Goal: Task Accomplishment & Management: Manage account settings

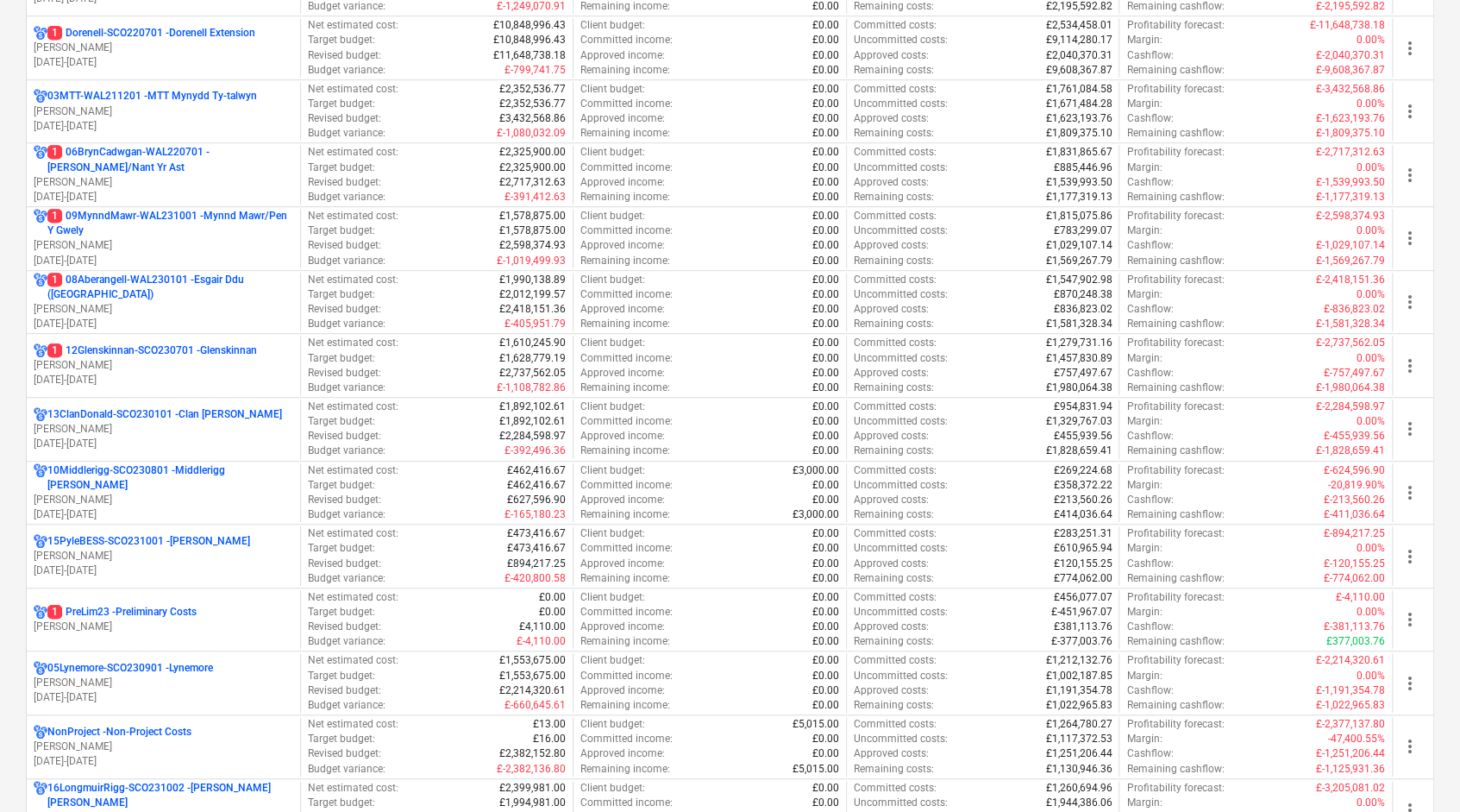
scroll to position [690, 0]
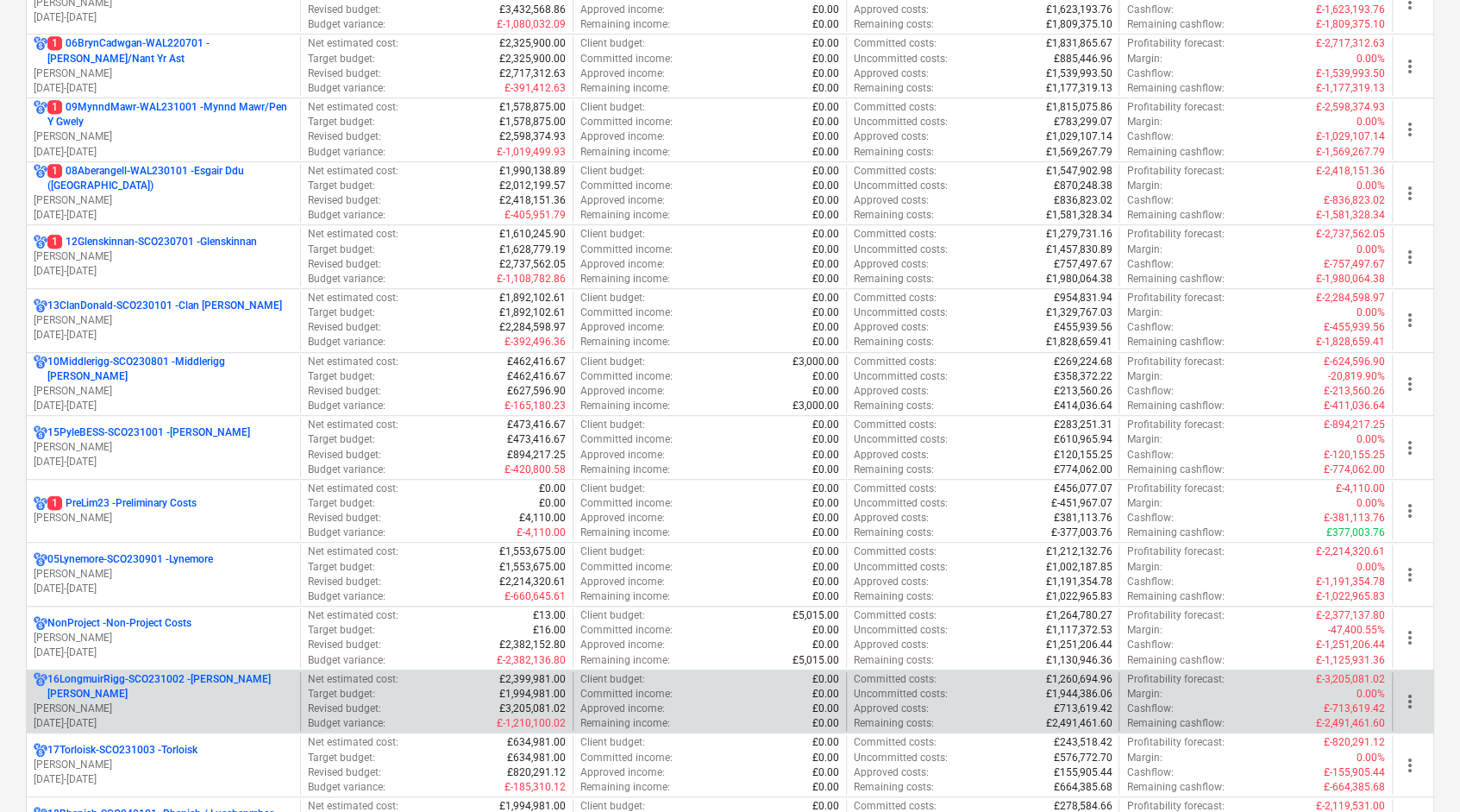
click at [221, 677] on p "16LongmuirRigg-SCO231002 - [PERSON_NAME] [PERSON_NAME]" at bounding box center [170, 686] width 245 height 29
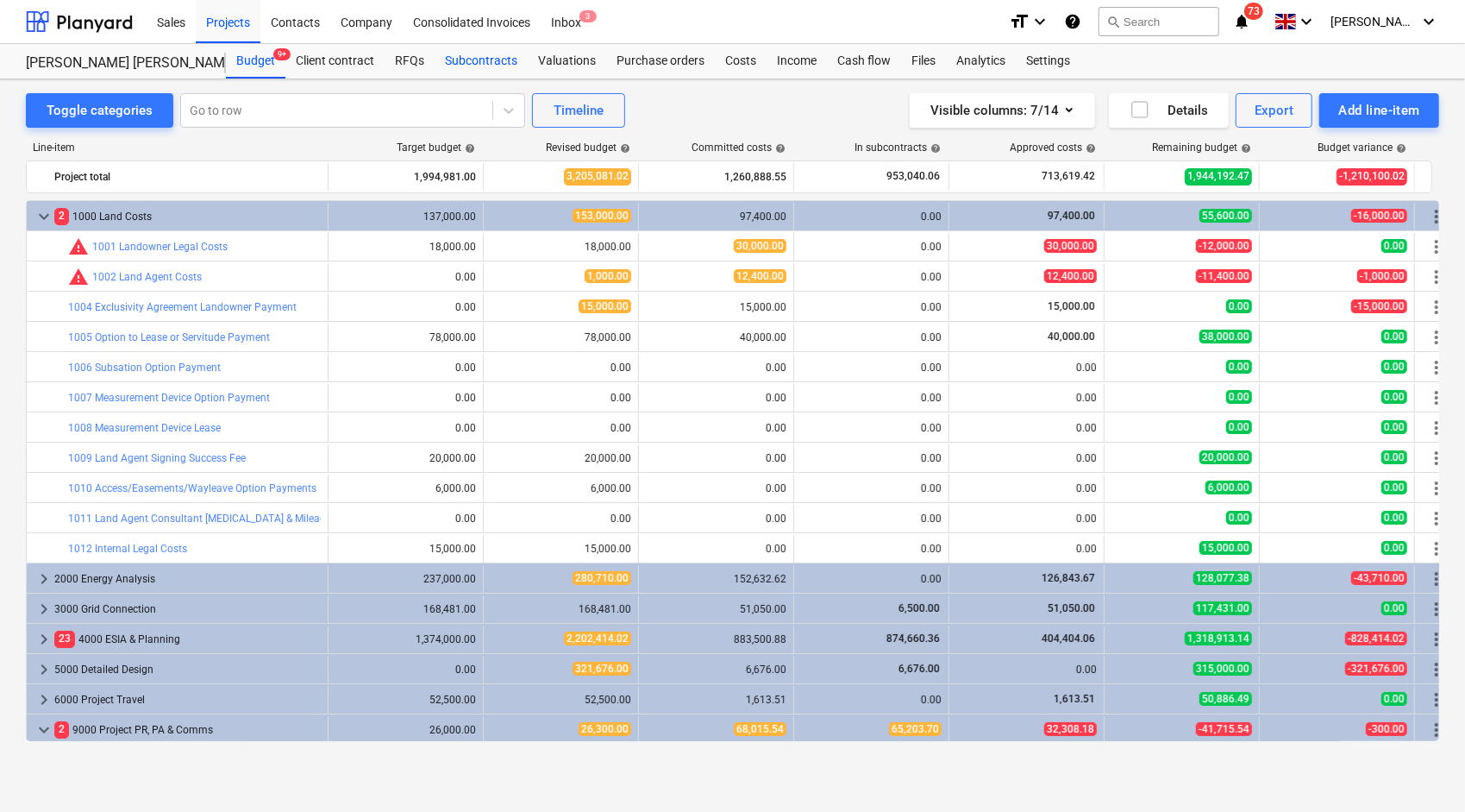
click at [490, 59] on div "Subcontracts" at bounding box center [481, 61] width 93 height 34
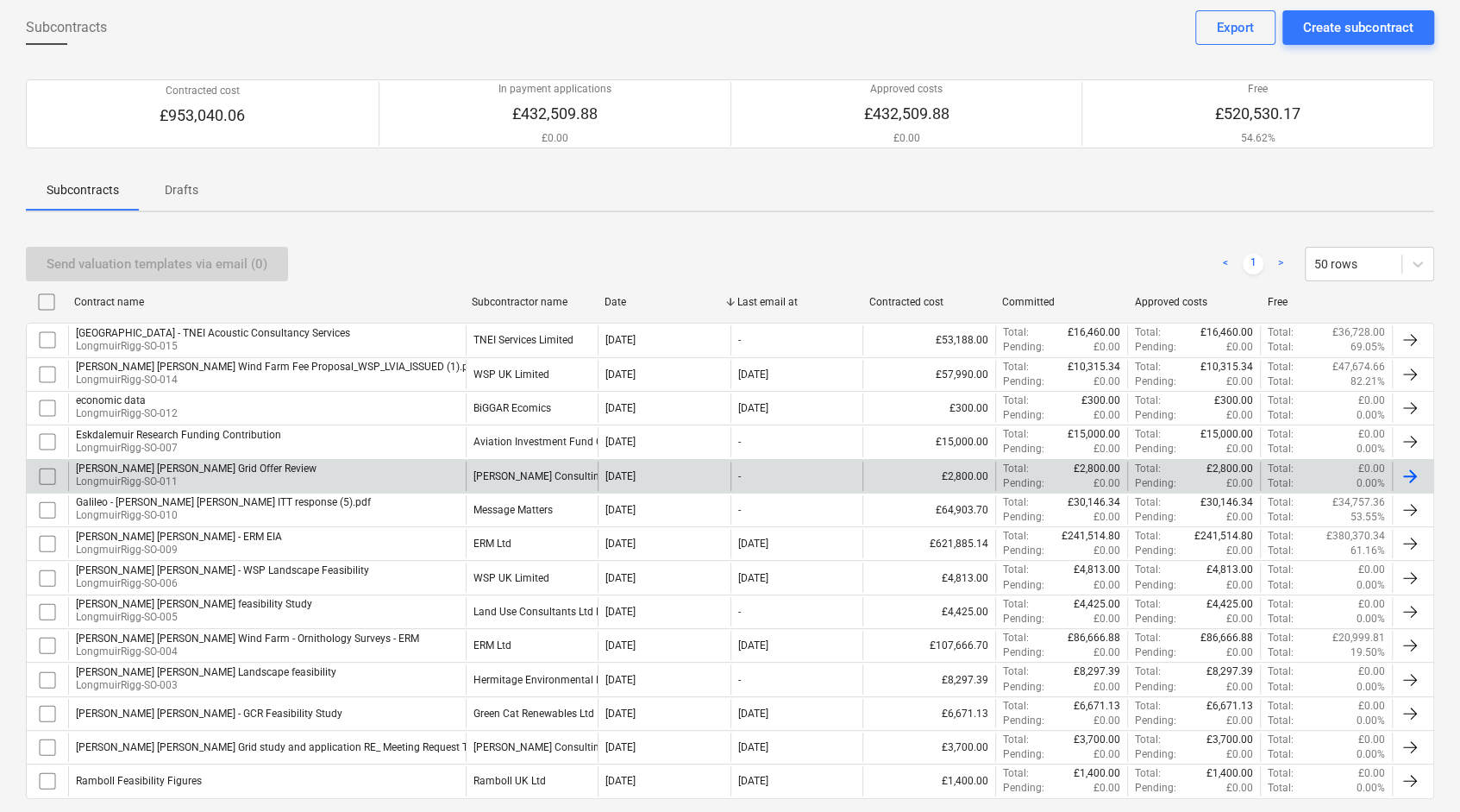
scroll to position [160, 0]
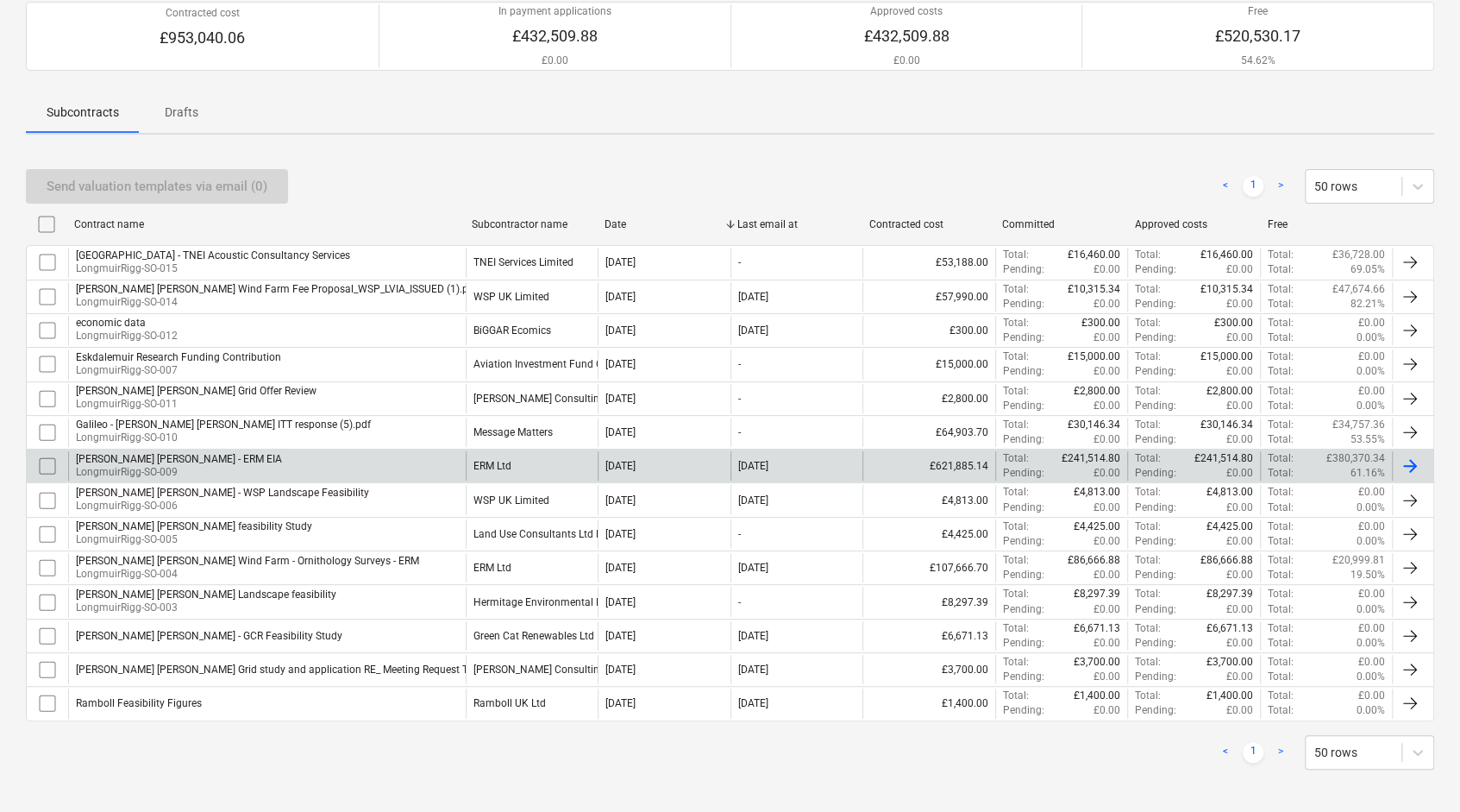
click at [372, 458] on div "[PERSON_NAME] [PERSON_NAME] - ERM EIA LongmuirRigg-SO-009" at bounding box center [266, 465] width 398 height 29
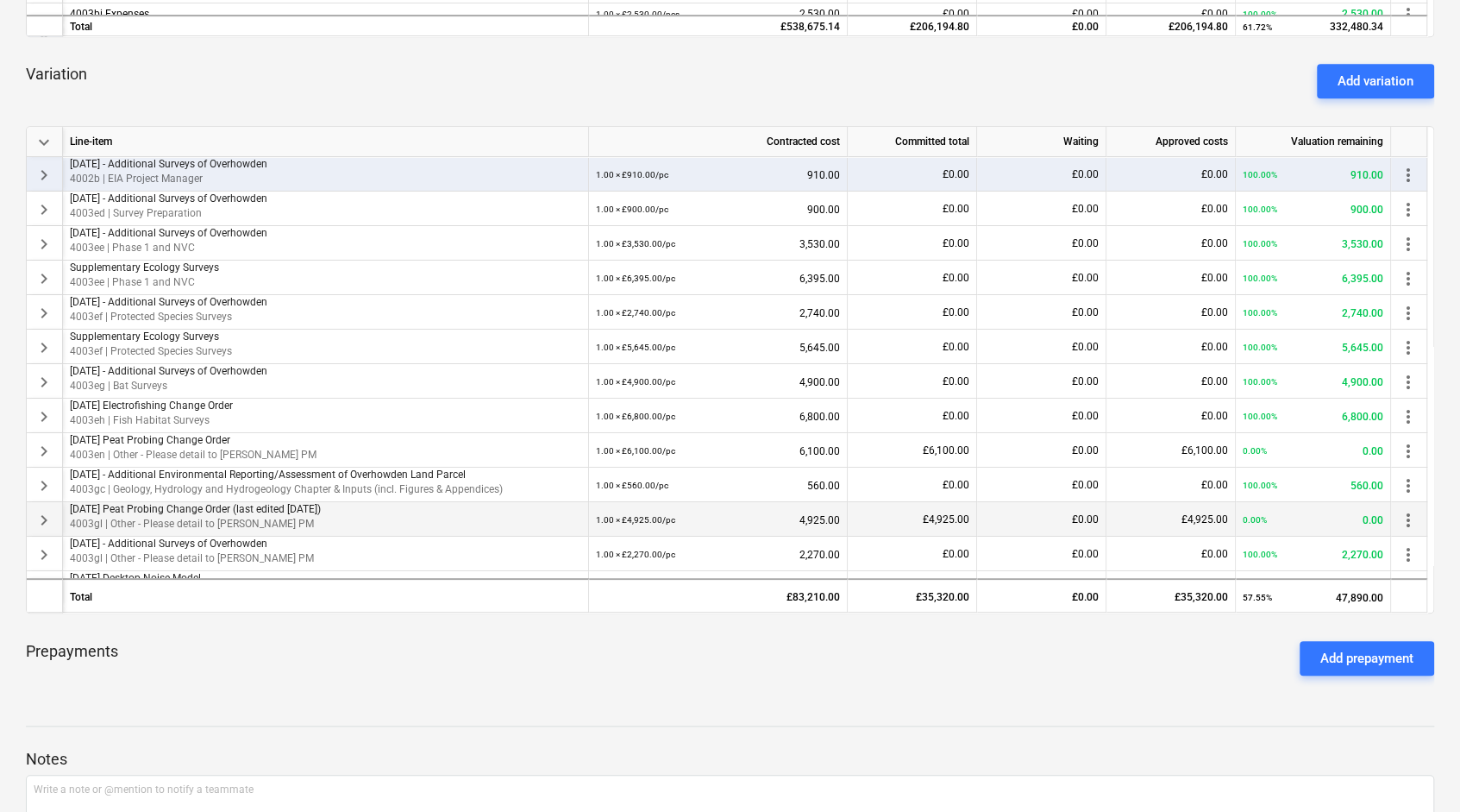
scroll to position [649, 0]
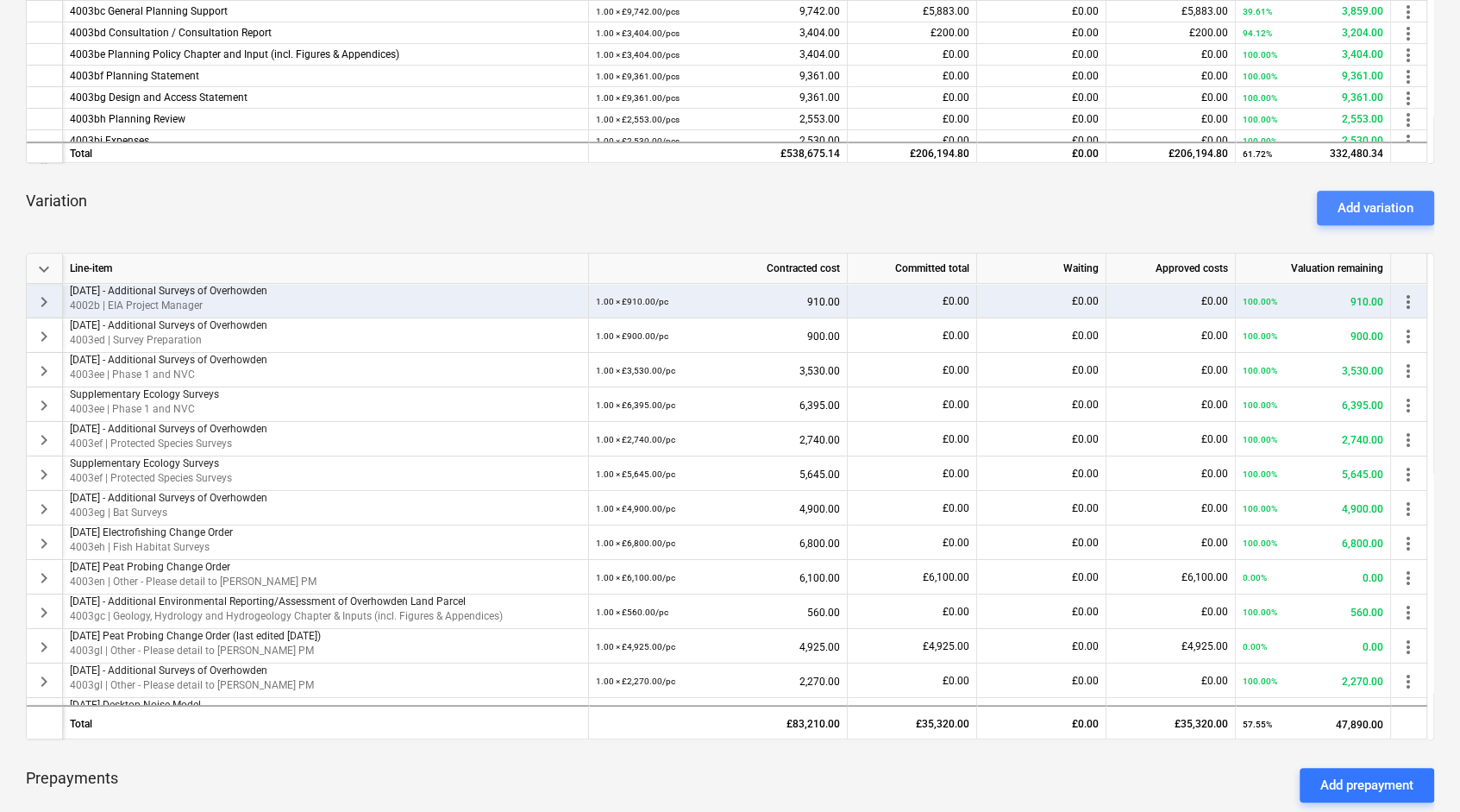
click at [1353, 212] on div "Add variation" at bounding box center [1375, 207] width 76 height 23
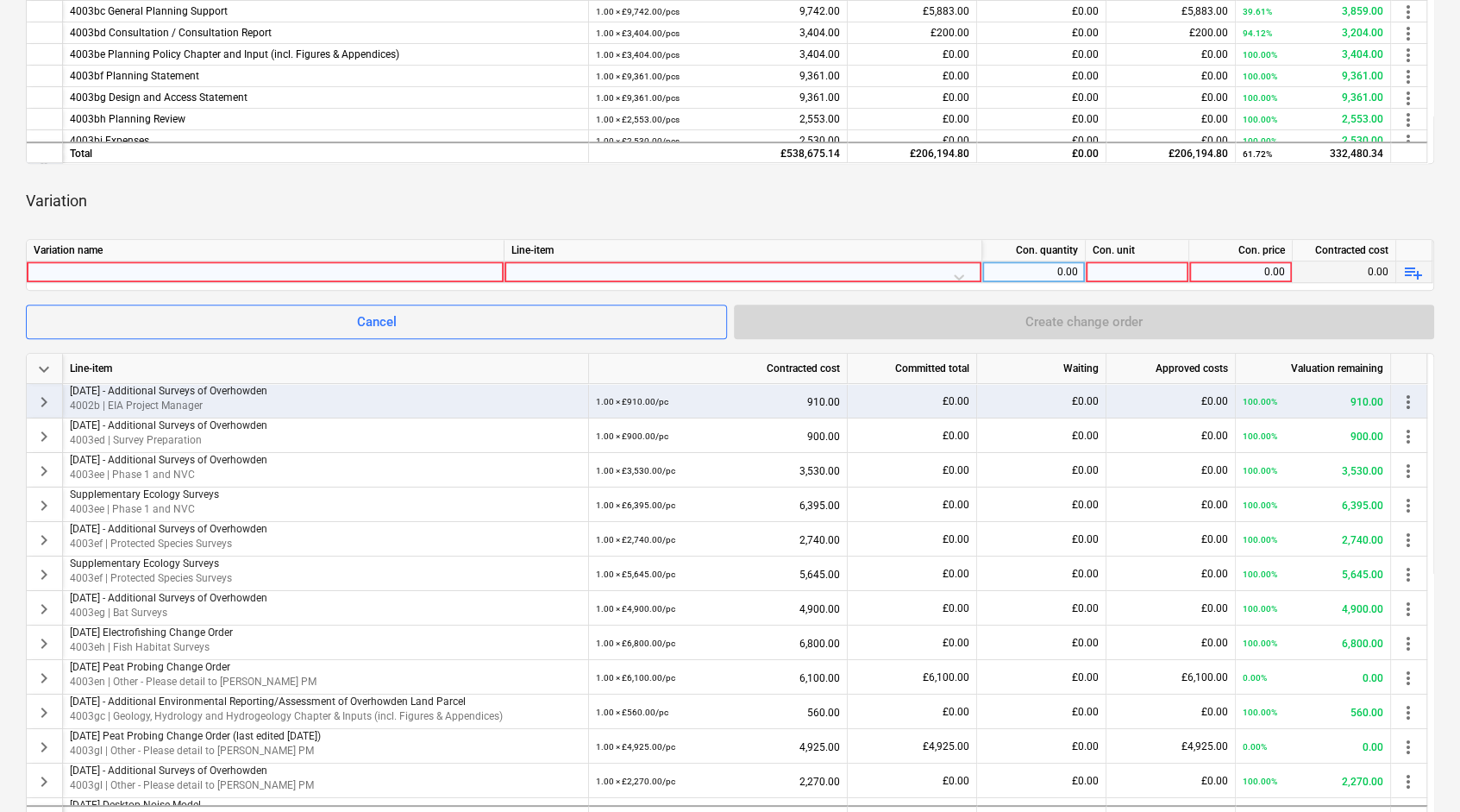
click at [921, 273] on div at bounding box center [743, 276] width 463 height 30
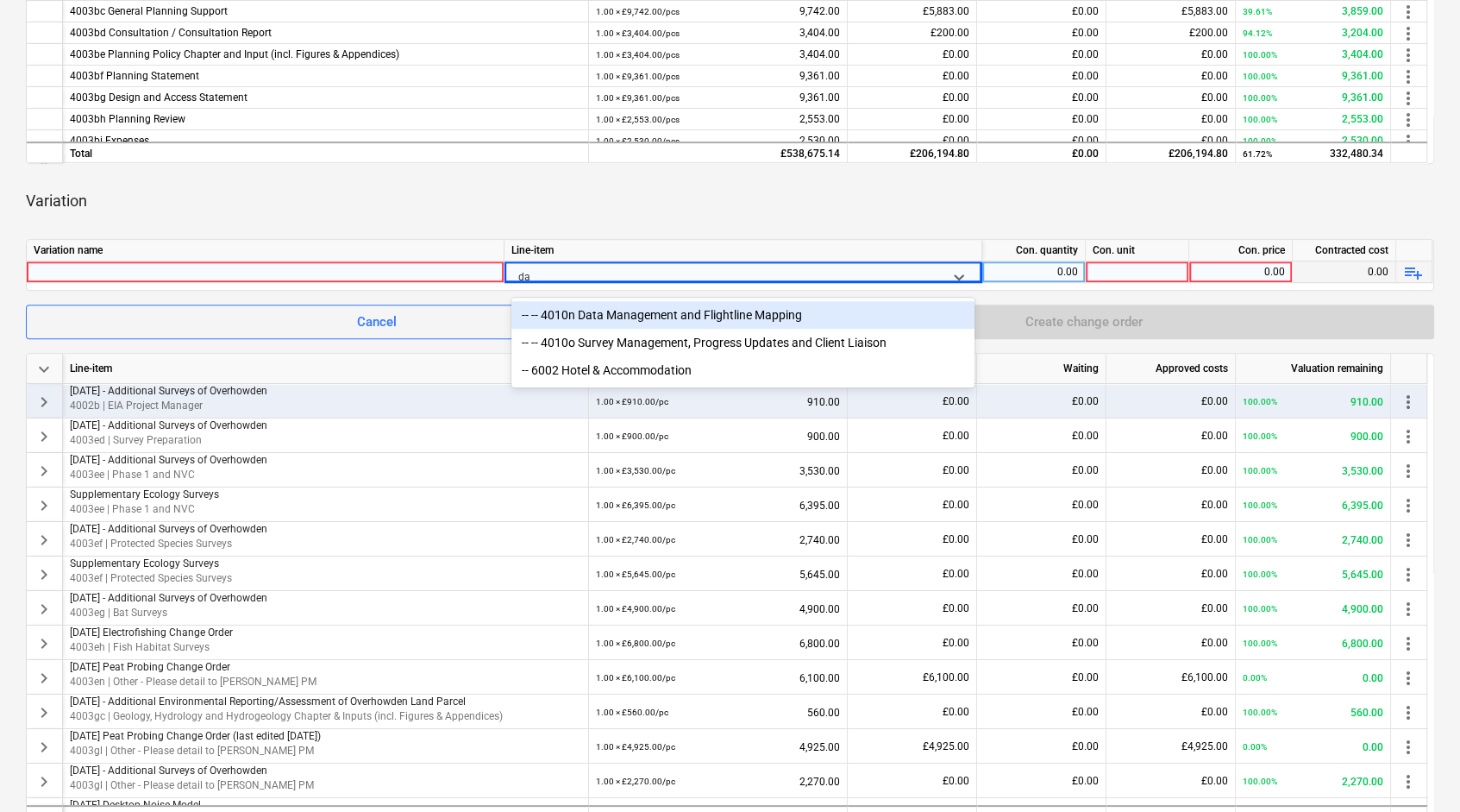
type input "d"
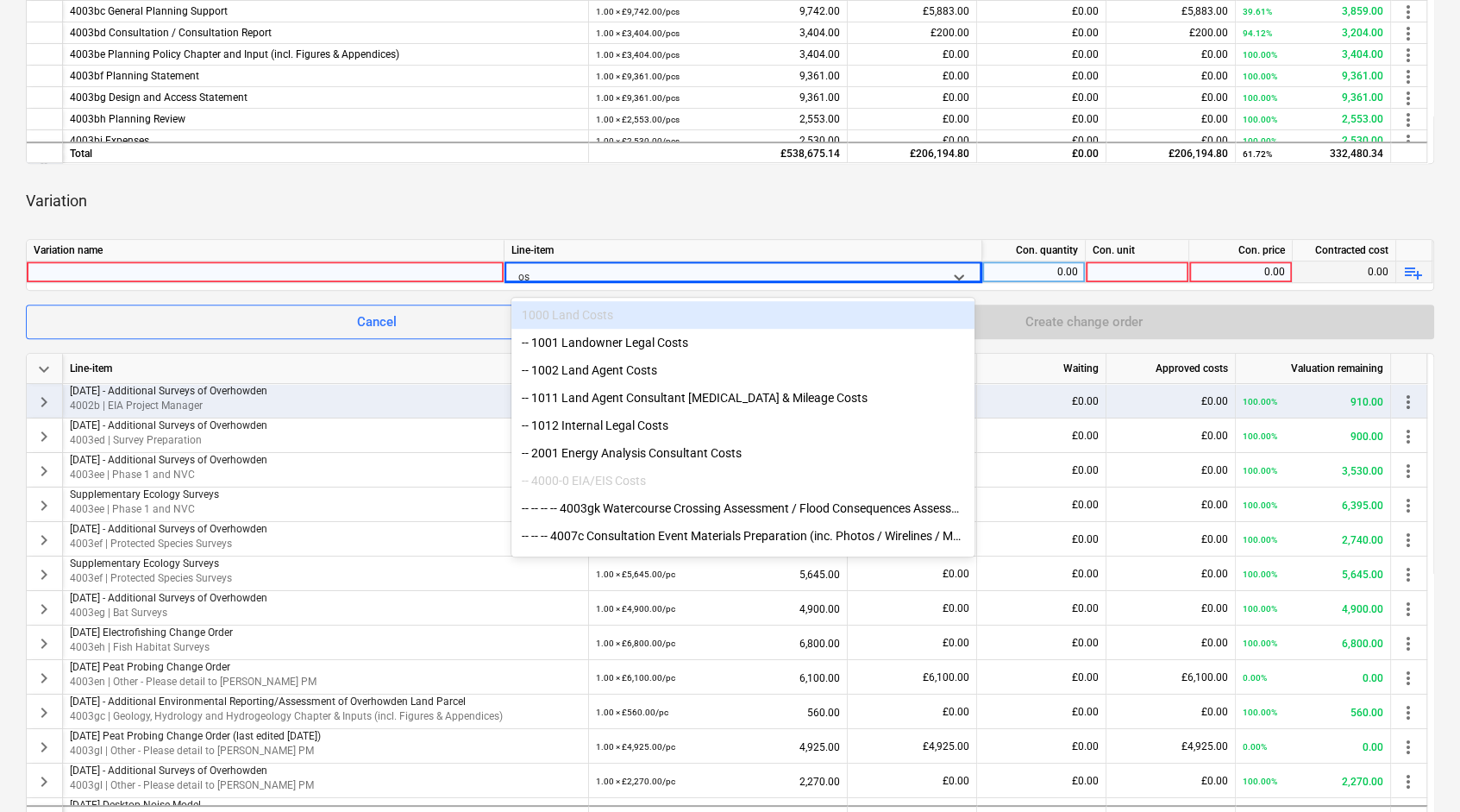
type input "o"
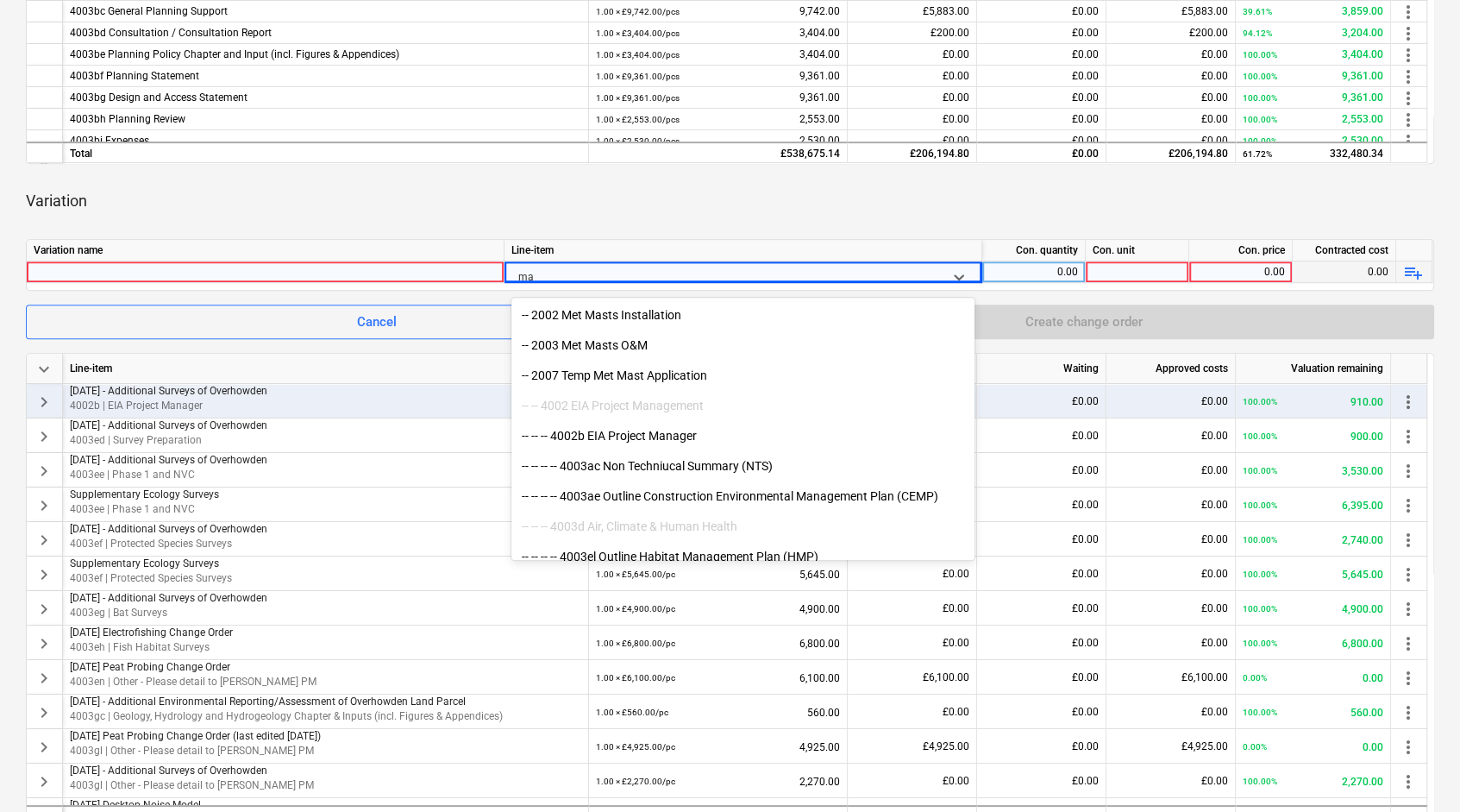
type input "m"
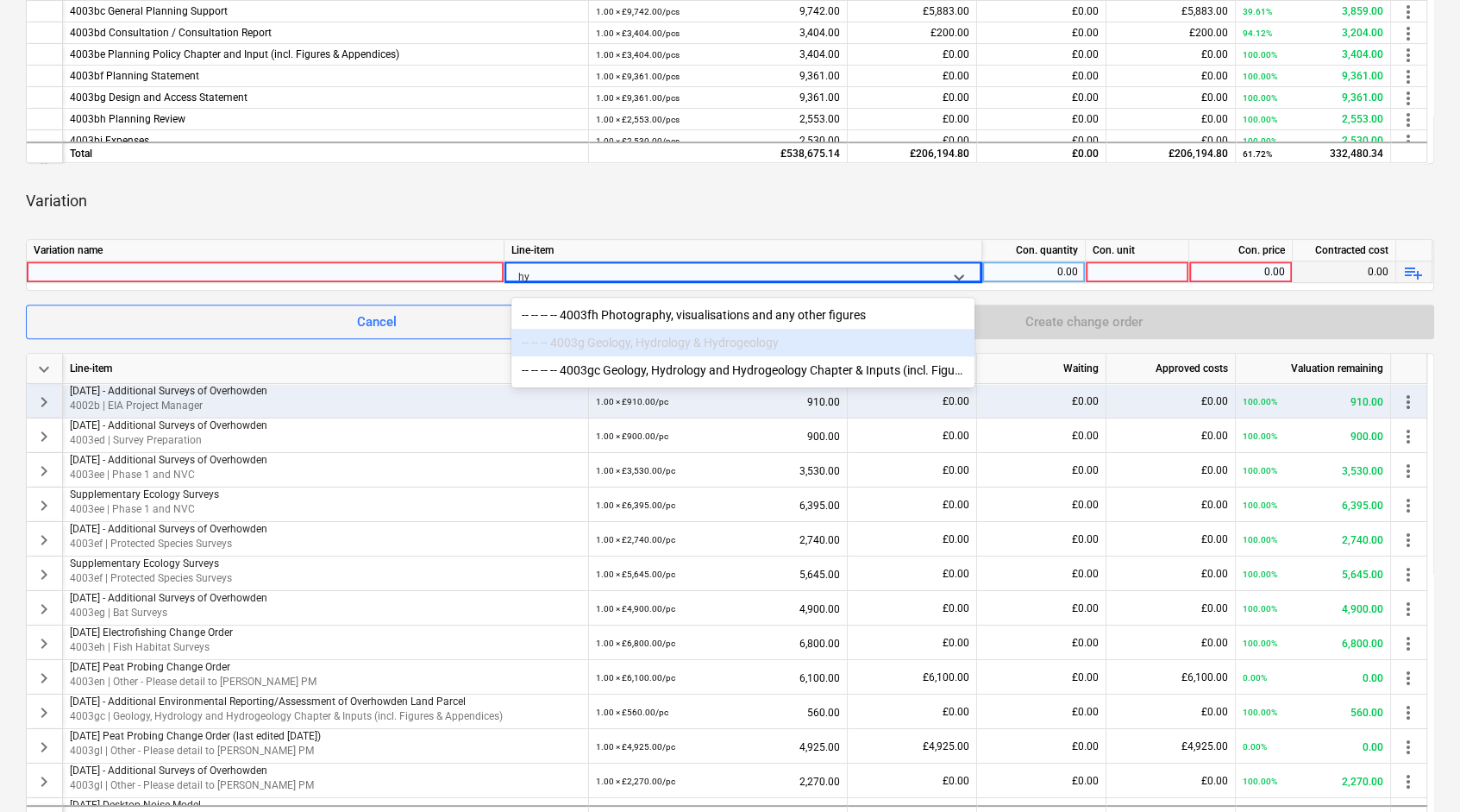
type input "h"
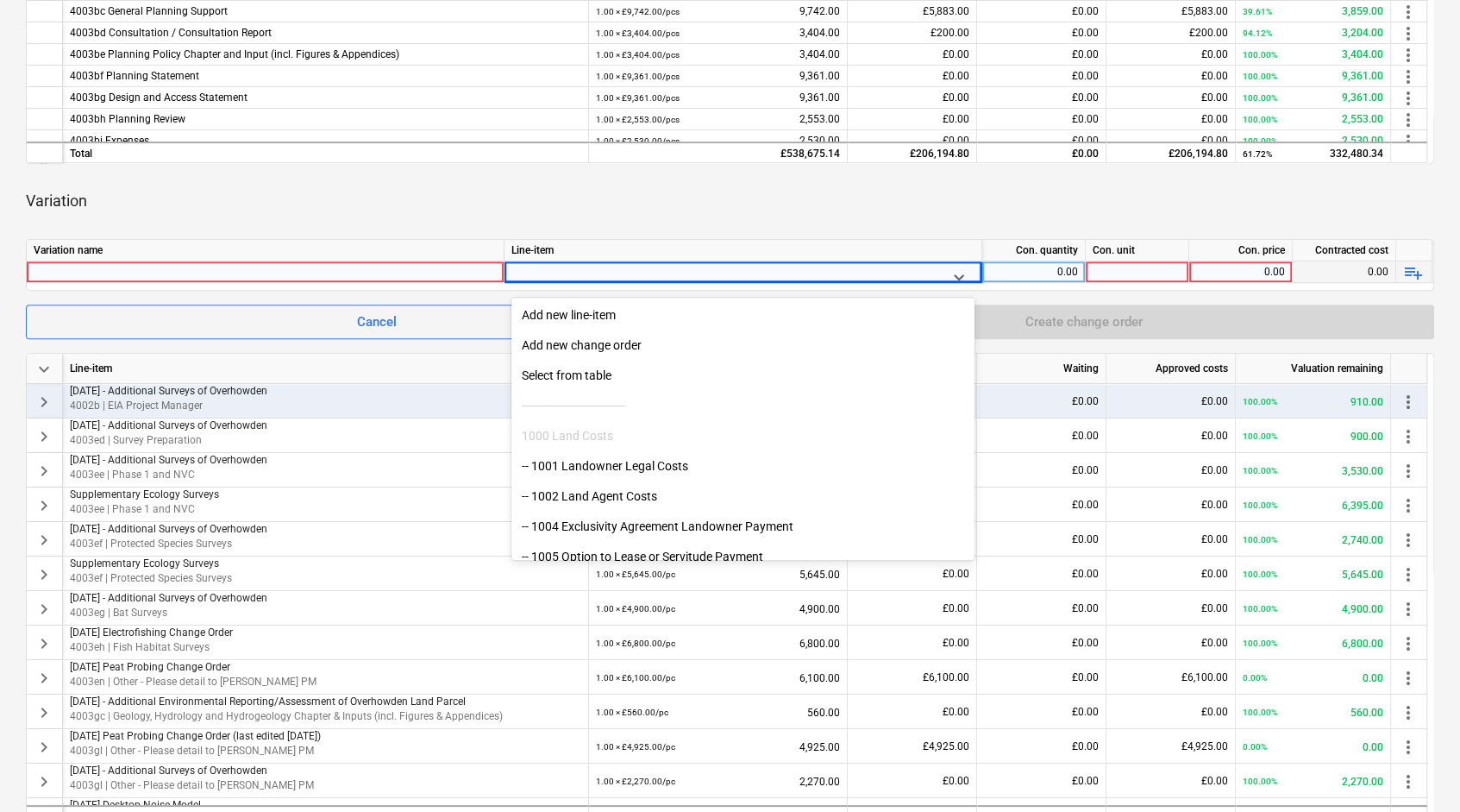
scroll to position [476, 0]
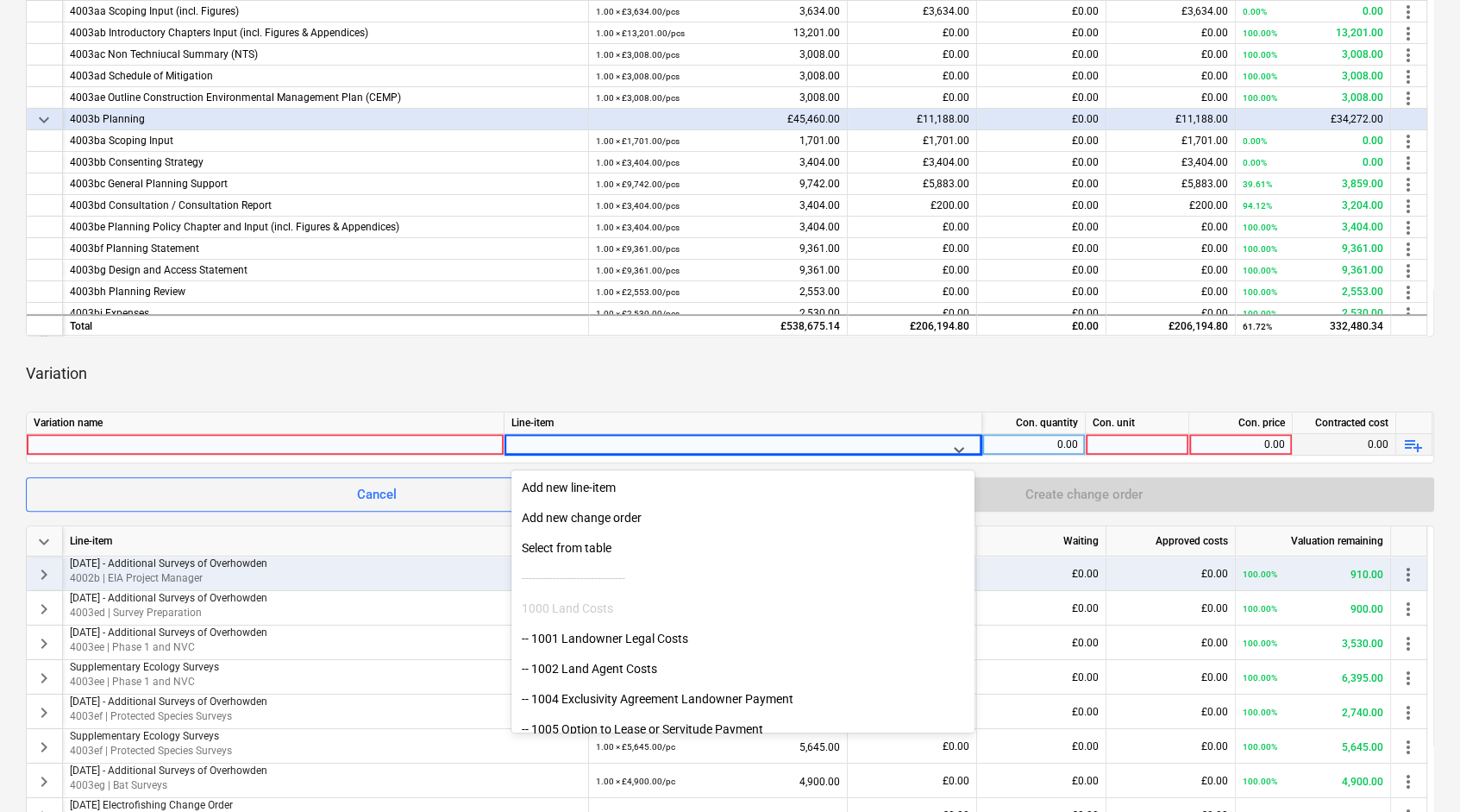
click at [905, 397] on div "Variation" at bounding box center [730, 373] width 1408 height 48
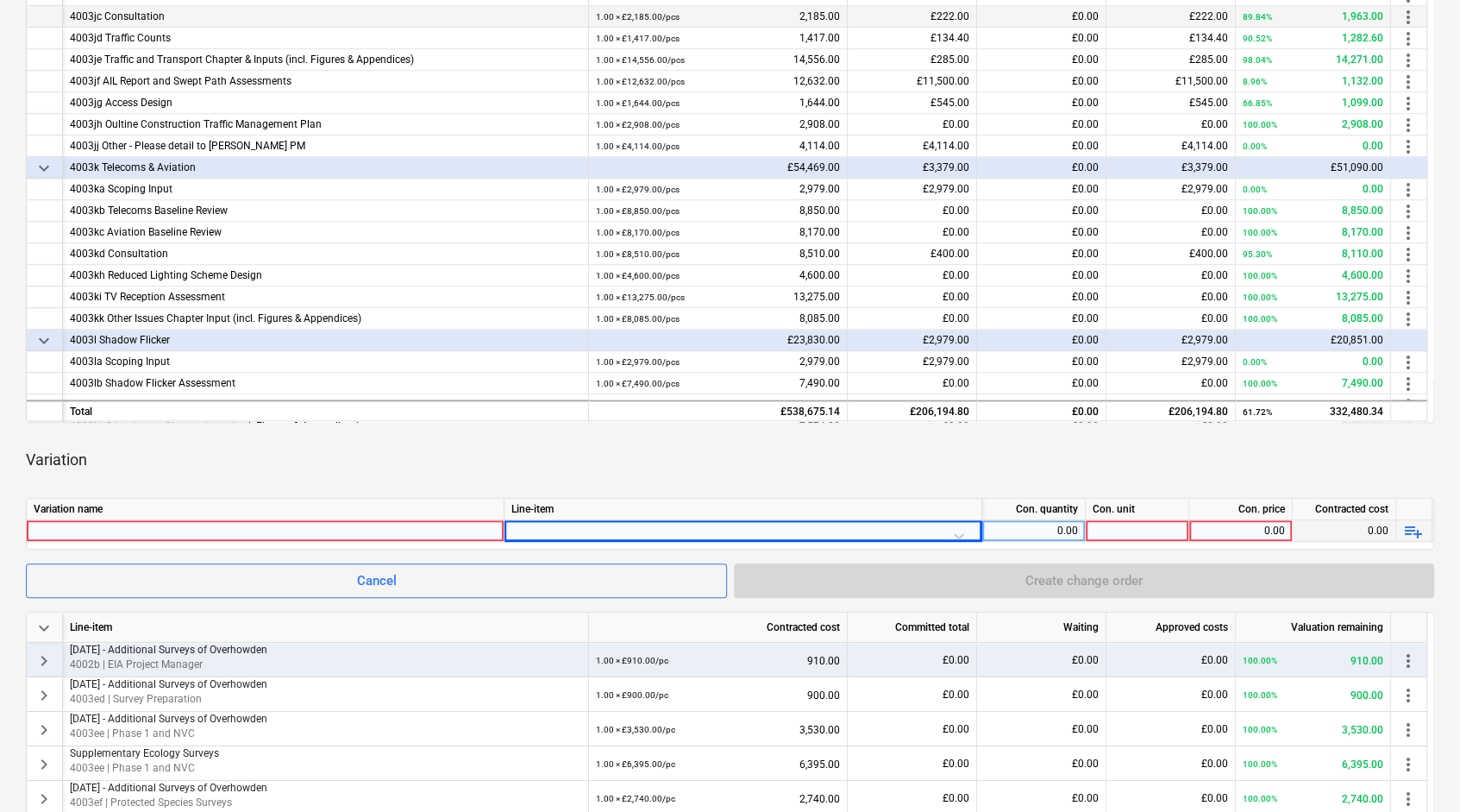
scroll to position [1380, 0]
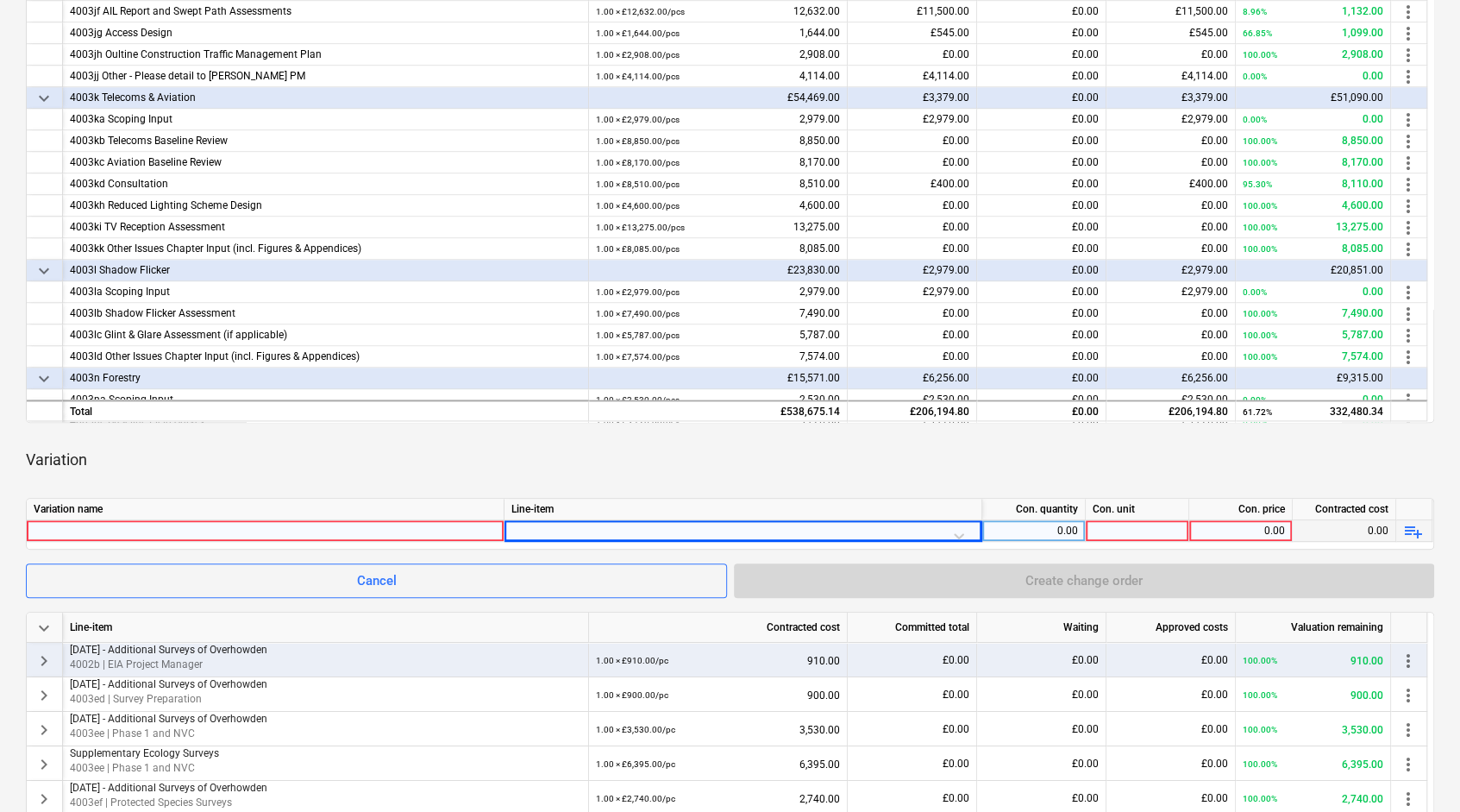
click at [967, 543] on div "Variation name Line-item Con. quantity Con. unit Con. price Contracted cost 0.0…" at bounding box center [730, 523] width 1408 height 52
click at [961, 538] on div at bounding box center [743, 535] width 463 height 30
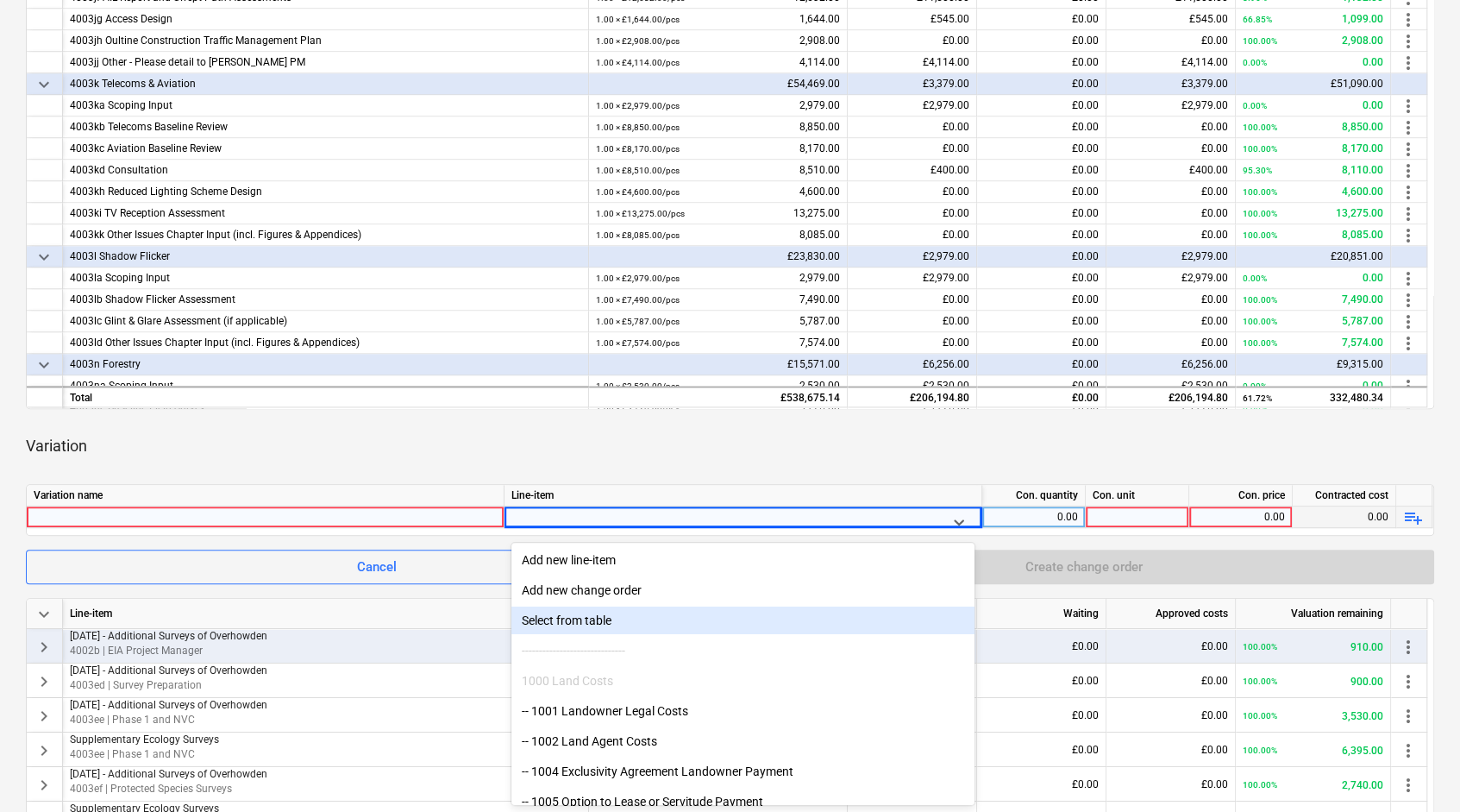
click at [626, 611] on div "Select from table" at bounding box center [743, 621] width 463 height 27
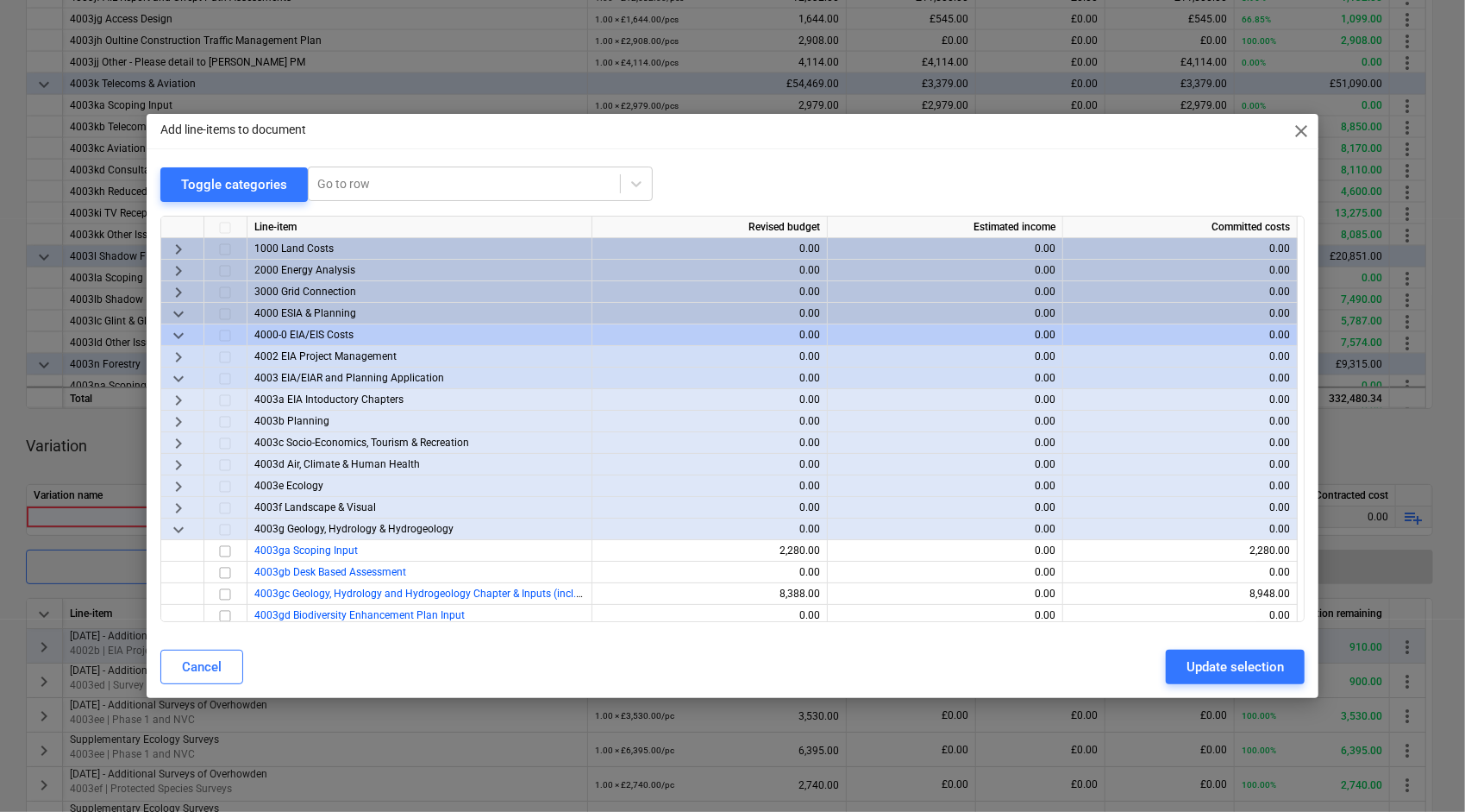
scroll to position [173, 0]
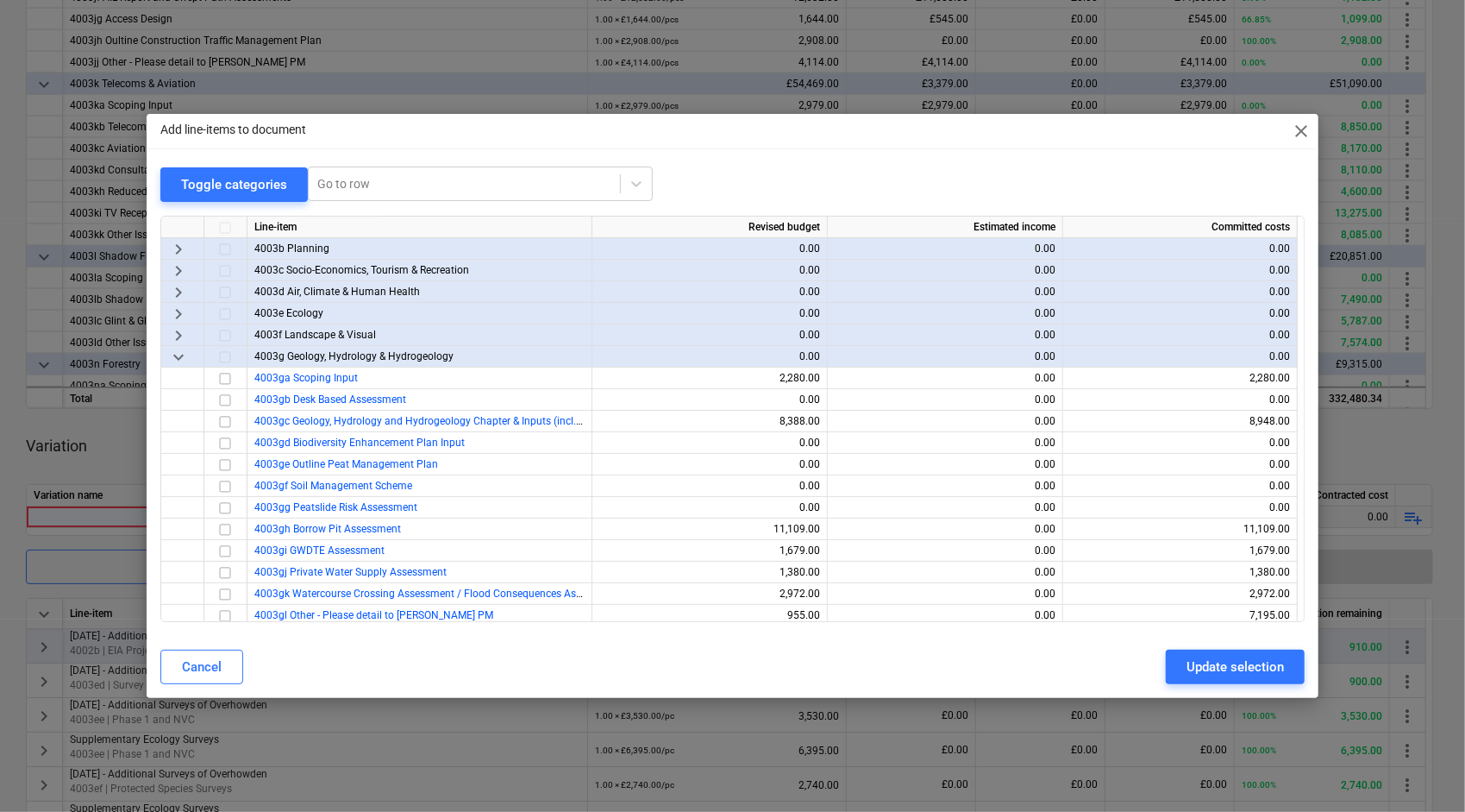
click at [174, 355] on span "keyboard_arrow_down" at bounding box center [178, 356] width 21 height 21
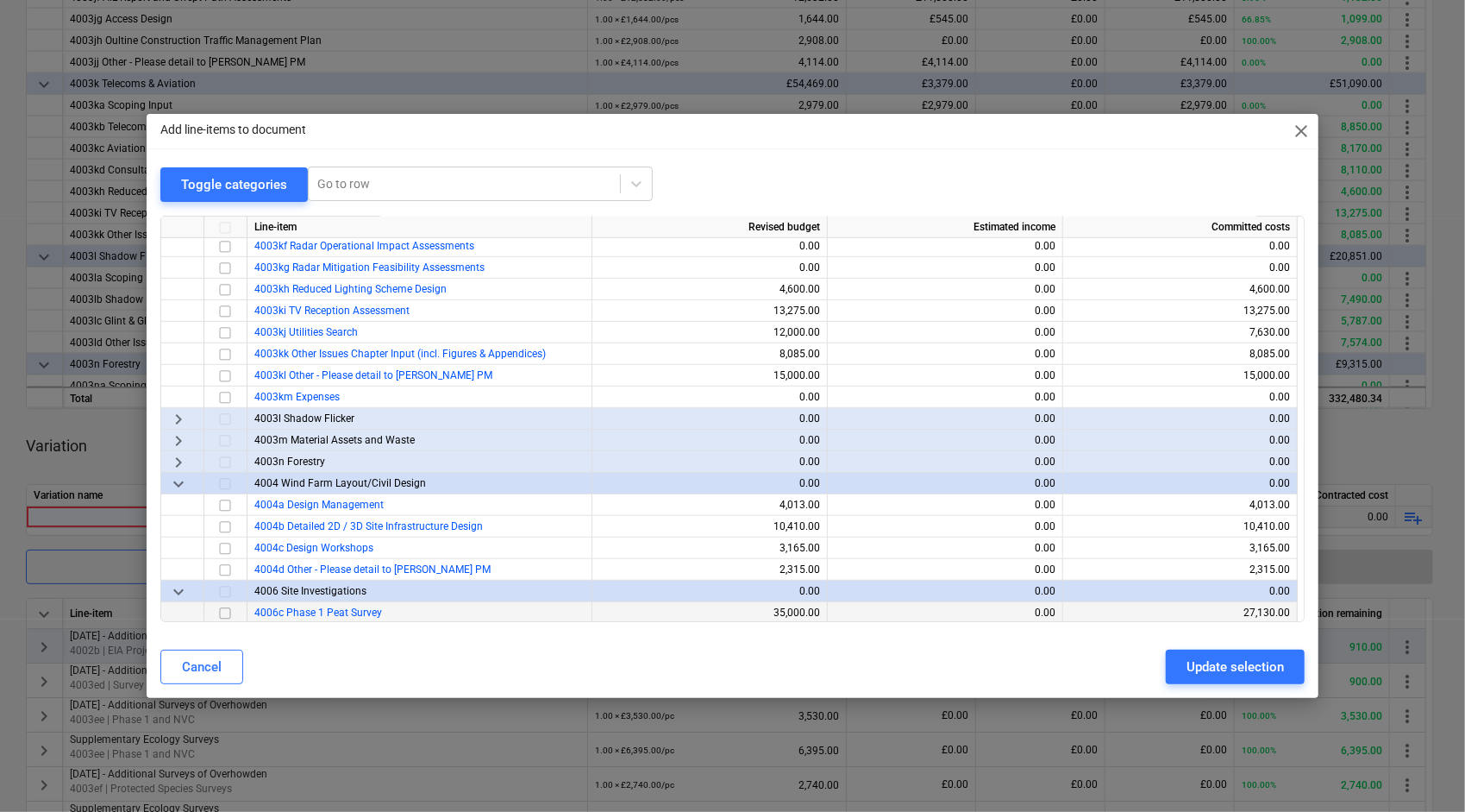
scroll to position [604, 0]
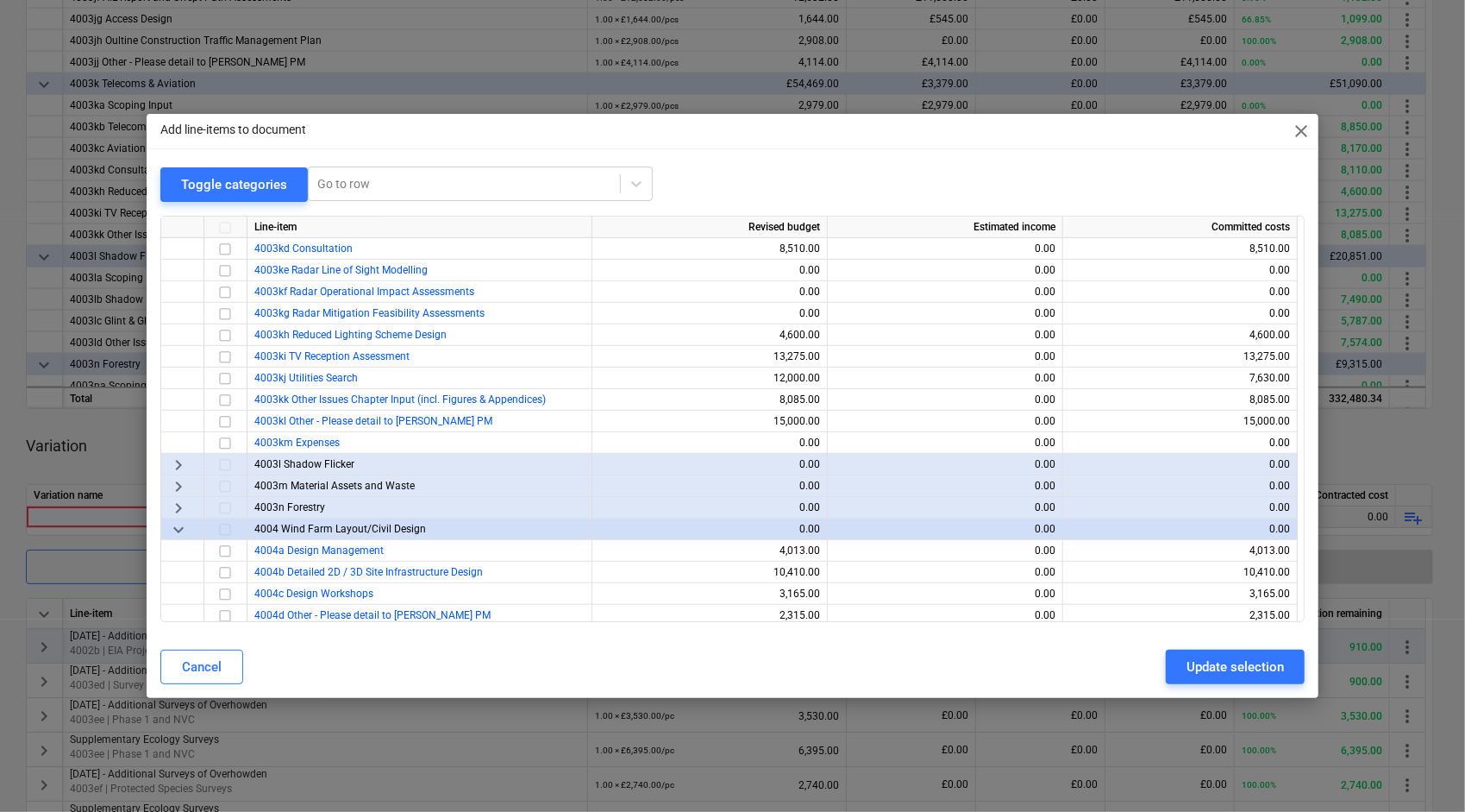
click at [178, 530] on span "keyboard_arrow_down" at bounding box center [178, 529] width 21 height 21
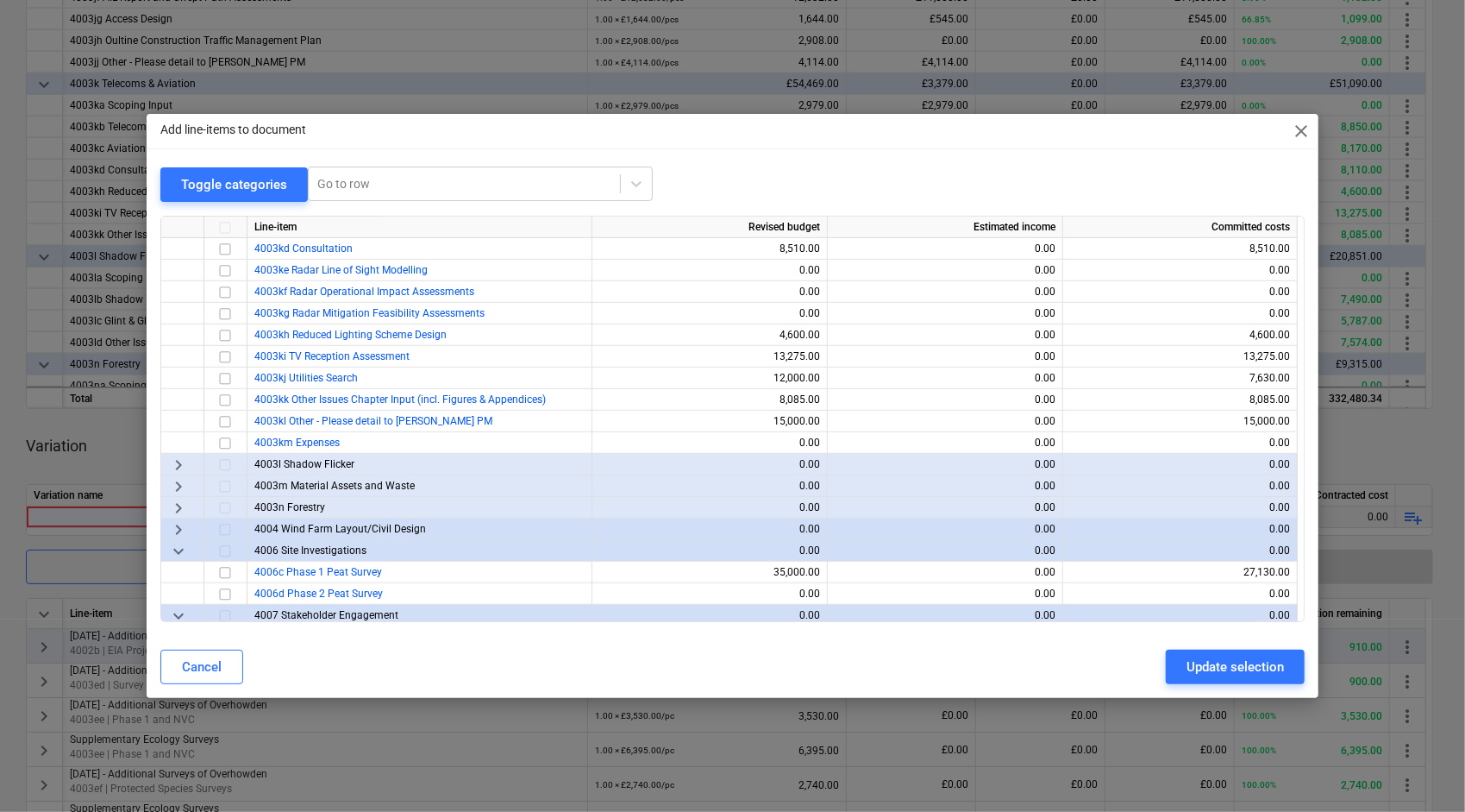
click at [177, 550] on span "keyboard_arrow_down" at bounding box center [178, 551] width 21 height 21
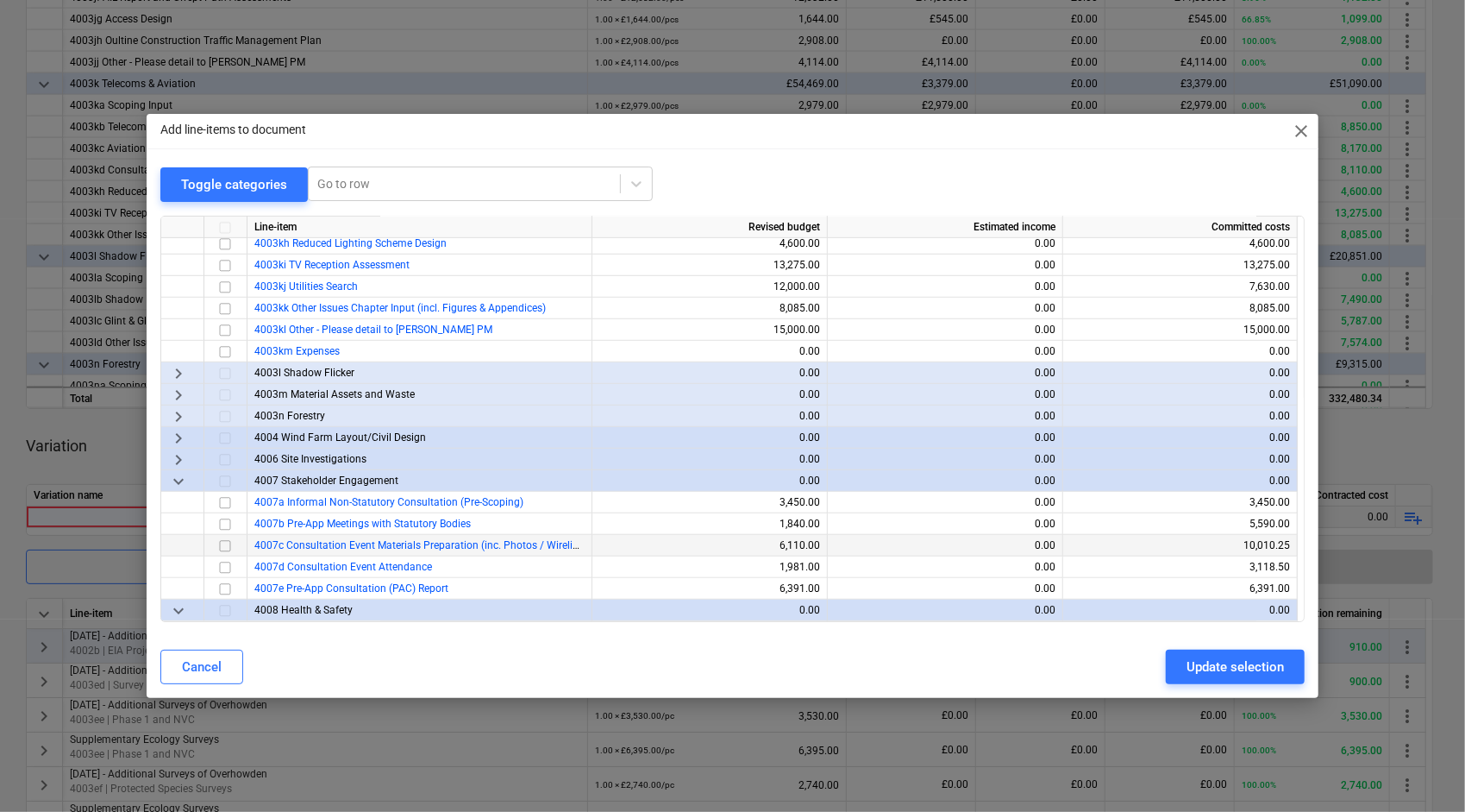
scroll to position [777, 0]
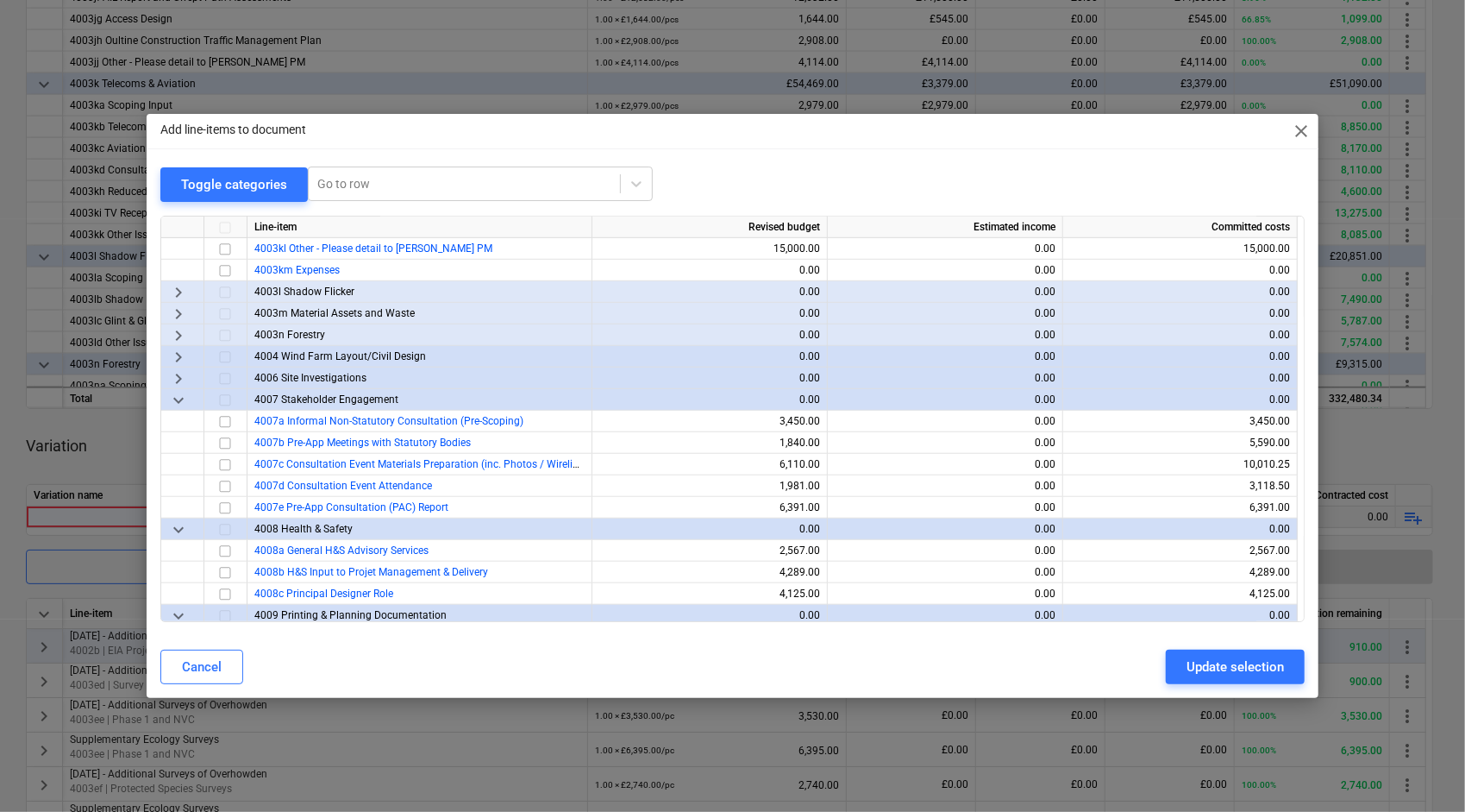
click at [174, 401] on span "keyboard_arrow_down" at bounding box center [178, 400] width 21 height 21
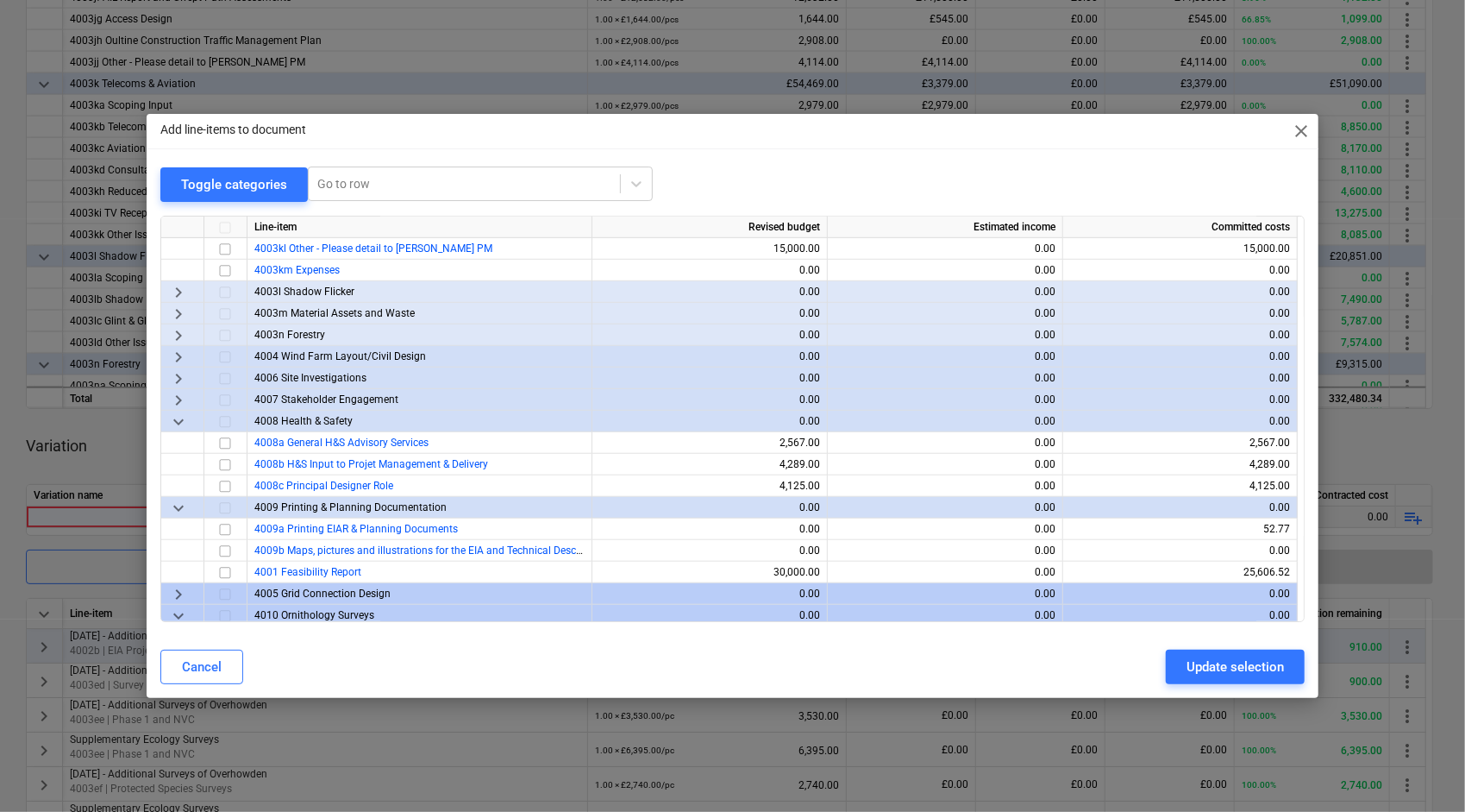
click at [178, 513] on span "keyboard_arrow_down" at bounding box center [178, 508] width 21 height 21
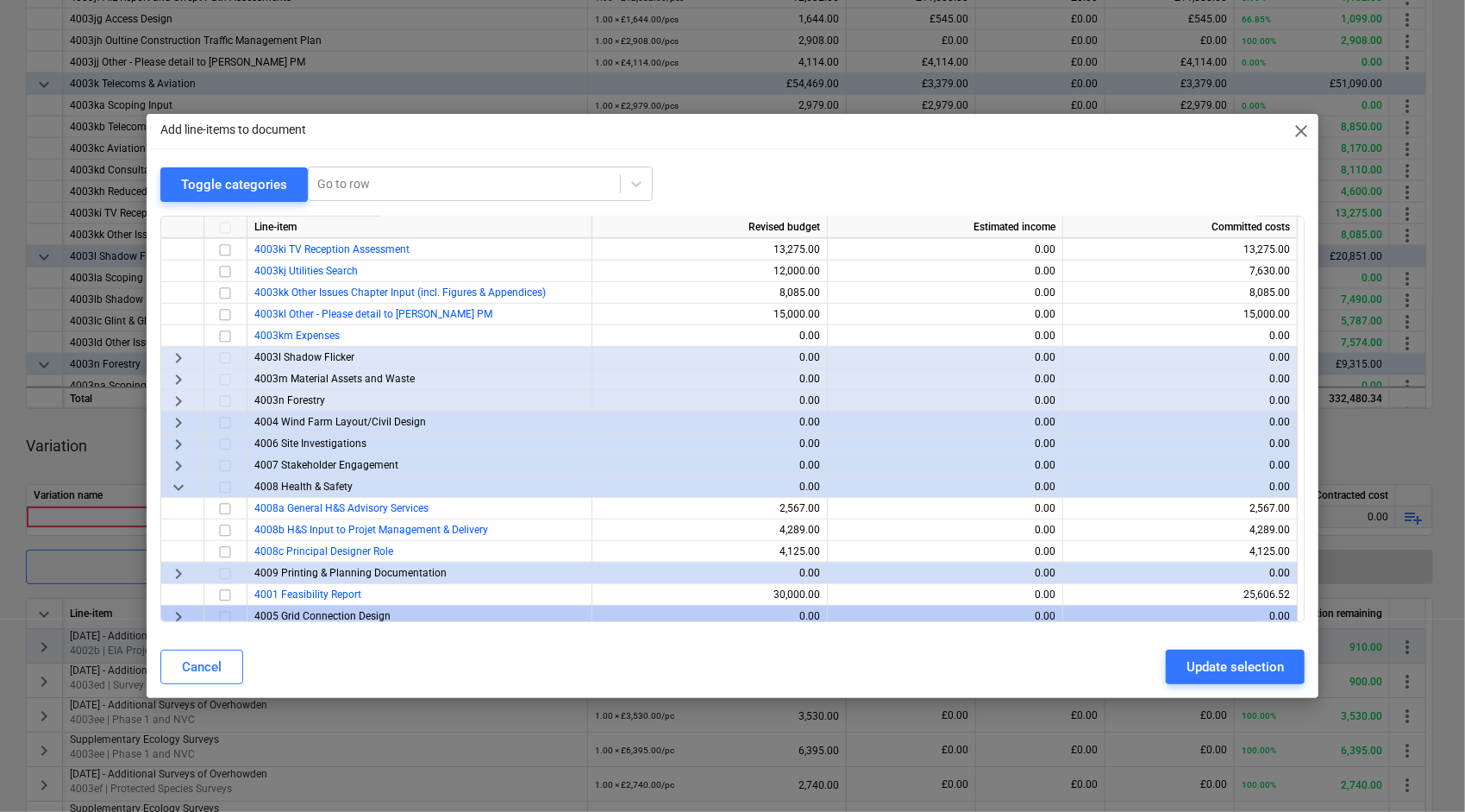
scroll to position [690, 0]
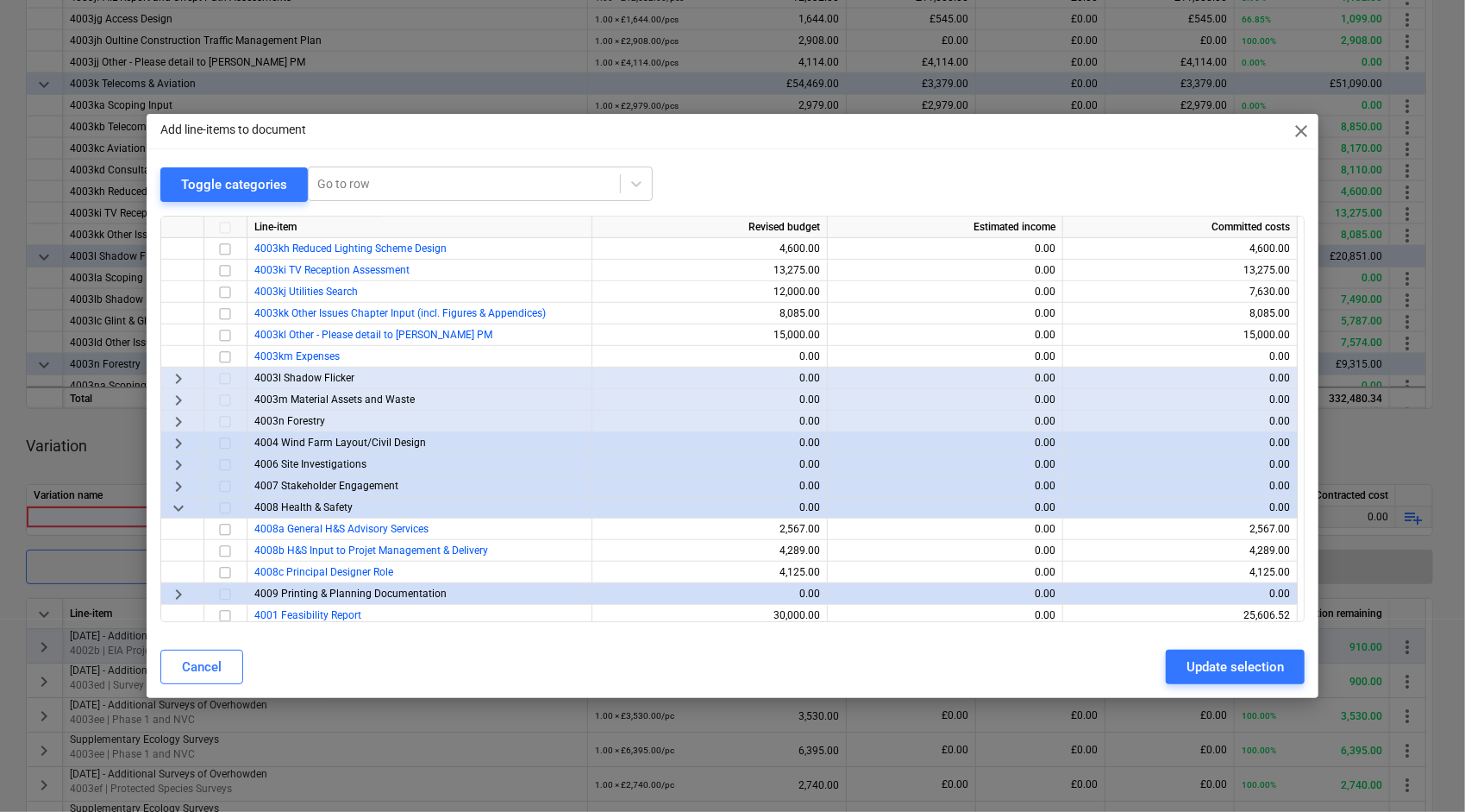
click at [174, 506] on span "keyboard_arrow_down" at bounding box center [178, 508] width 21 height 21
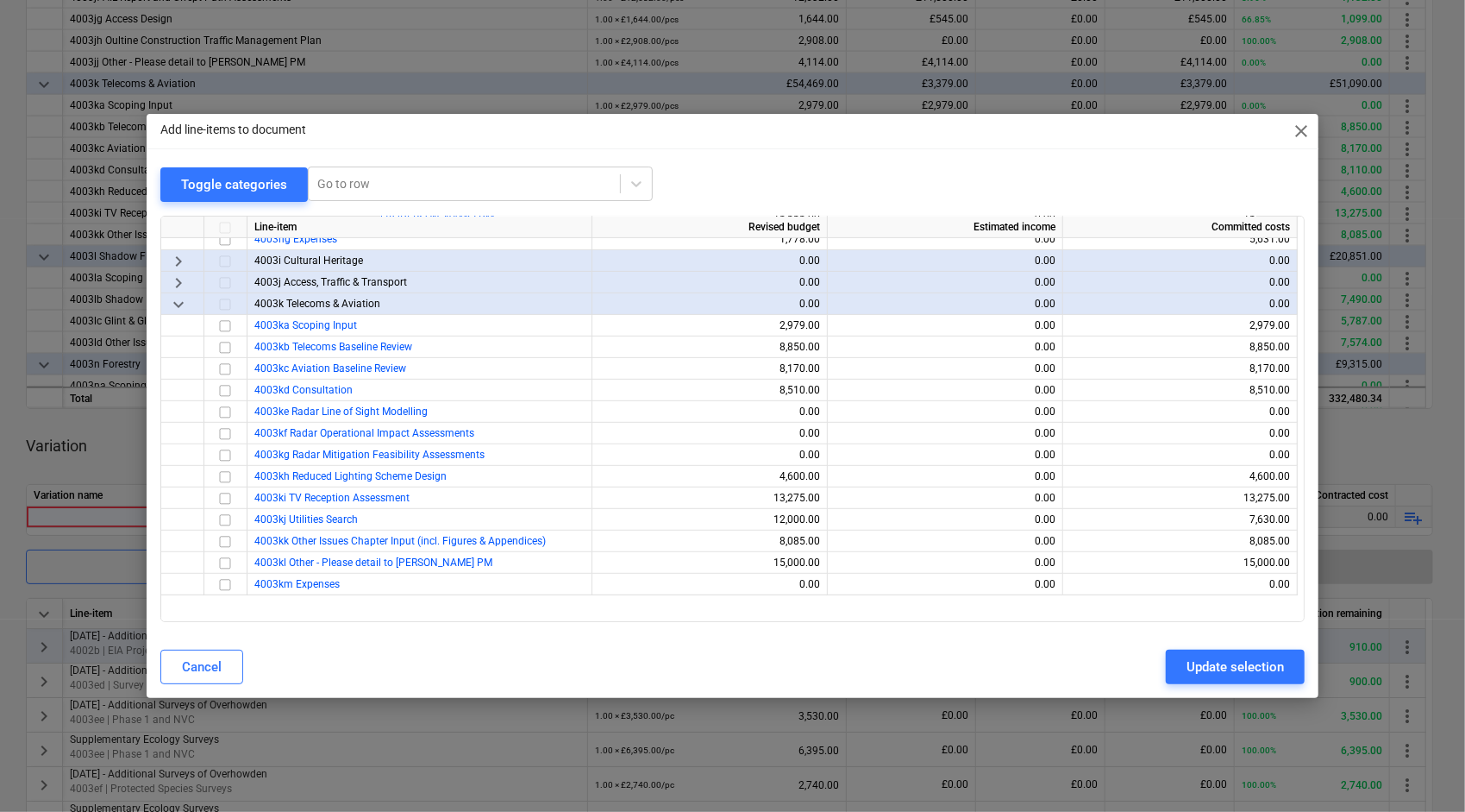
scroll to position [345, 0]
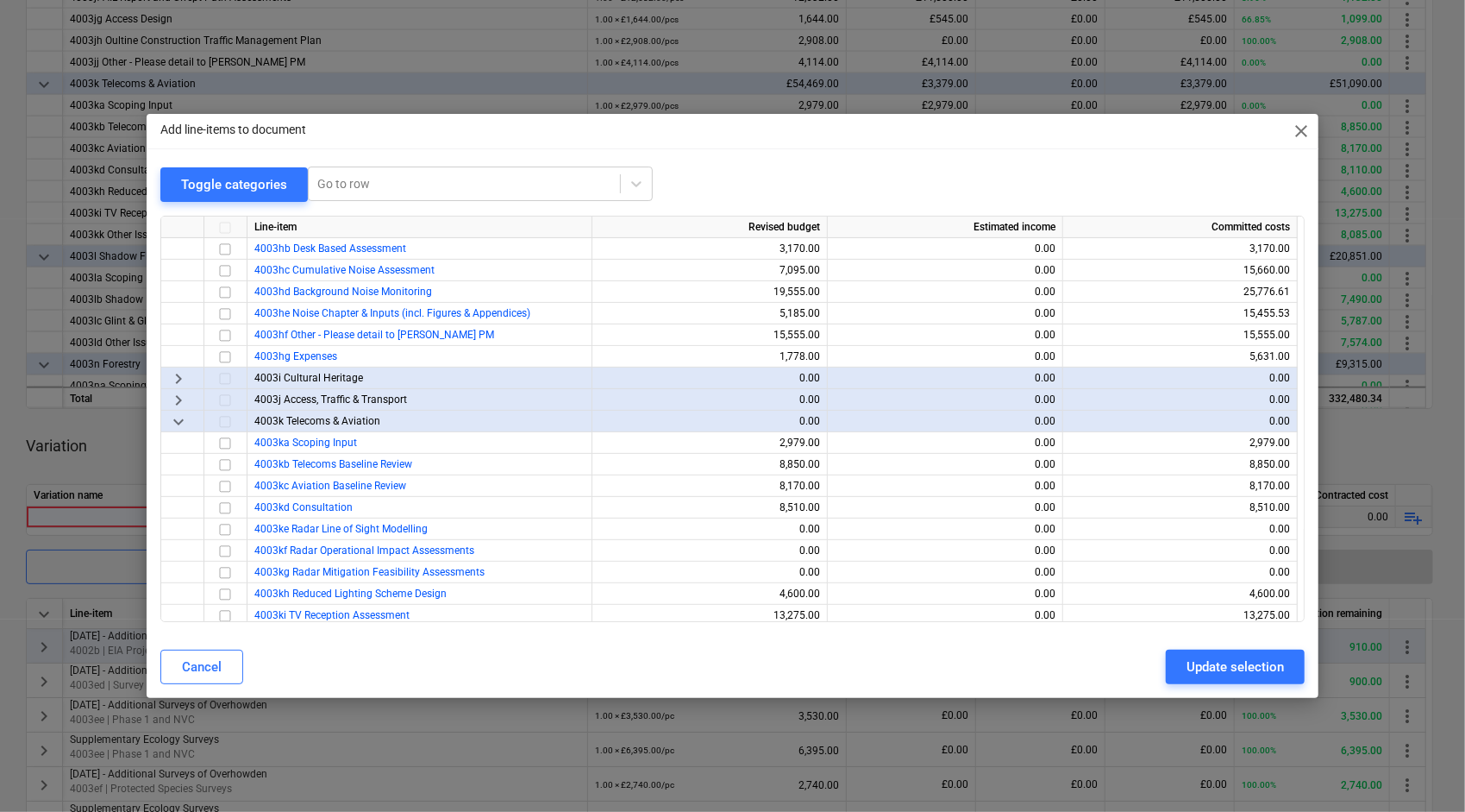
click at [175, 419] on span "keyboard_arrow_down" at bounding box center [178, 421] width 21 height 21
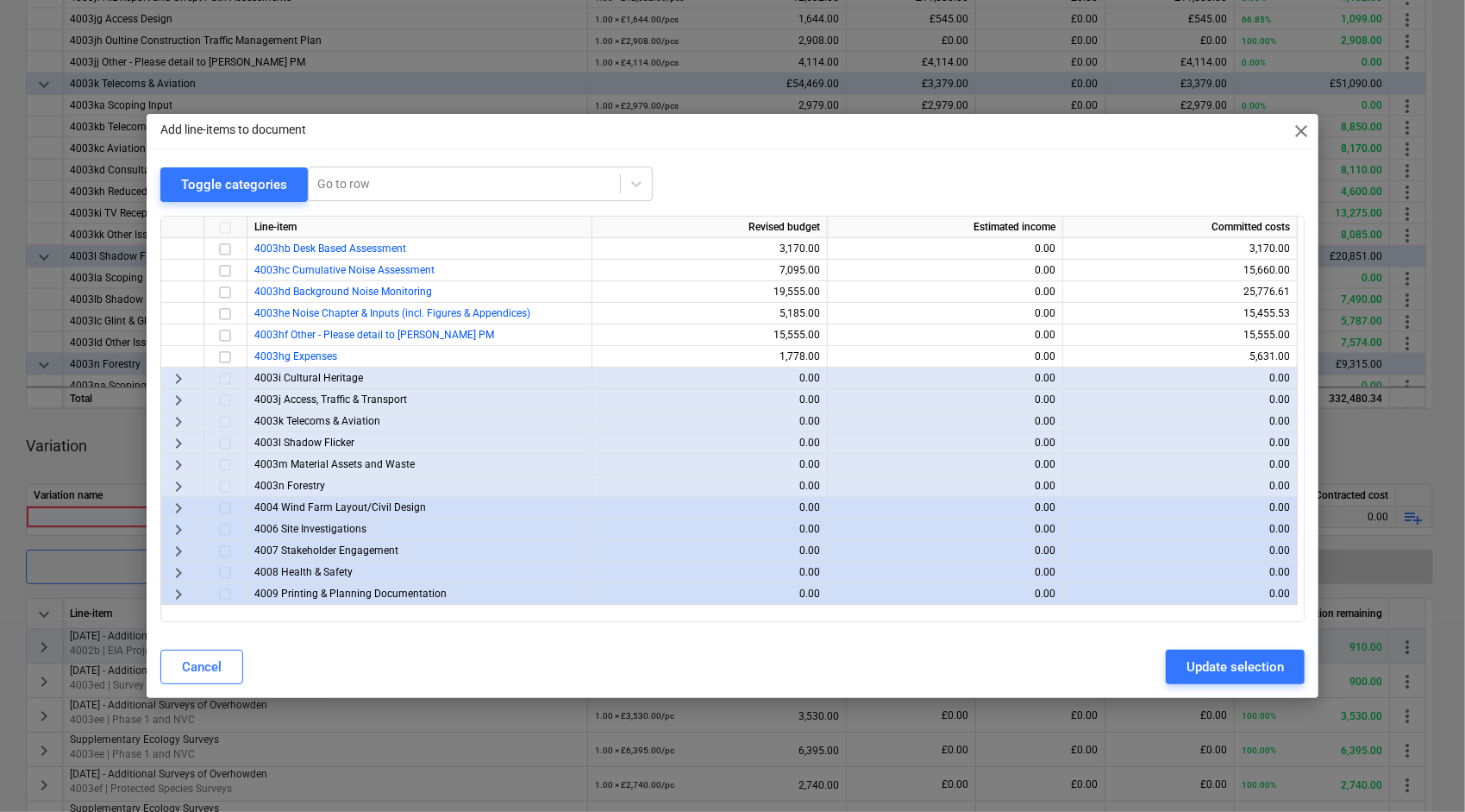
scroll to position [86, 0]
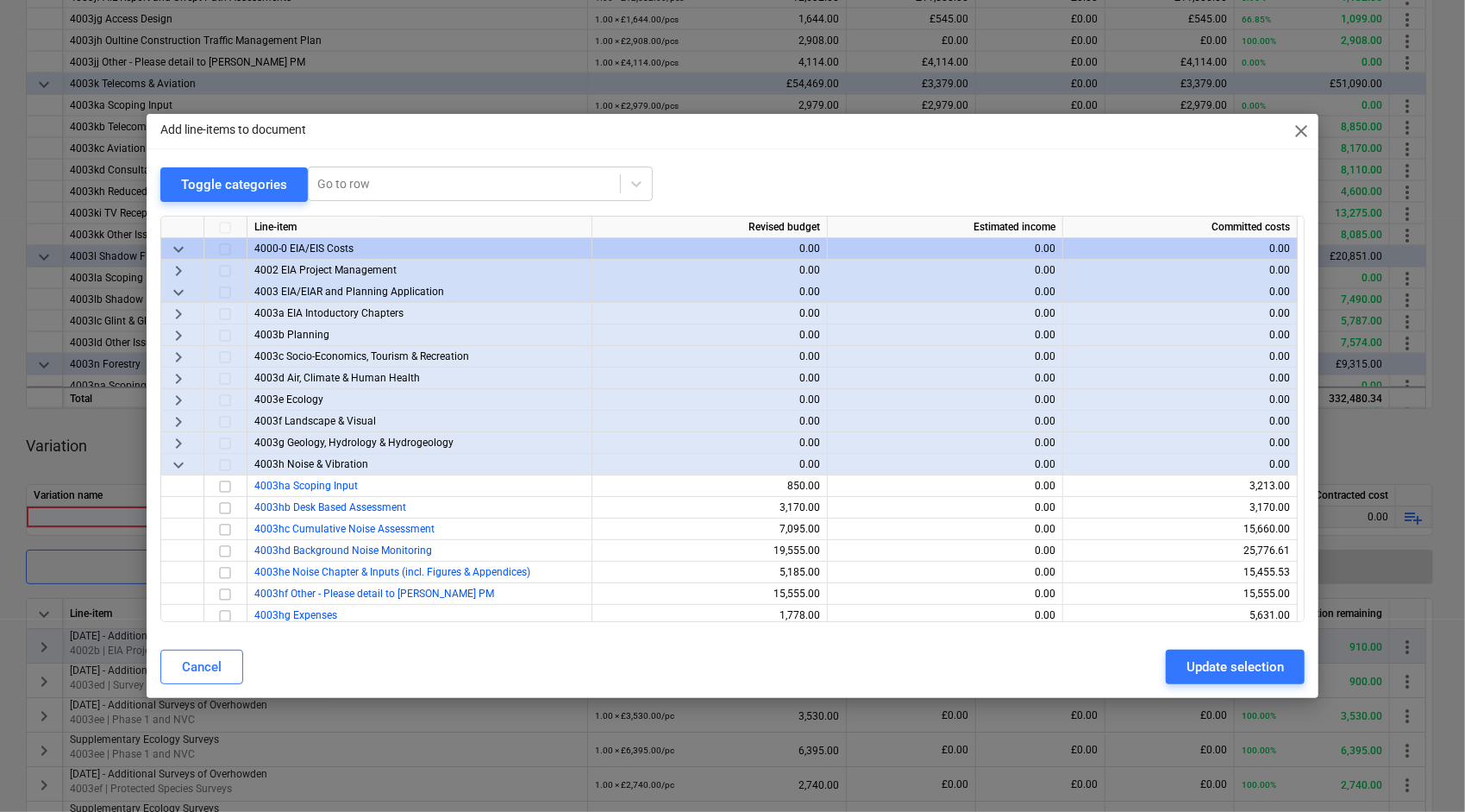
click at [178, 464] on span "keyboard_arrow_down" at bounding box center [178, 464] width 21 height 21
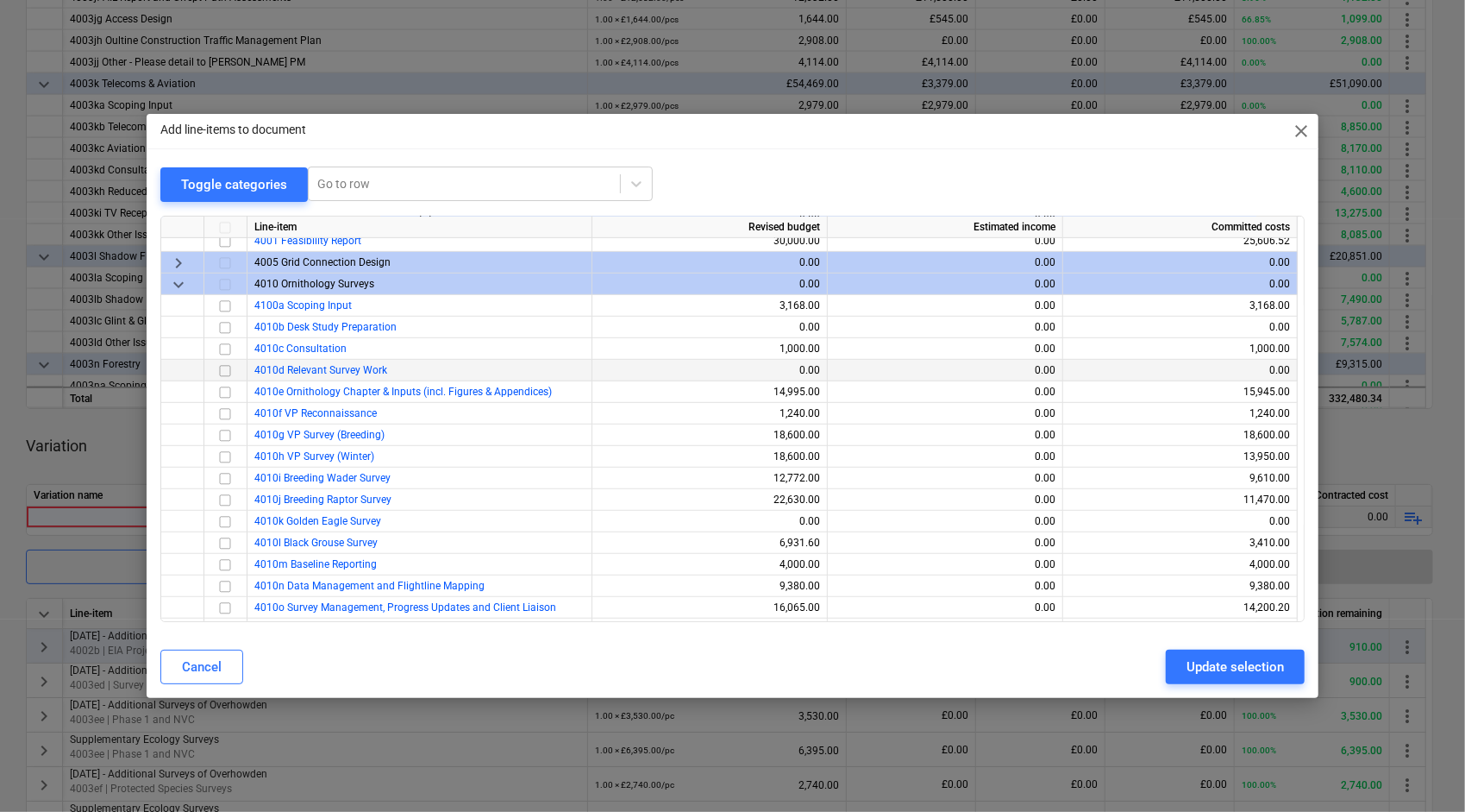
scroll to position [604, 0]
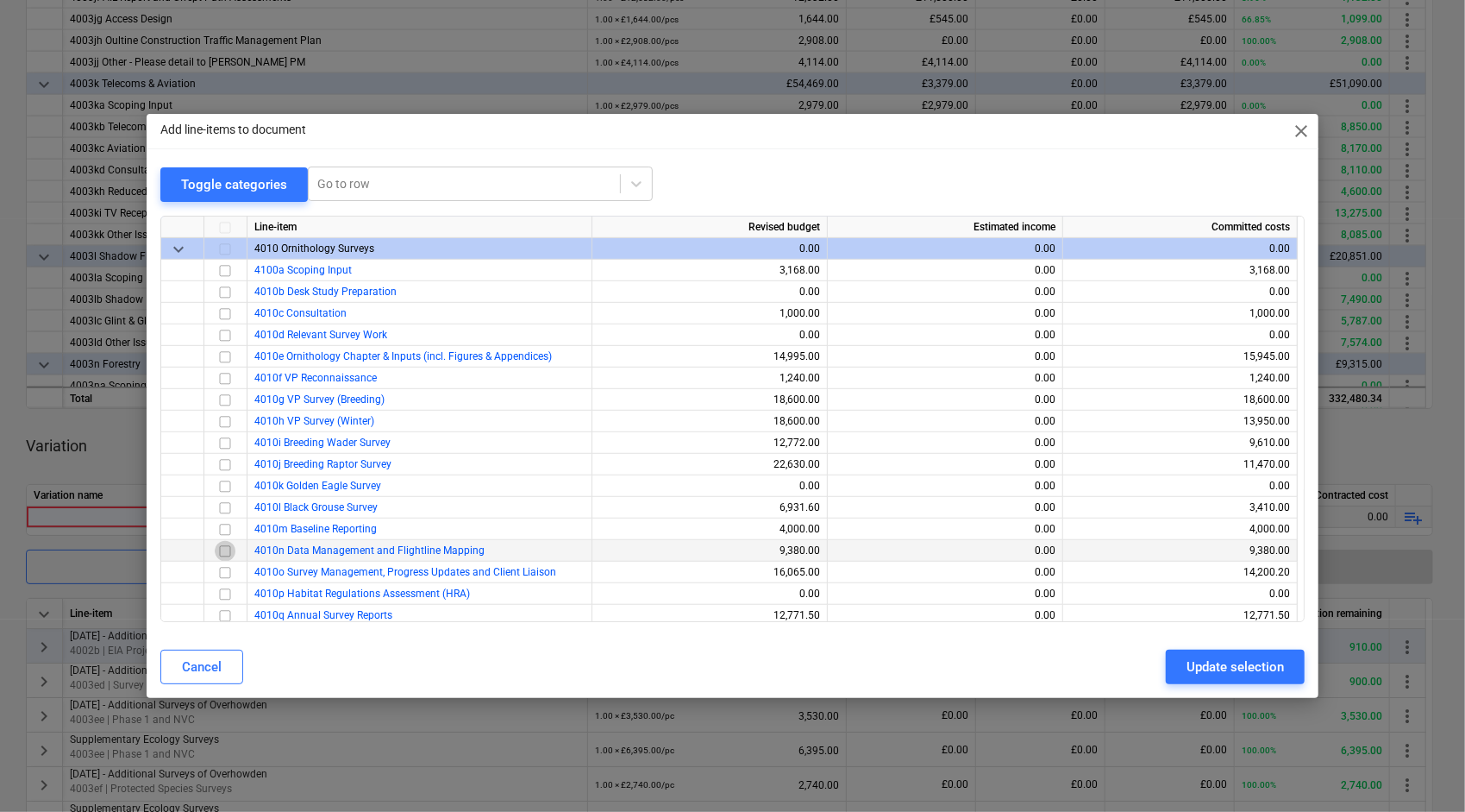
click at [225, 551] on input "checkbox" at bounding box center [225, 551] width 21 height 21
drag, startPoint x: 1208, startPoint y: 671, endPoint x: 633, endPoint y: 588, distance: 581.0
click at [1208, 671] on div "Update selection" at bounding box center [1235, 667] width 97 height 23
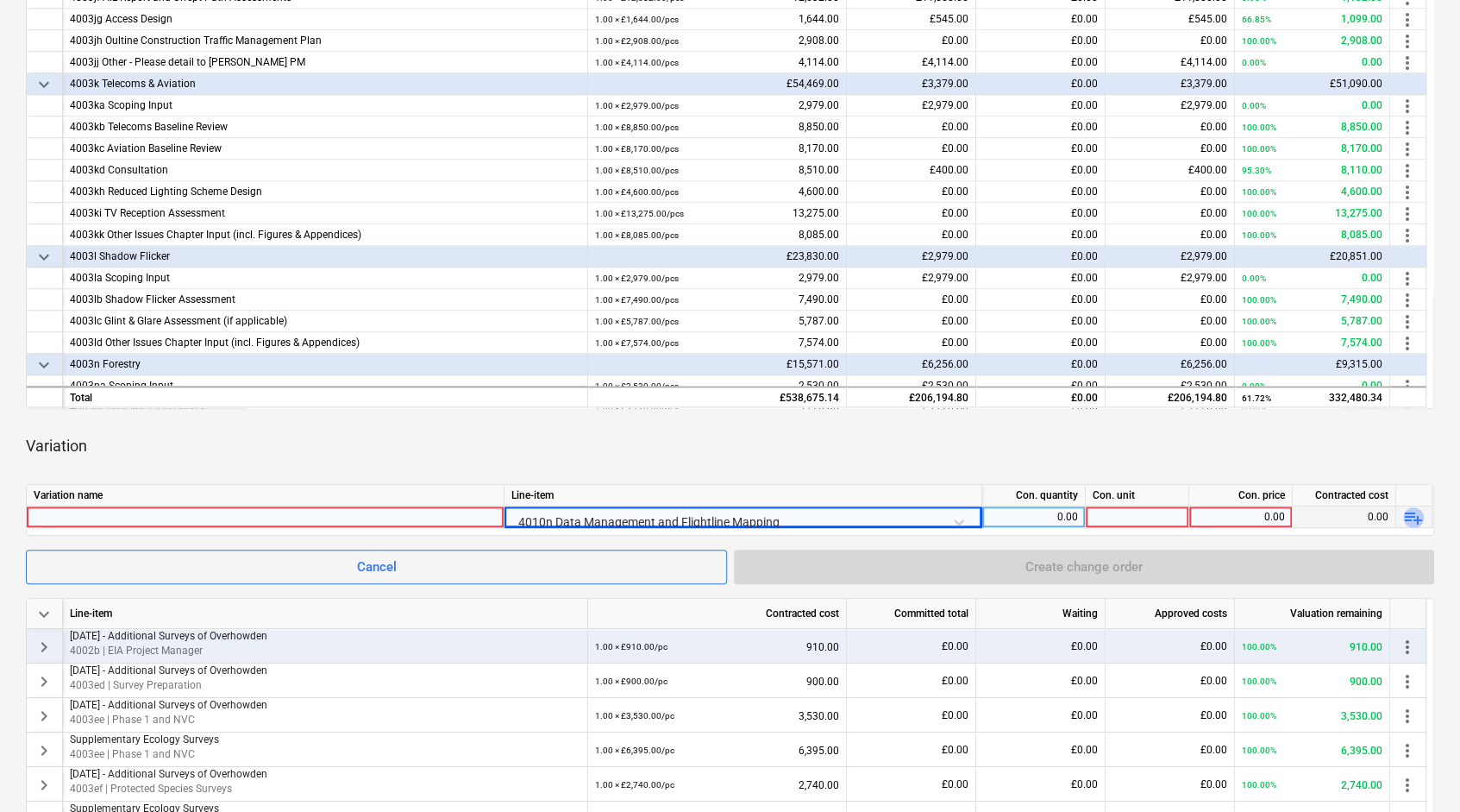
click at [1409, 514] on span "playlist_add" at bounding box center [1413, 517] width 21 height 21
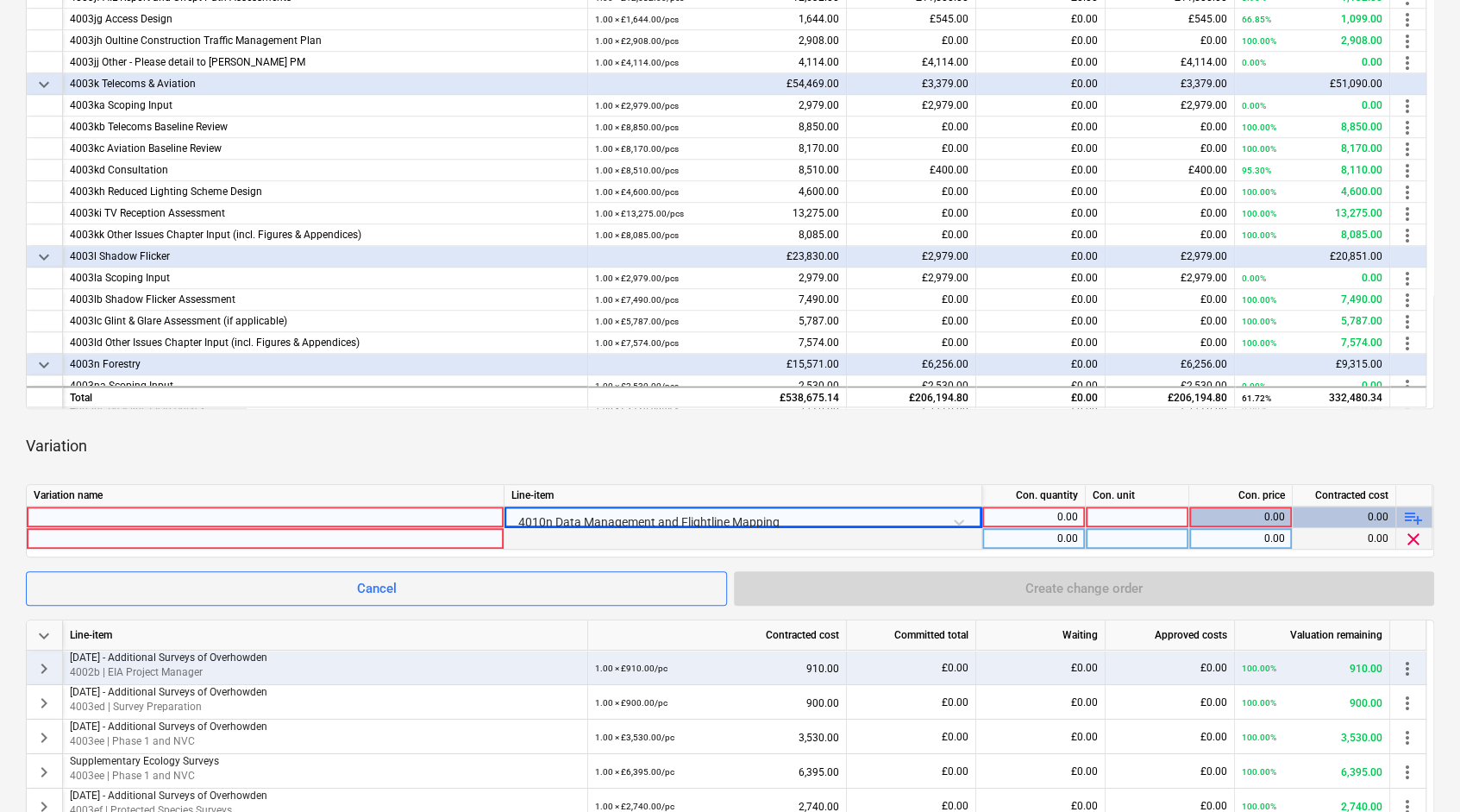
click at [406, 539] on div at bounding box center [265, 538] width 463 height 21
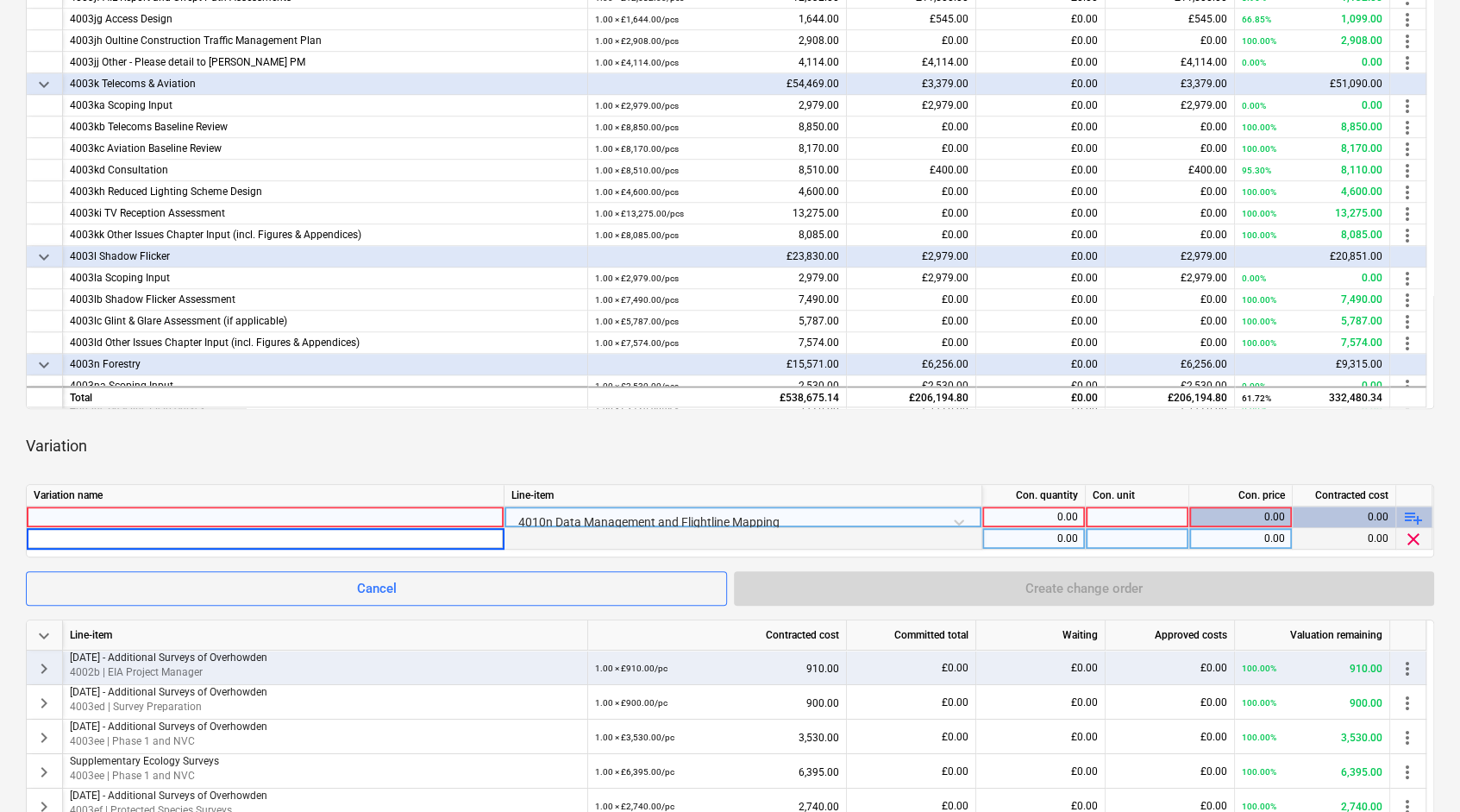
click at [91, 513] on div at bounding box center [265, 516] width 463 height 21
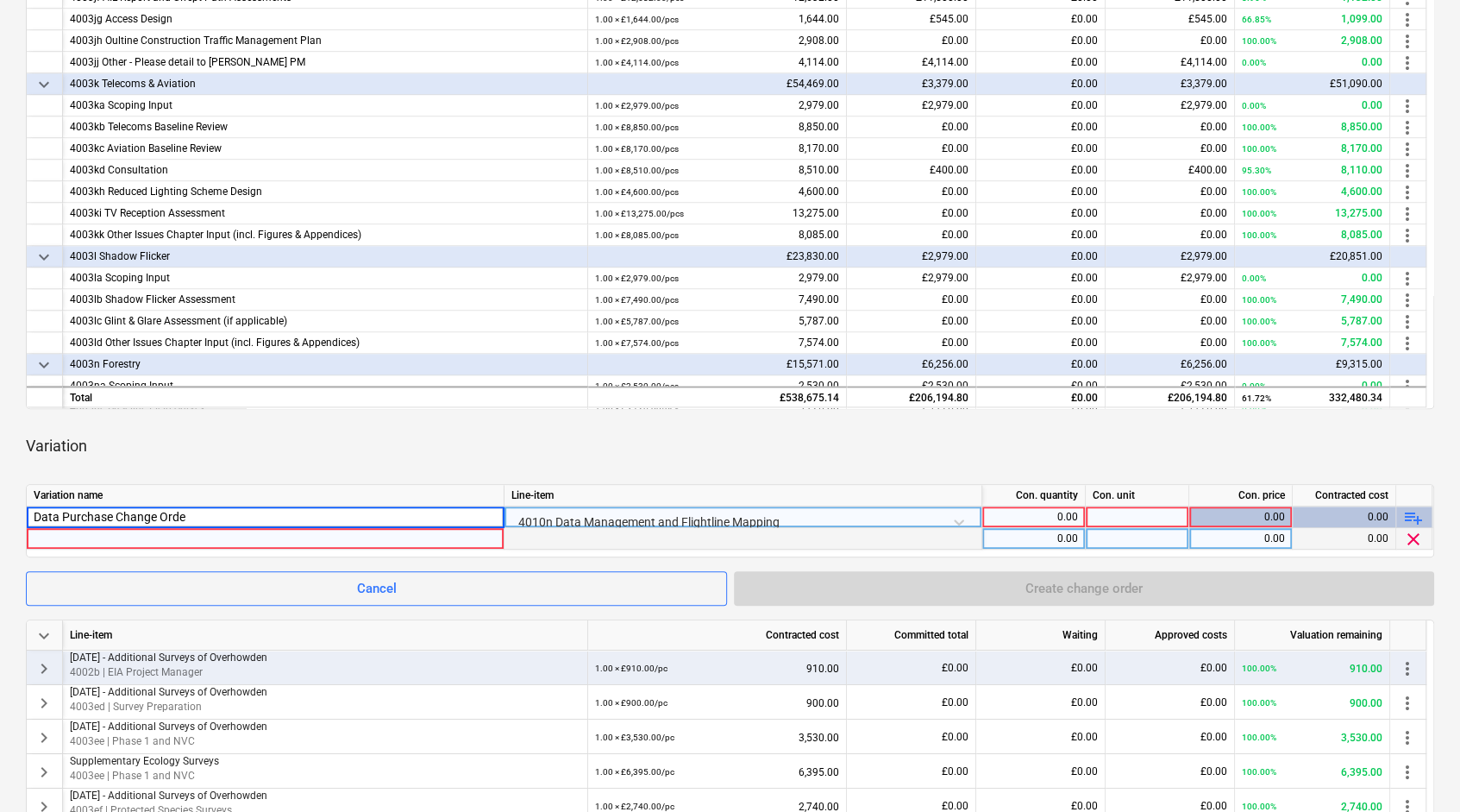
type input "Data Purchase Change Order"
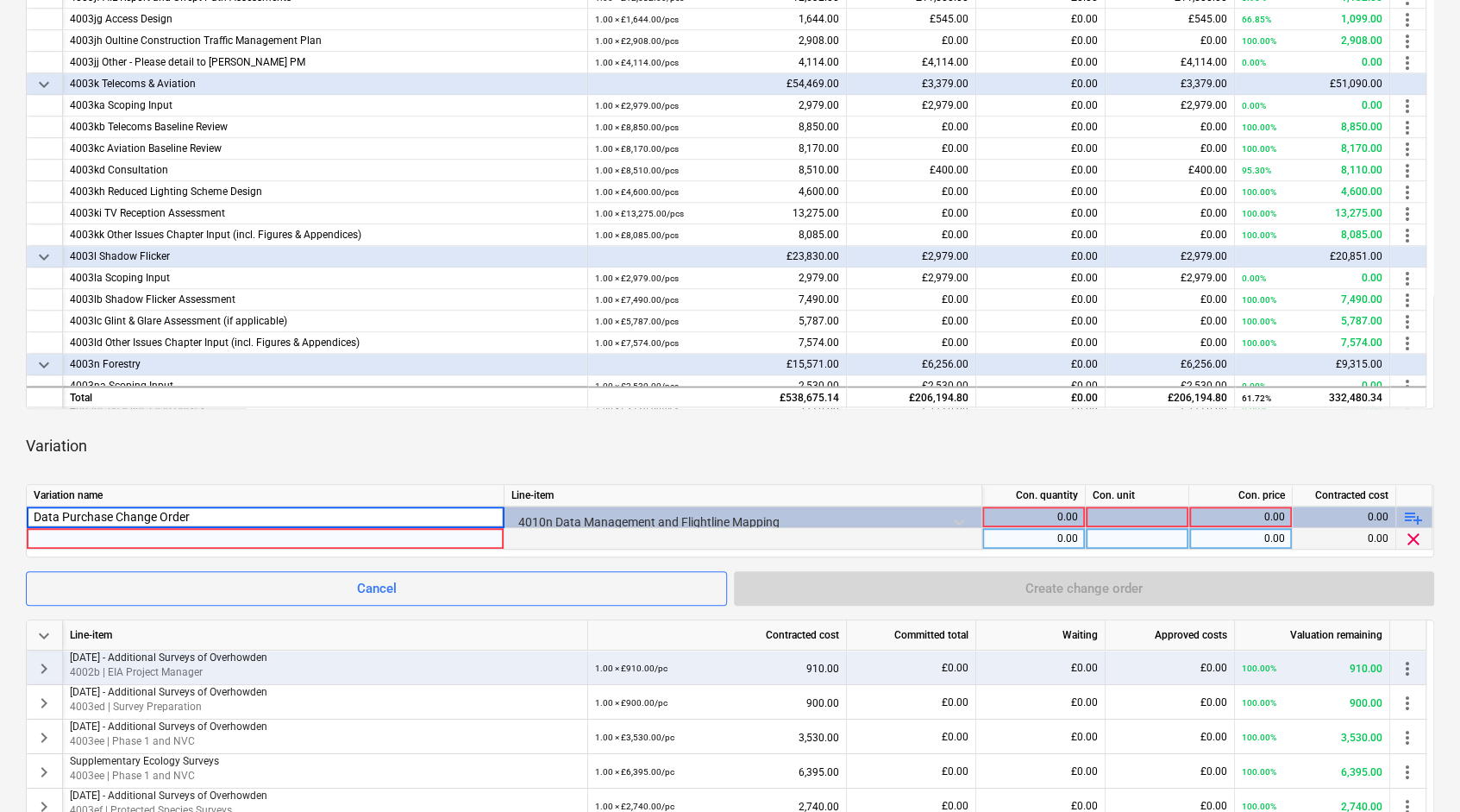
click at [1043, 529] on div "0.00" at bounding box center [1034, 539] width 88 height 22
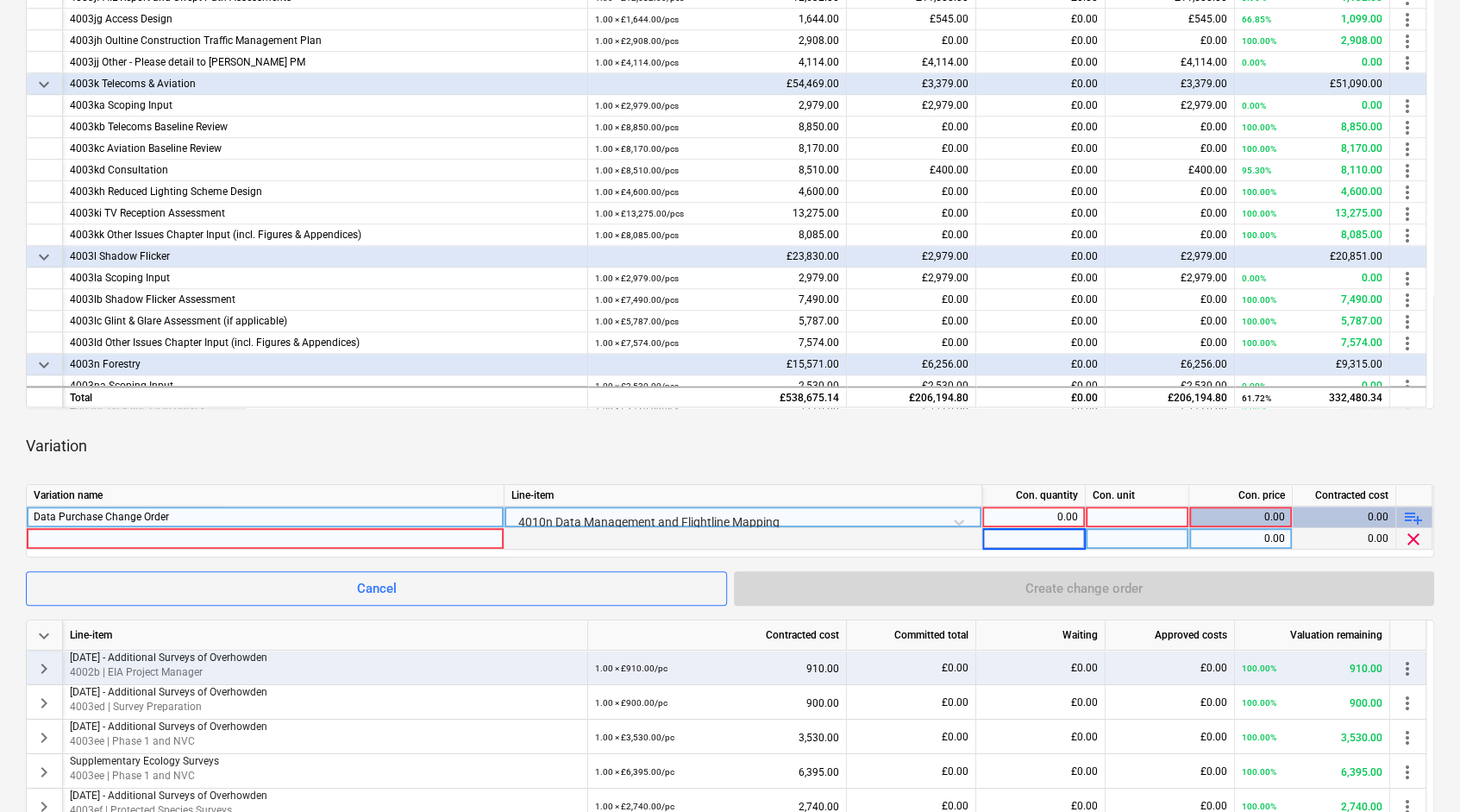
click at [1053, 513] on div "0.00" at bounding box center [1034, 517] width 88 height 22
type input "1"
click at [1137, 513] on div at bounding box center [1137, 517] width 103 height 22
type input "pc"
click at [1007, 525] on div "1.00" at bounding box center [1034, 517] width 88 height 22
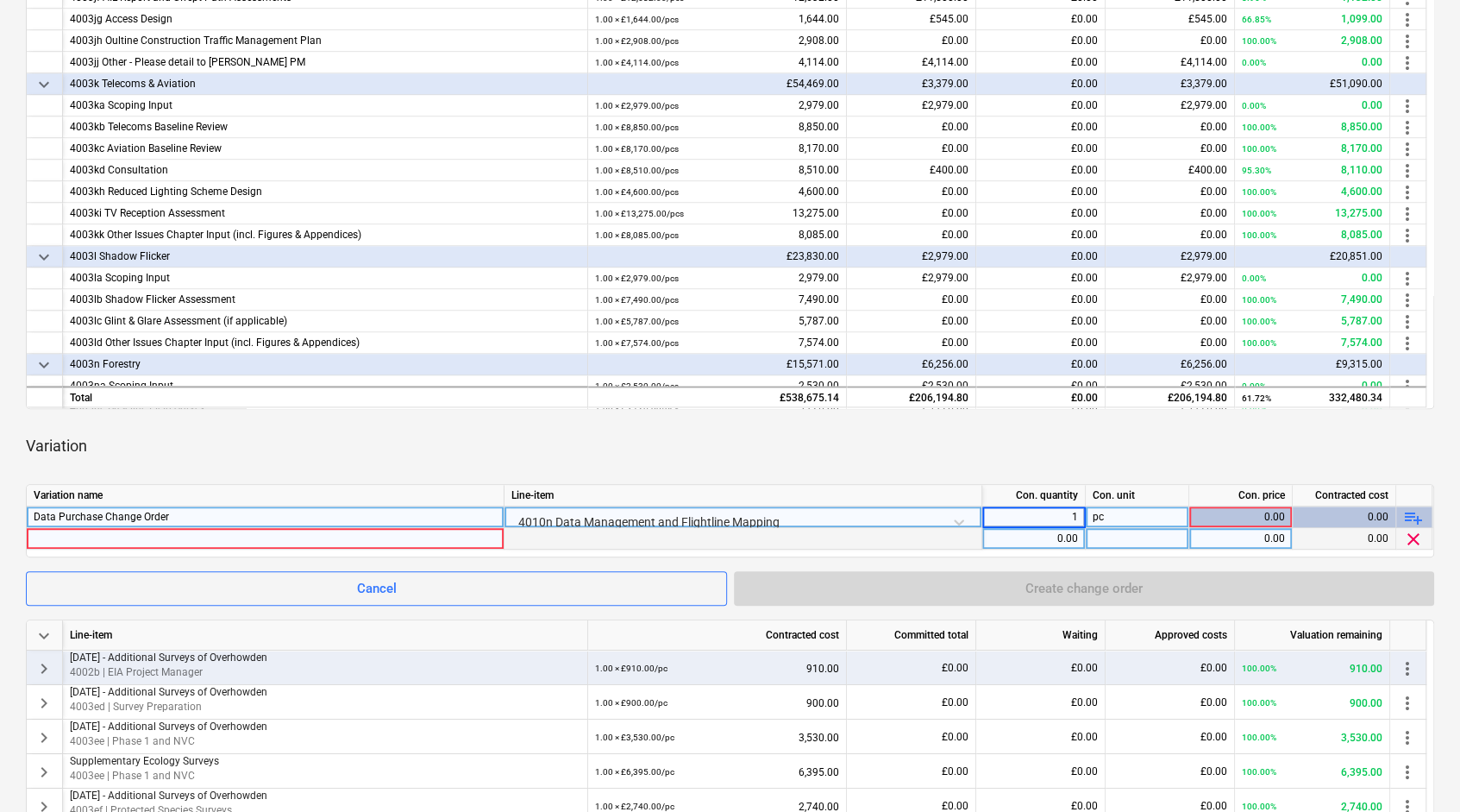
click at [1018, 533] on div "0.00" at bounding box center [1034, 539] width 88 height 22
type input "1"
click at [1144, 543] on div at bounding box center [1137, 539] width 103 height 22
type input "pc"
click at [1229, 540] on div "0.00" at bounding box center [1240, 539] width 88 height 22
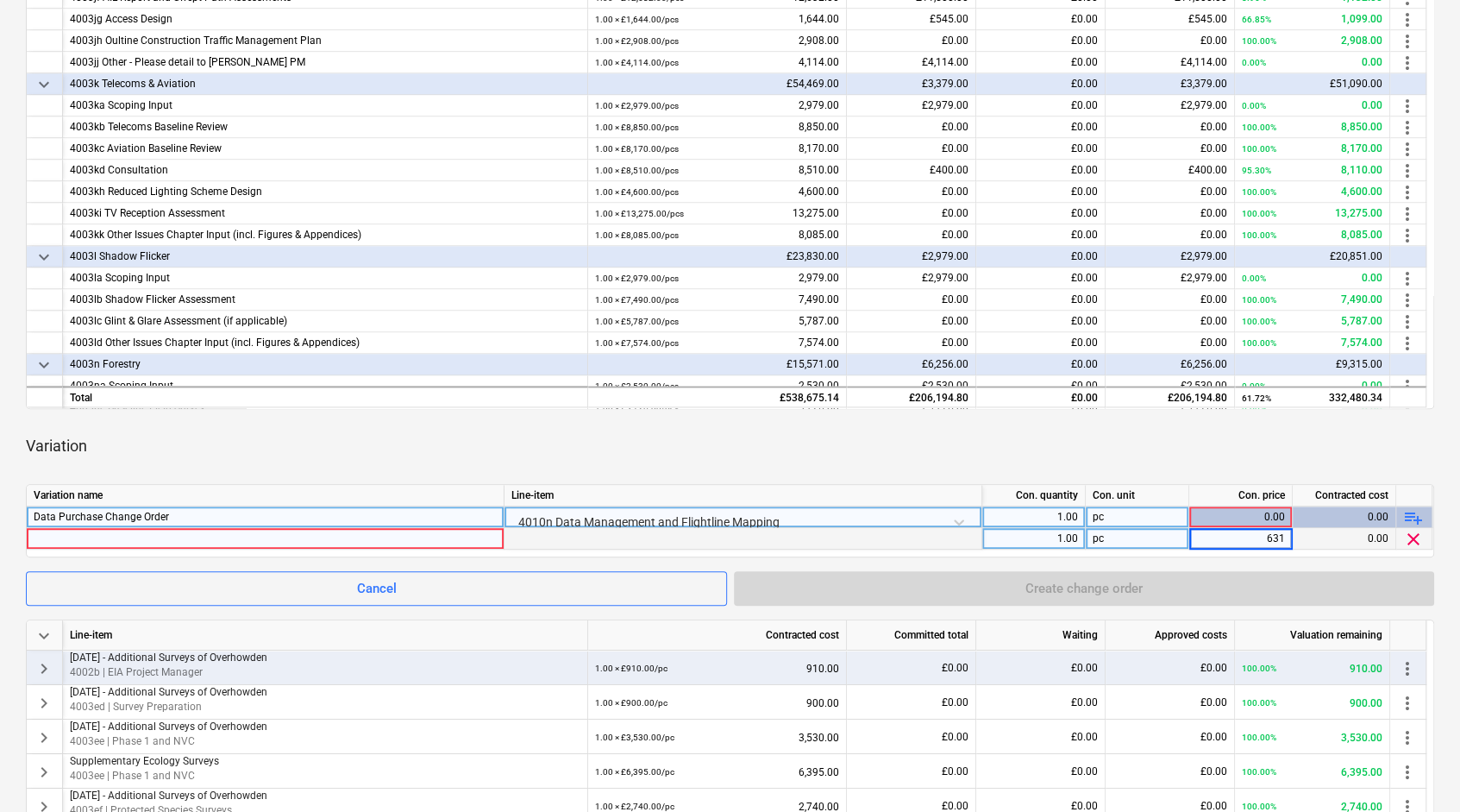
type input "6310"
click at [1173, 451] on div "Variation" at bounding box center [730, 446] width 1408 height 48
click at [359, 538] on div at bounding box center [265, 538] width 463 height 21
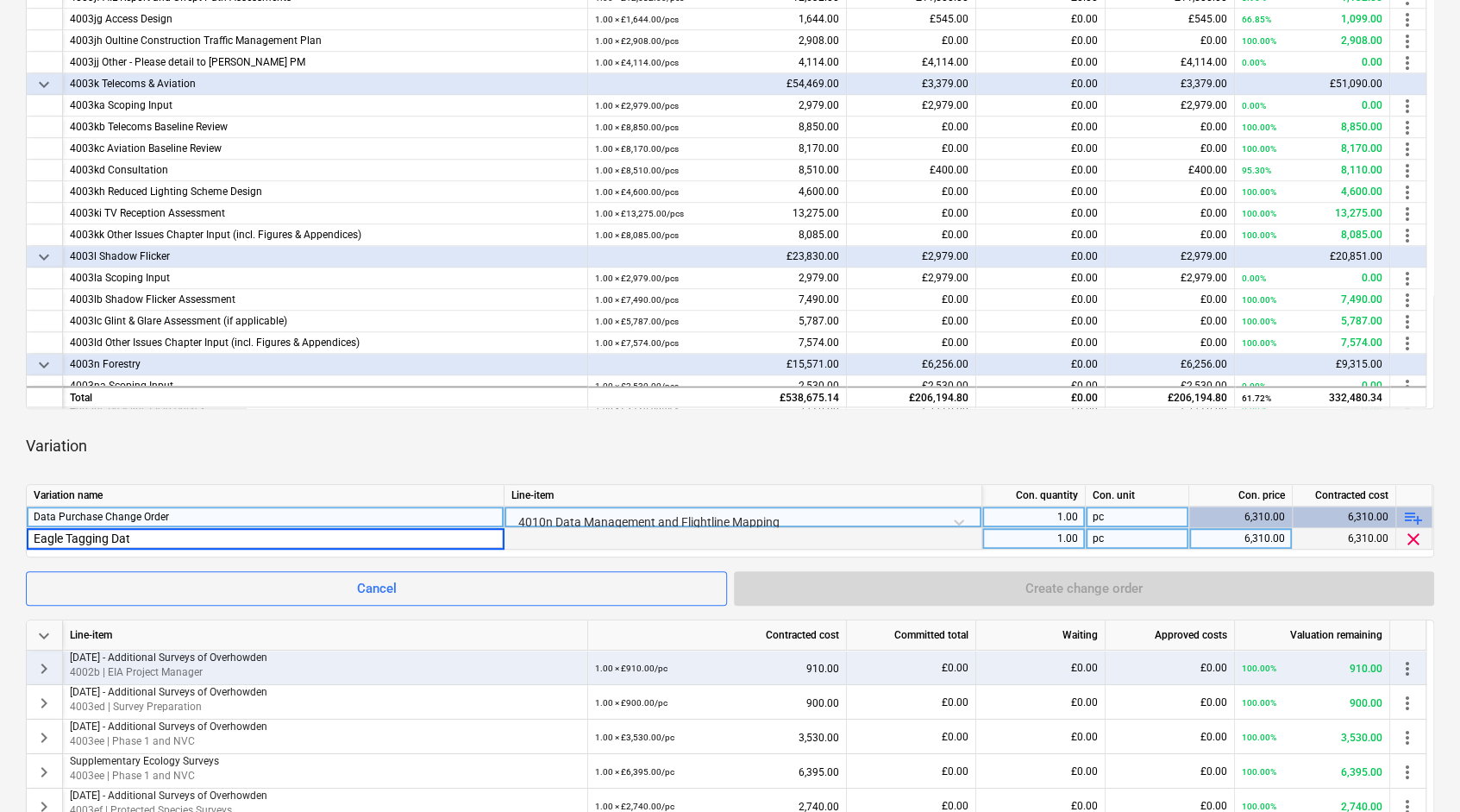
type input "Eagle Tagging Data"
click at [621, 426] on div "Variation" at bounding box center [730, 446] width 1408 height 48
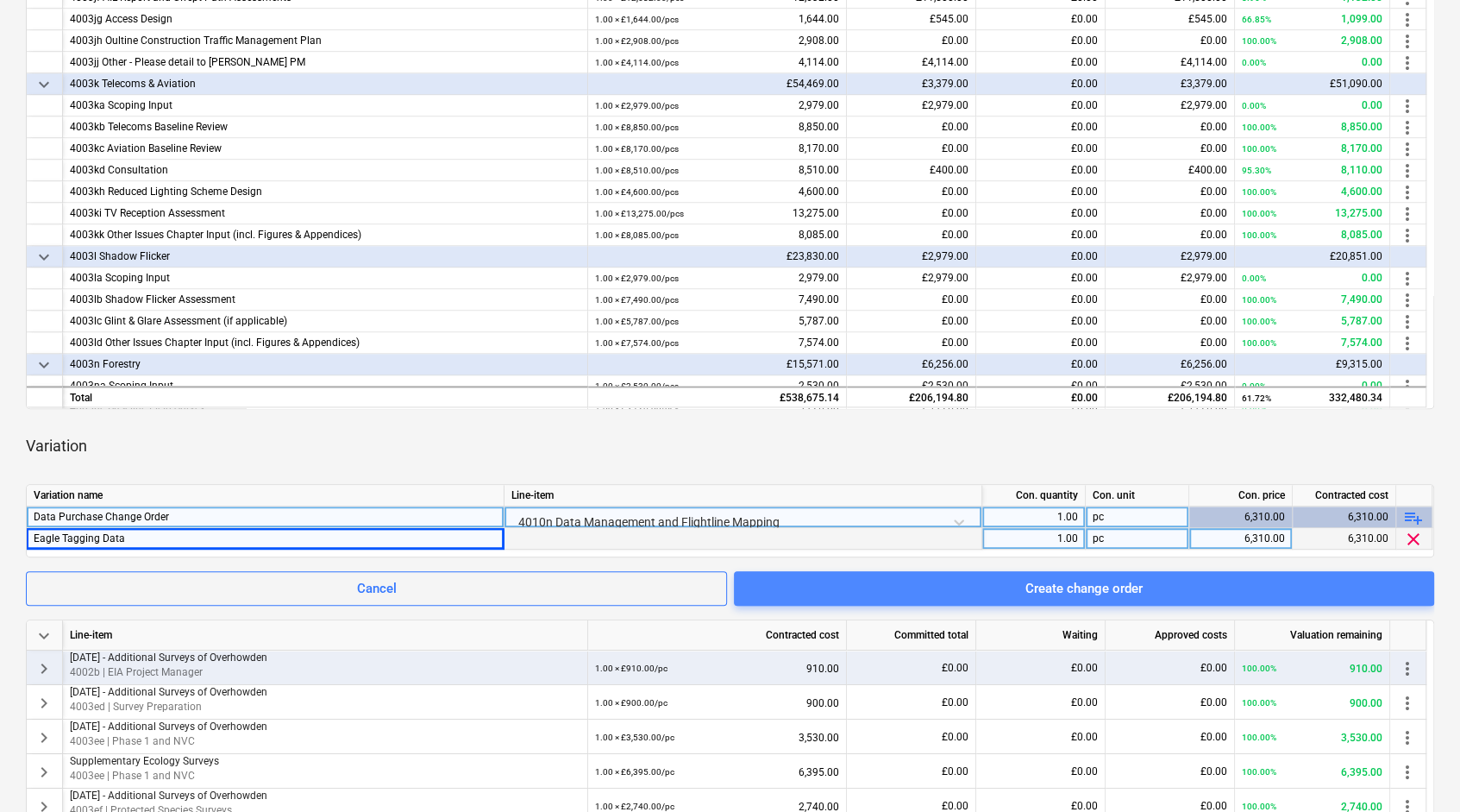
click at [908, 585] on span "Create change order" at bounding box center [1084, 588] width 659 height 23
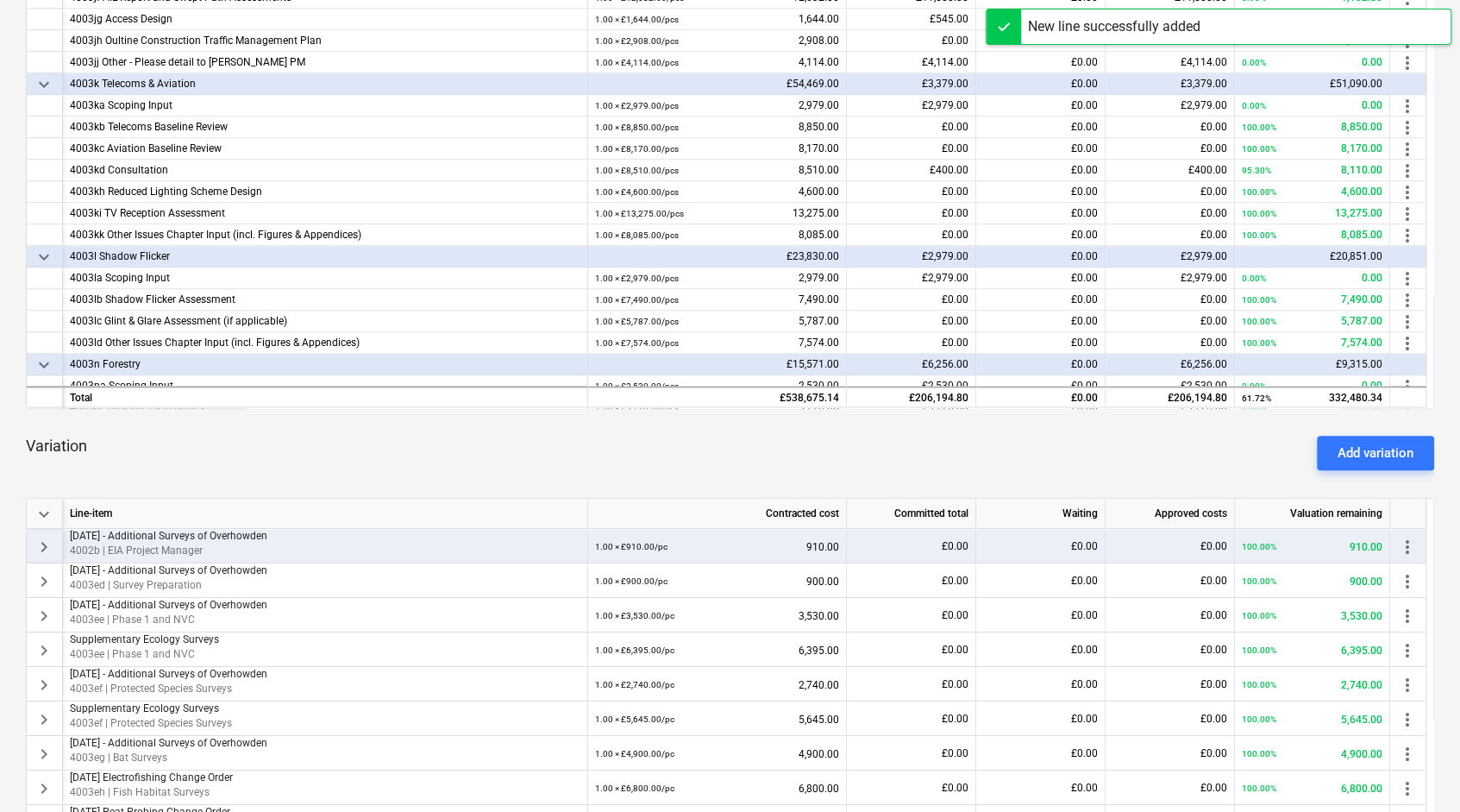
click at [1361, 449] on div "Add variation" at bounding box center [1375, 453] width 76 height 23
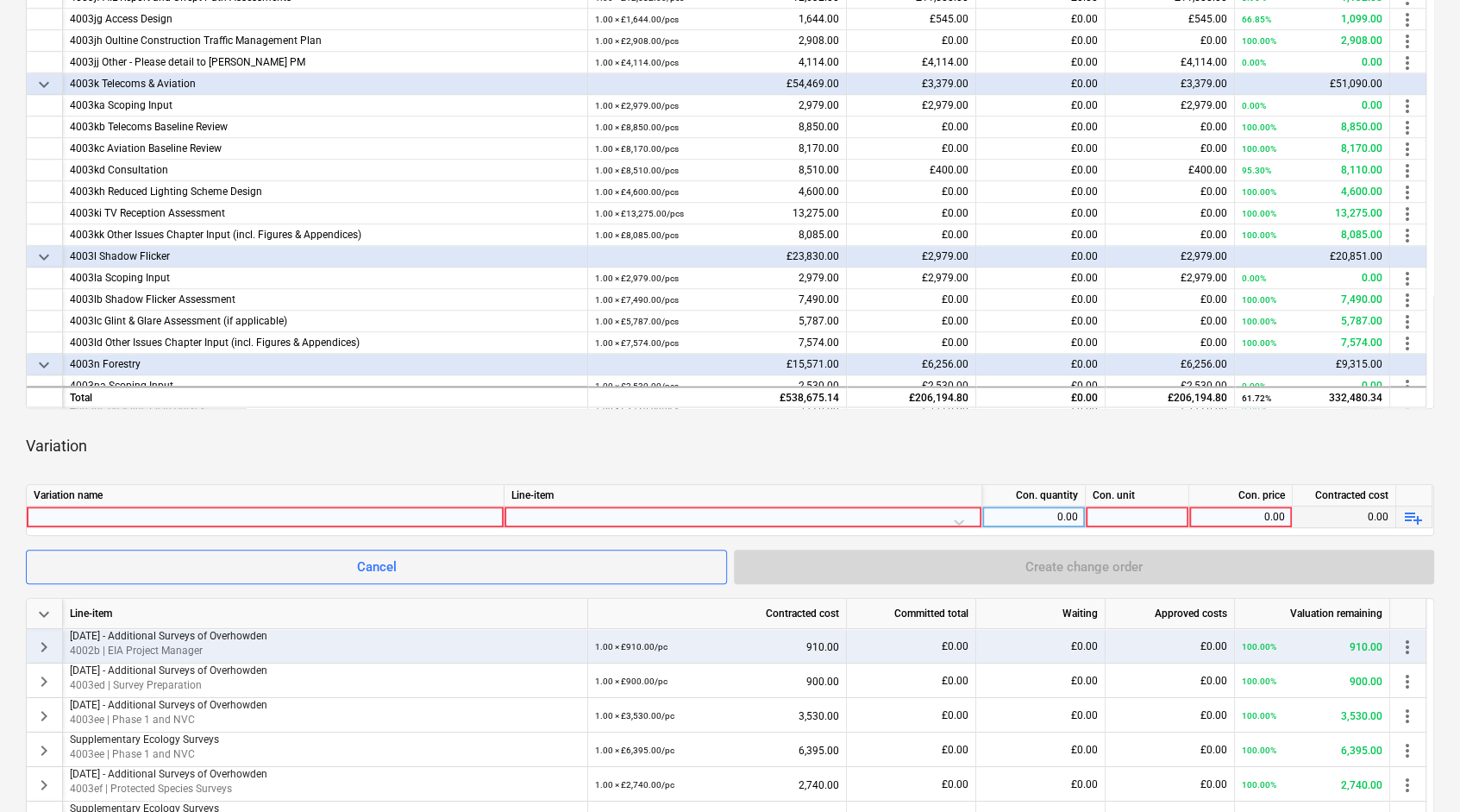
click at [1415, 519] on span "playlist_add" at bounding box center [1413, 517] width 21 height 21
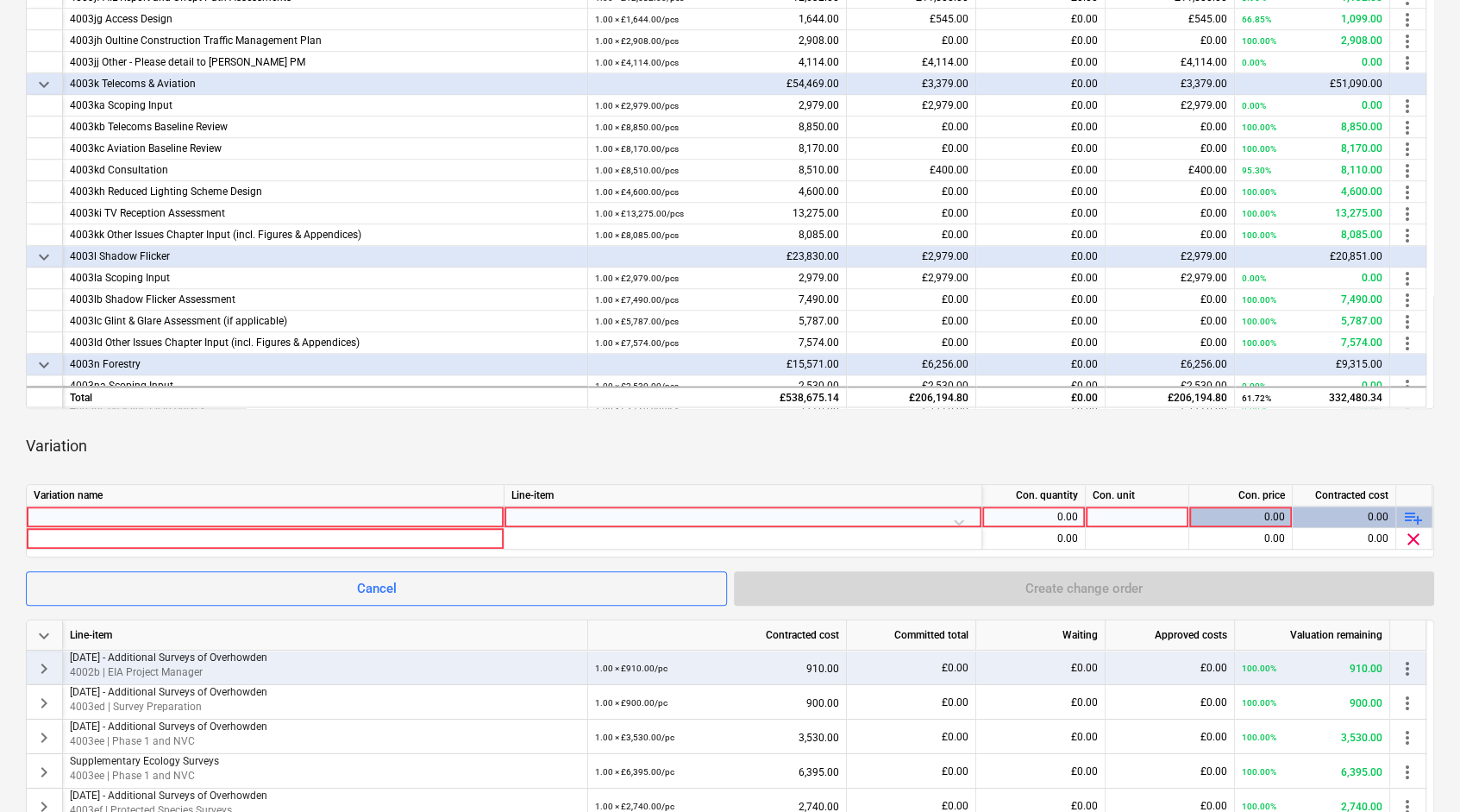
click at [901, 512] on div at bounding box center [743, 521] width 463 height 30
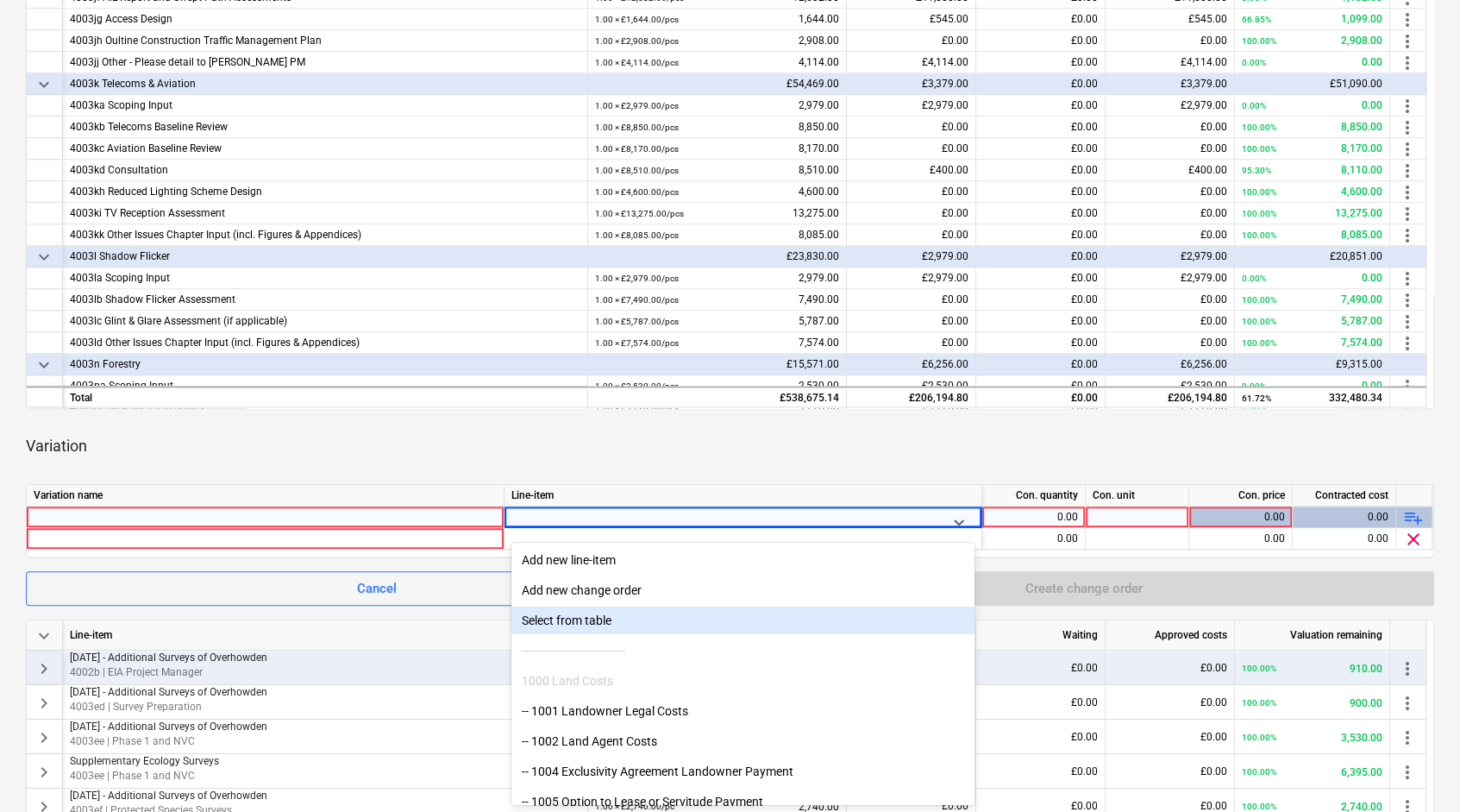
click at [660, 613] on div "Select from table" at bounding box center [743, 621] width 463 height 27
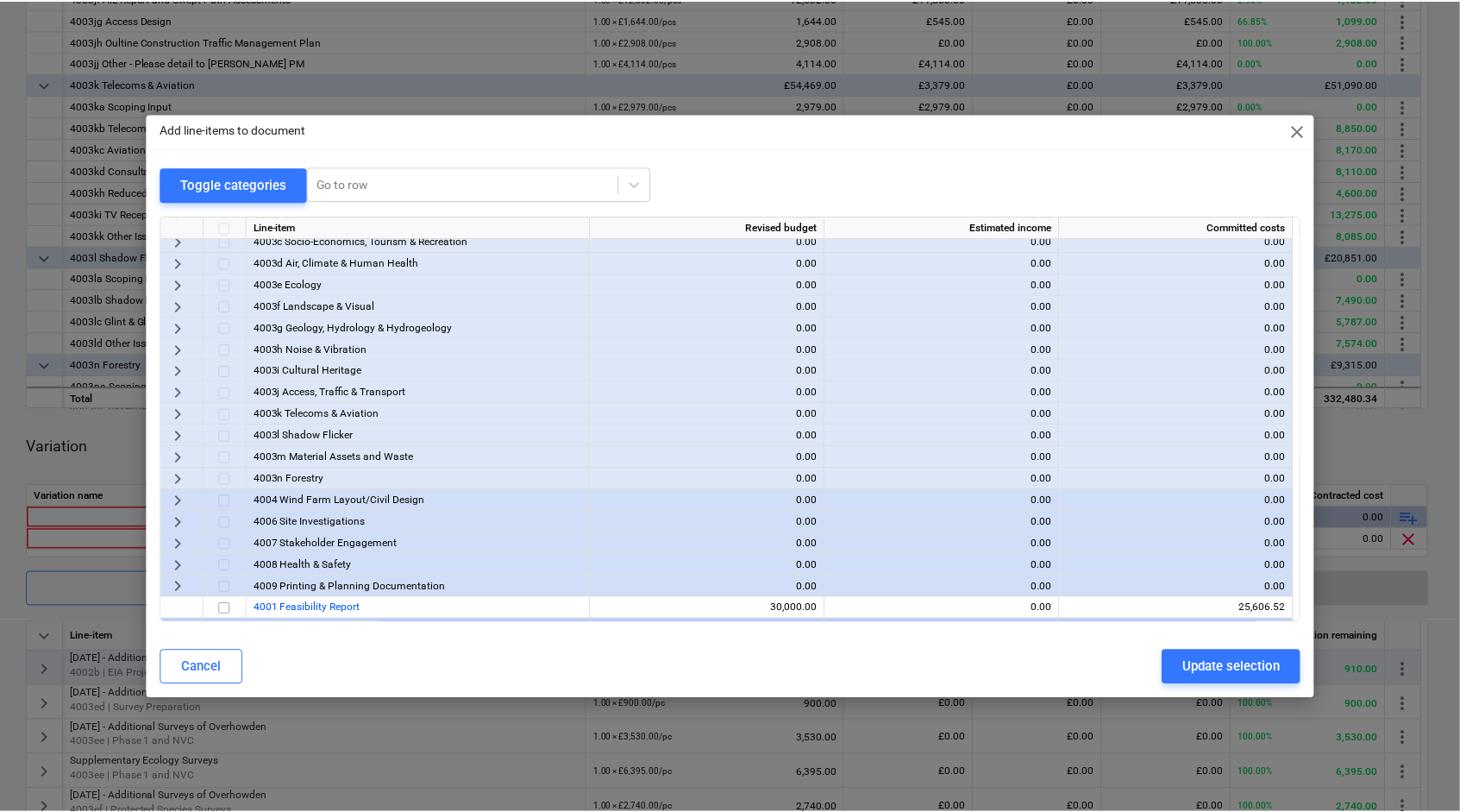
scroll to position [173, 0]
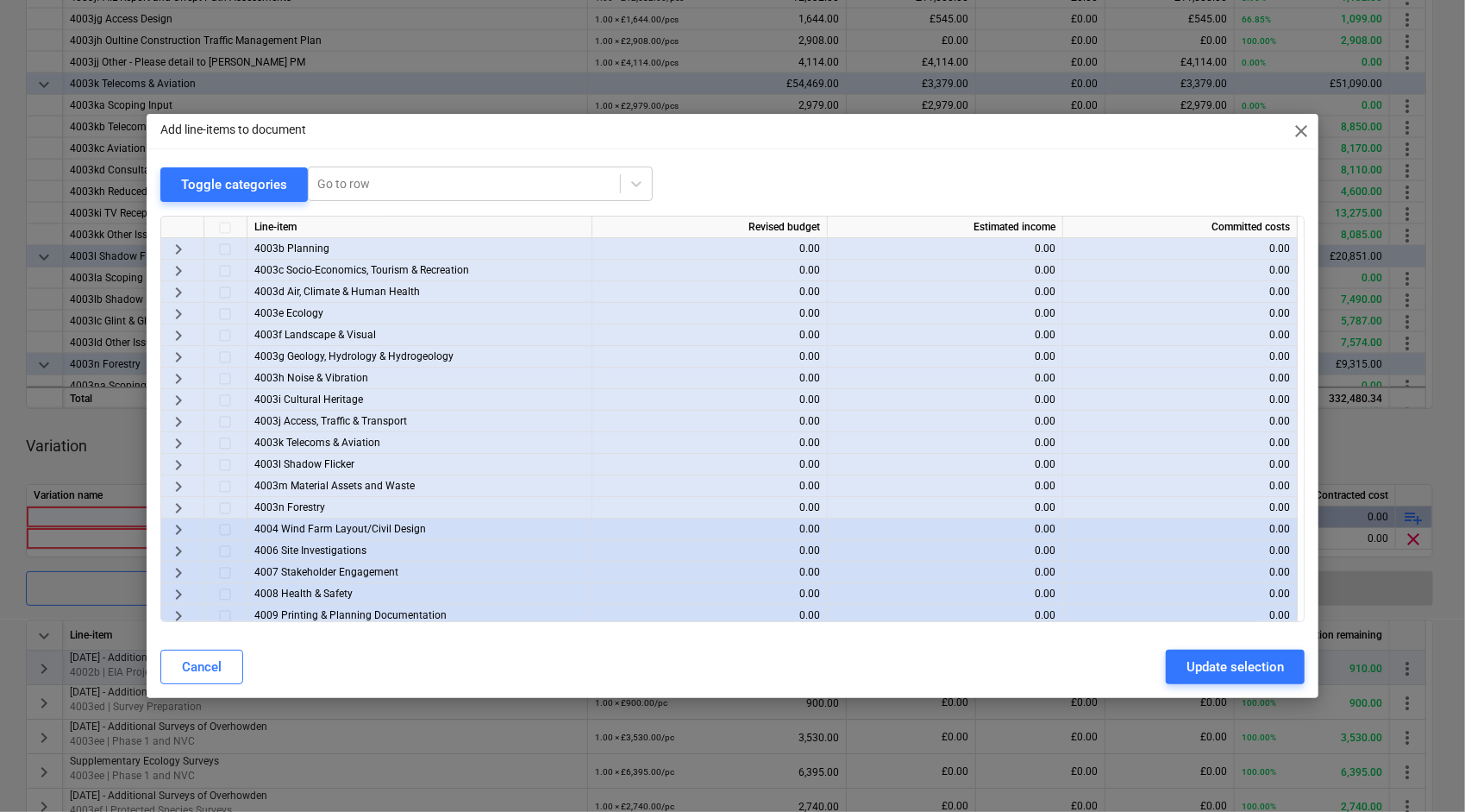
click at [179, 355] on span "keyboard_arrow_right" at bounding box center [178, 356] width 21 height 21
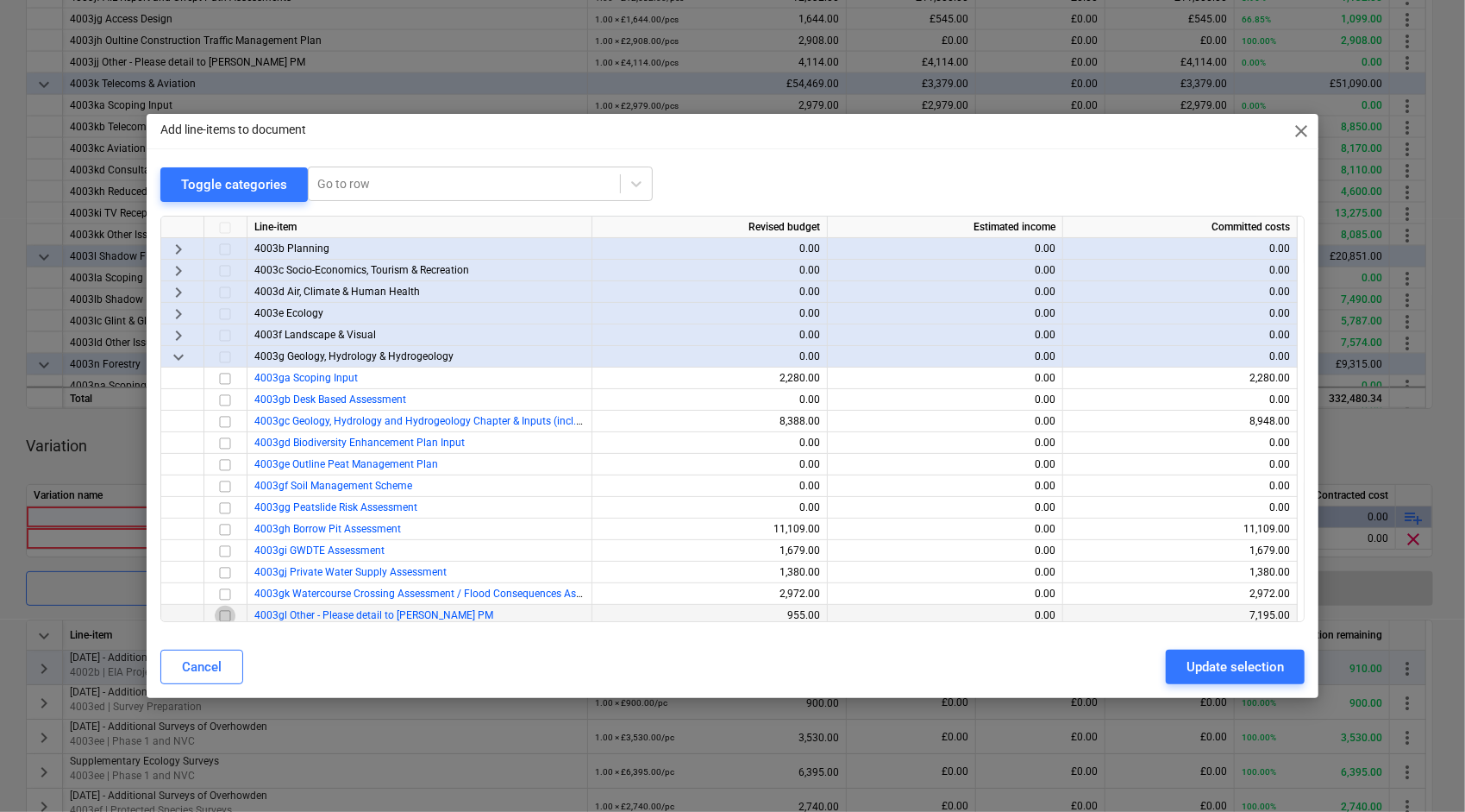
click at [226, 614] on input "checkbox" at bounding box center [225, 616] width 21 height 21
click at [1190, 656] on div "Update selection" at bounding box center [1235, 667] width 97 height 23
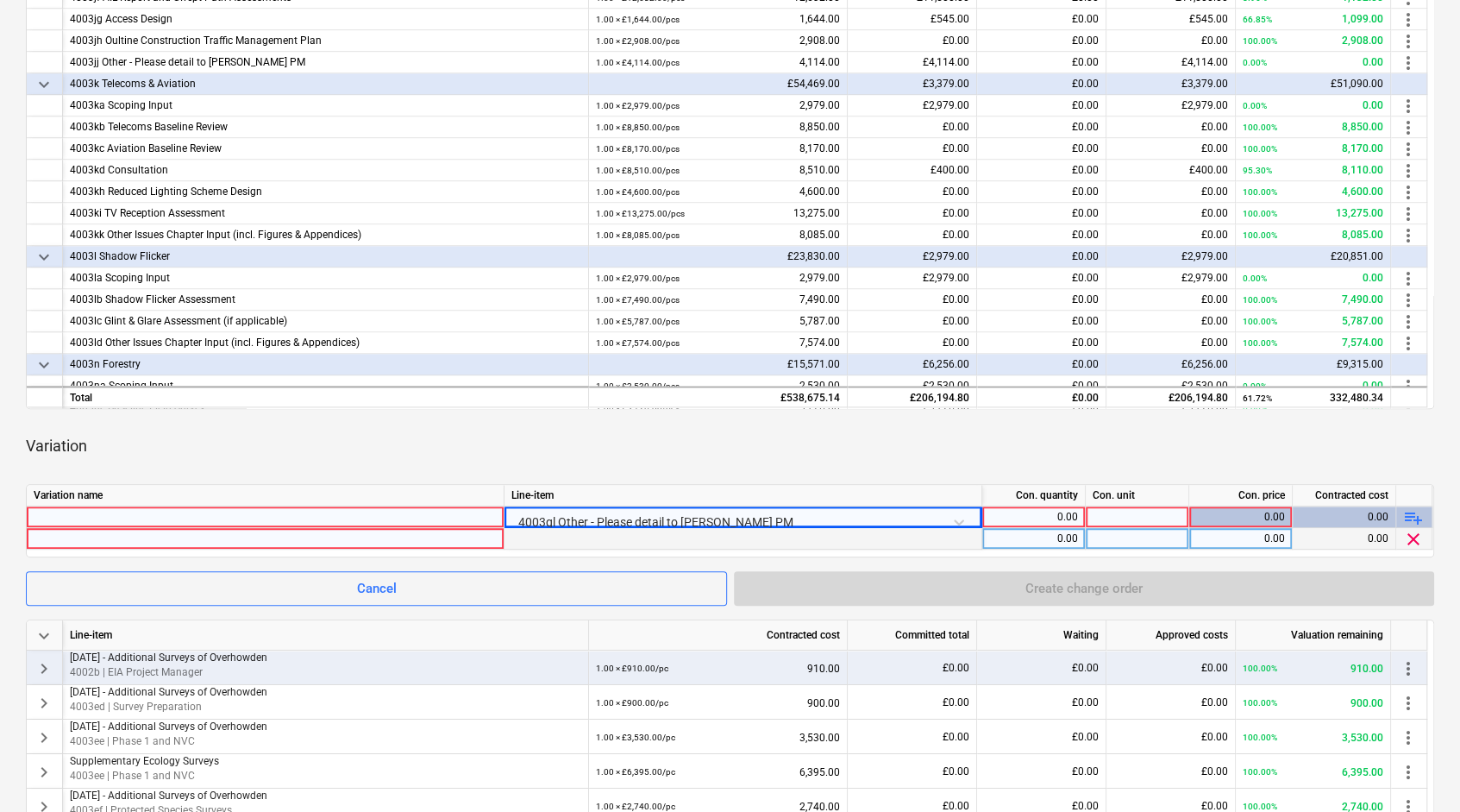
click at [422, 538] on div at bounding box center [265, 538] width 463 height 21
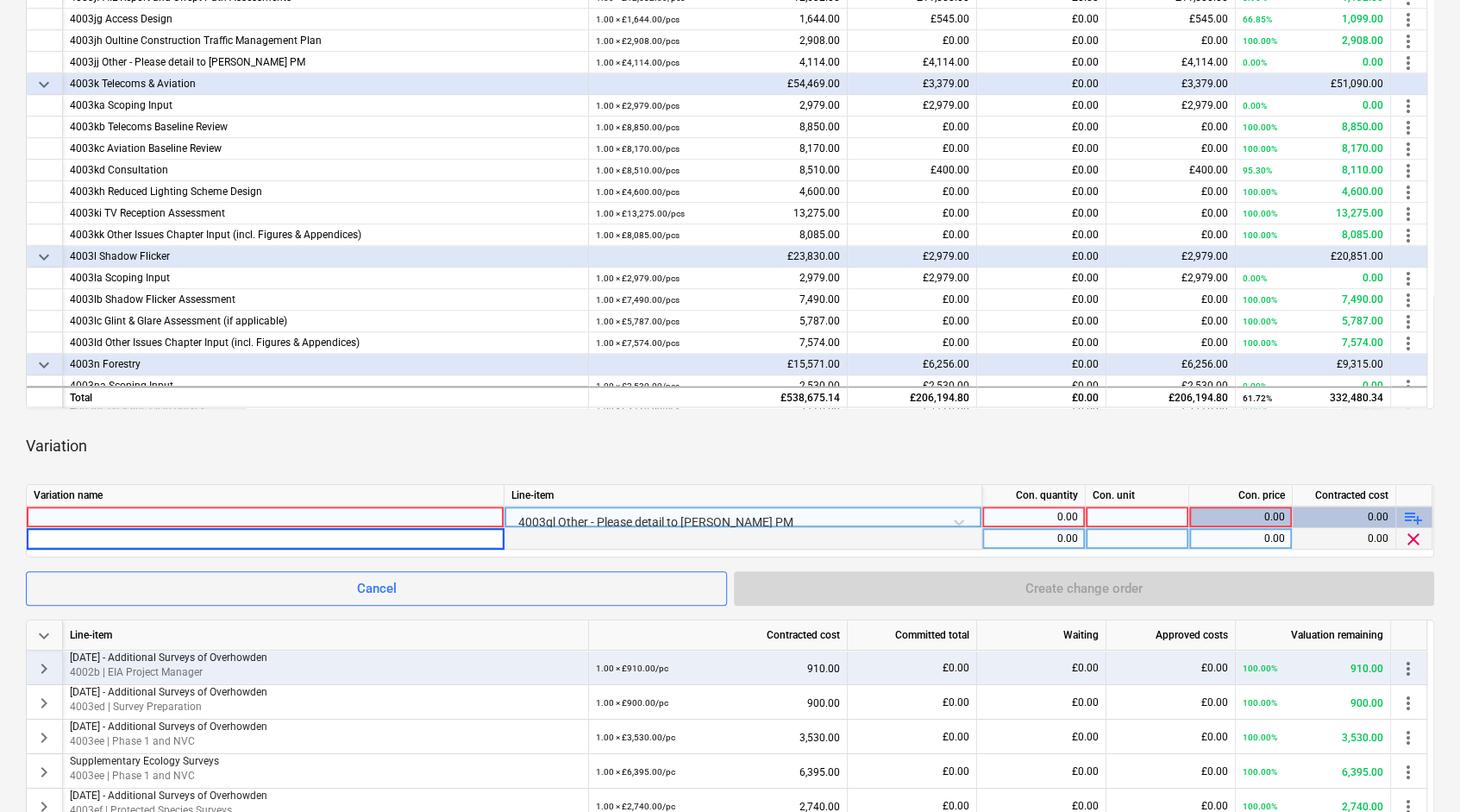
click at [439, 508] on div at bounding box center [265, 516] width 463 height 21
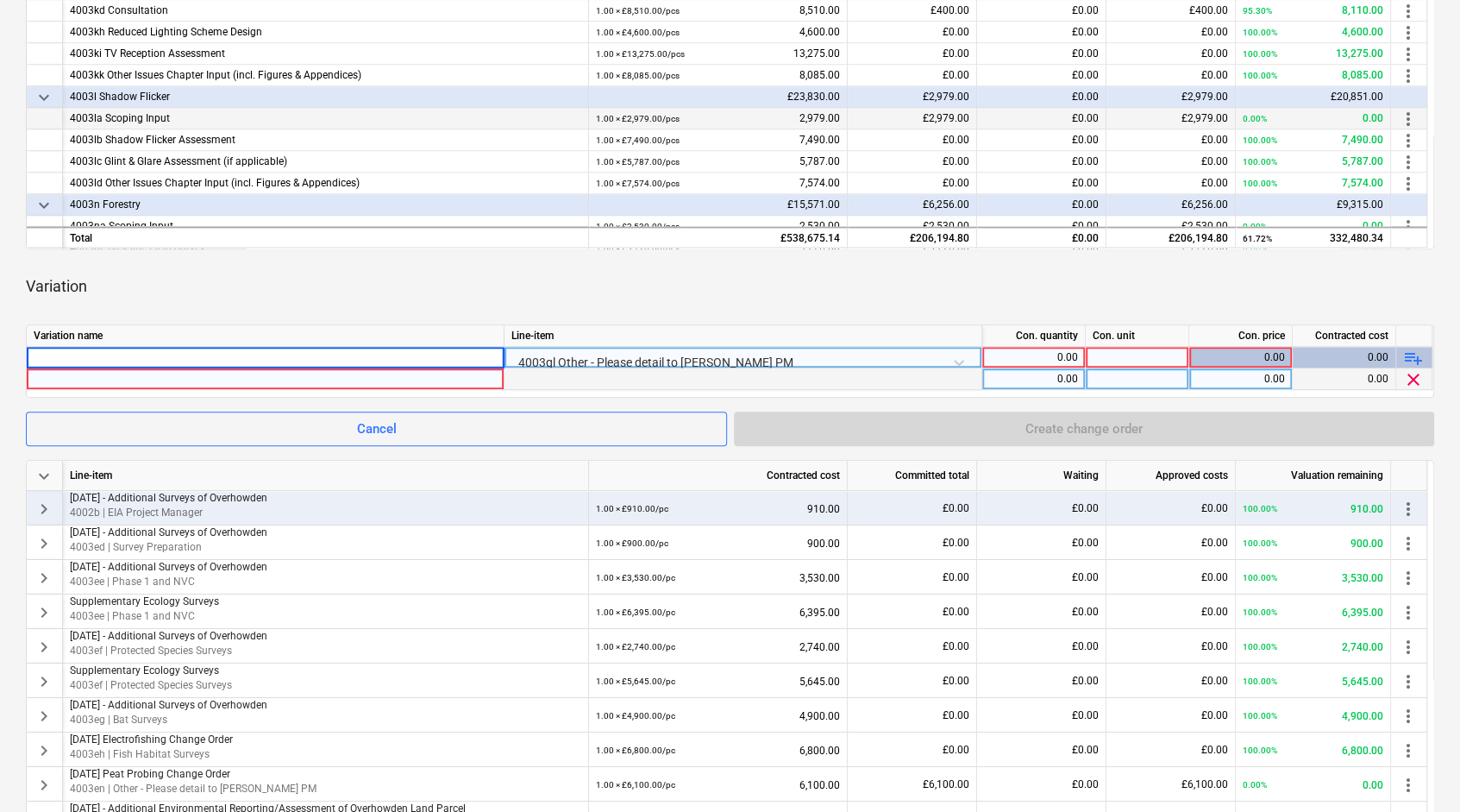
scroll to position [490, 0]
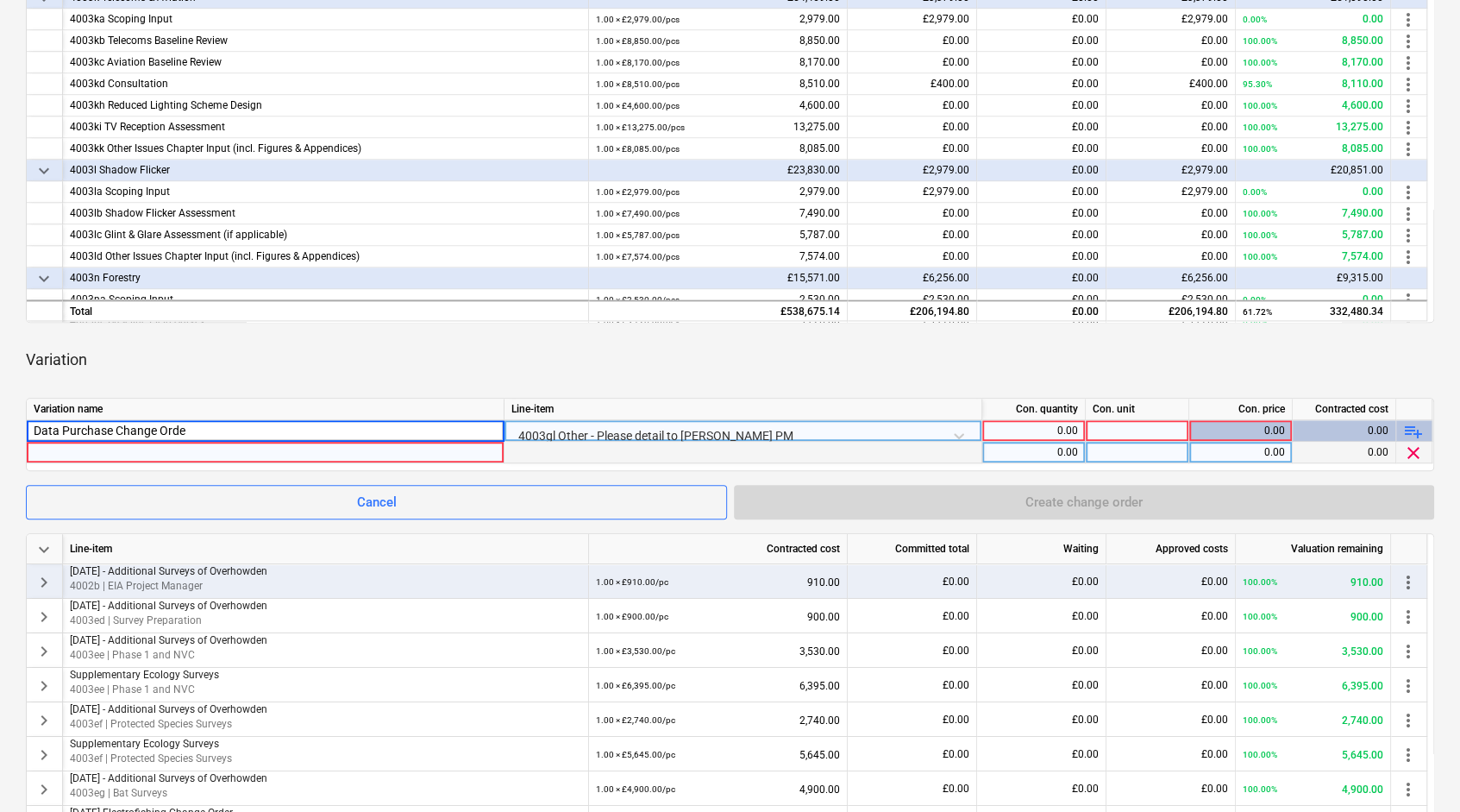
type input "Data Purchase Change Order"
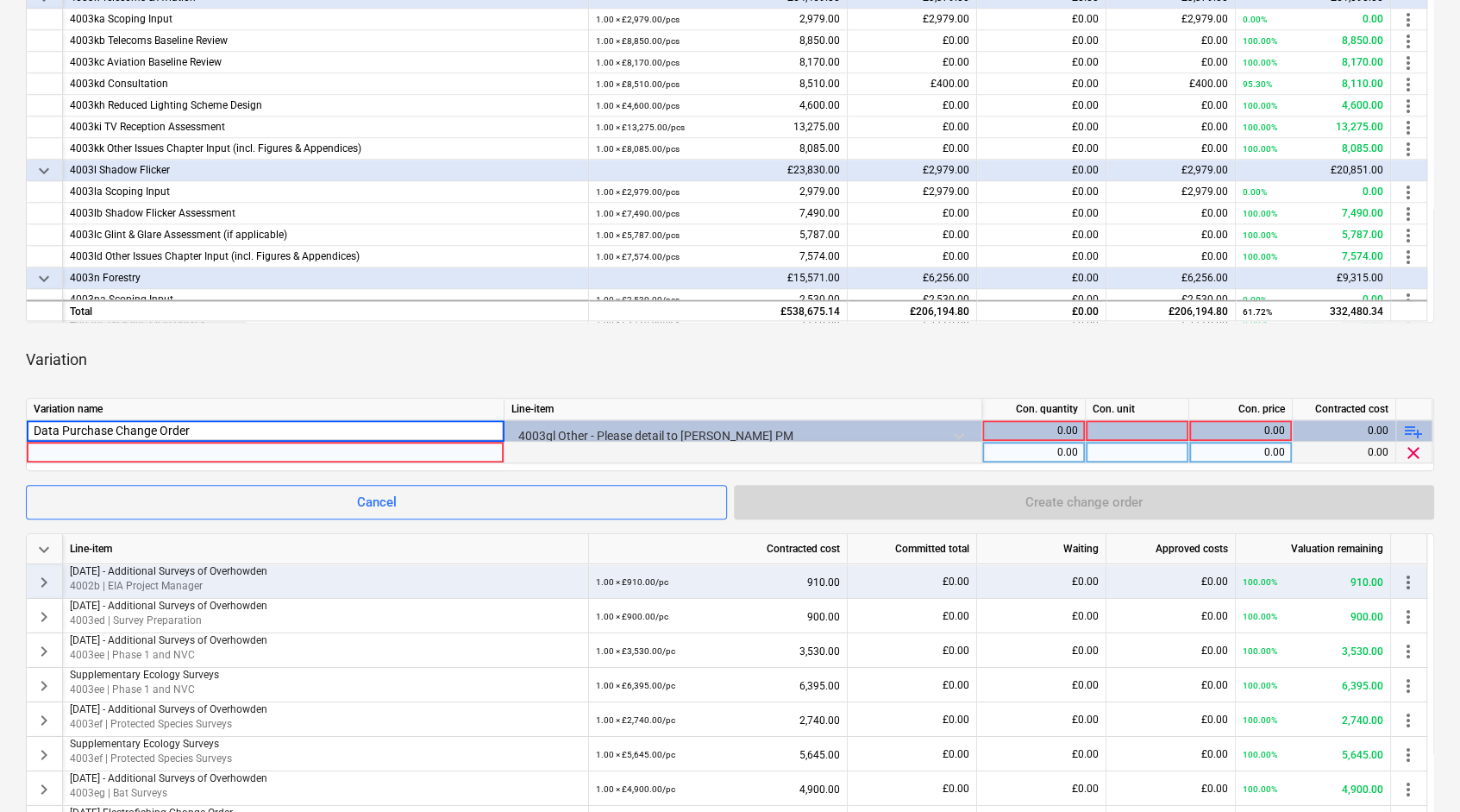
click at [150, 455] on div at bounding box center [265, 452] width 463 height 21
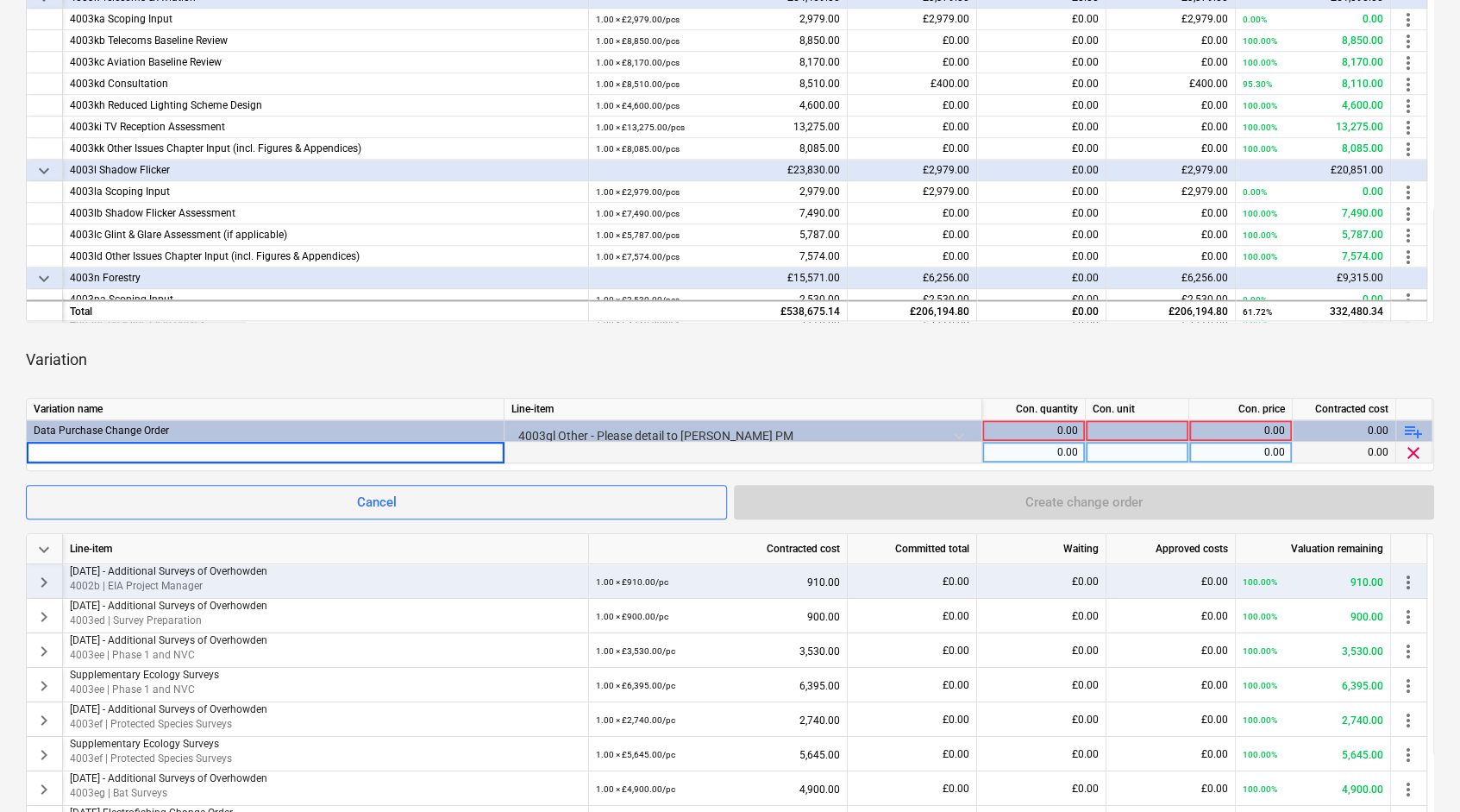
click at [1047, 444] on div "0.00" at bounding box center [1034, 453] width 88 height 22
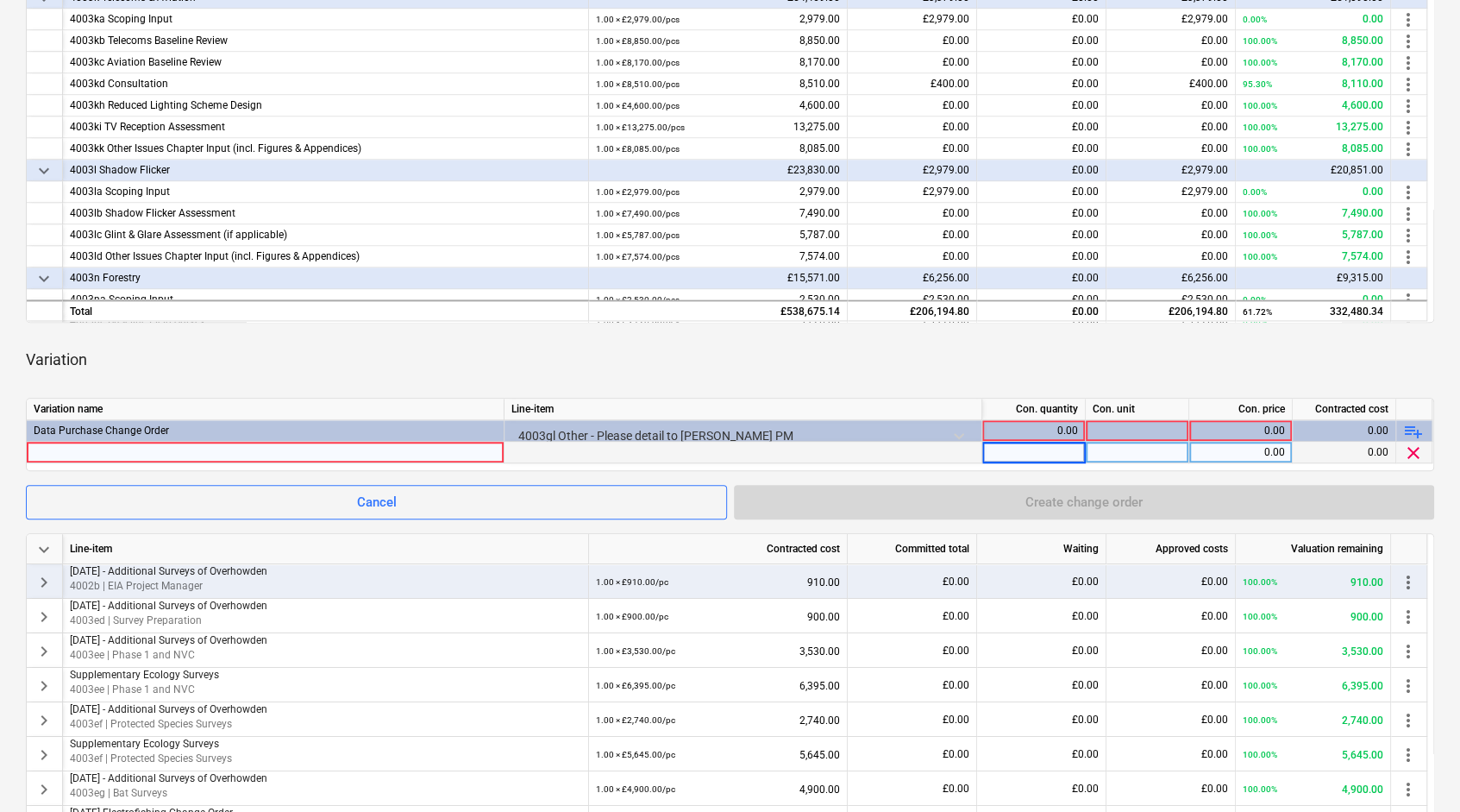
type input "1"
click at [1232, 451] on div "0.00" at bounding box center [1240, 453] width 88 height 22
type input "995"
click at [1180, 360] on div "Variation" at bounding box center [730, 359] width 1408 height 48
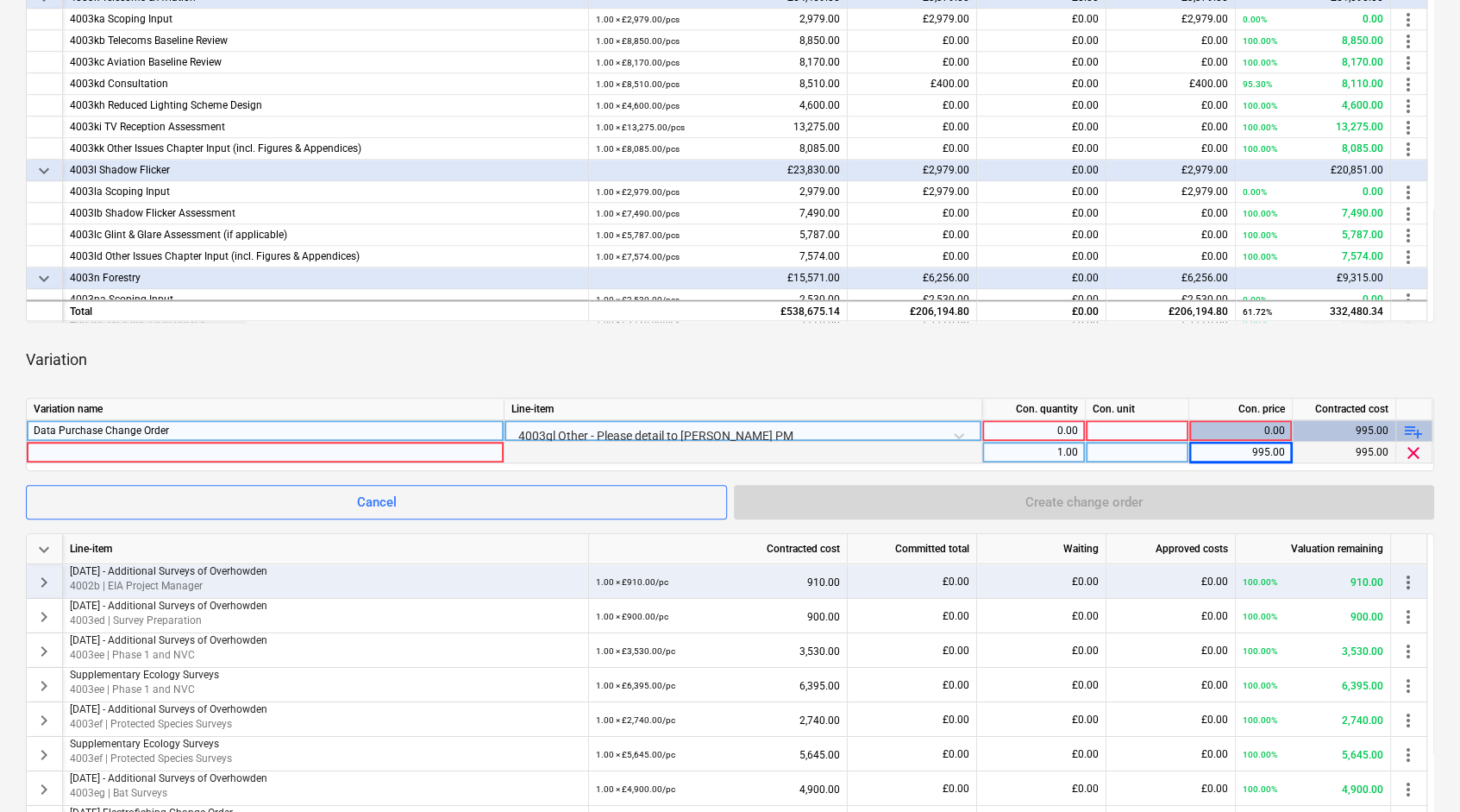
click at [1060, 424] on div "0.00" at bounding box center [1034, 431] width 88 height 22
type input "1"
click at [1048, 363] on div "Variation" at bounding box center [730, 359] width 1408 height 48
click at [1119, 436] on div at bounding box center [1137, 431] width 103 height 22
type input "pc"
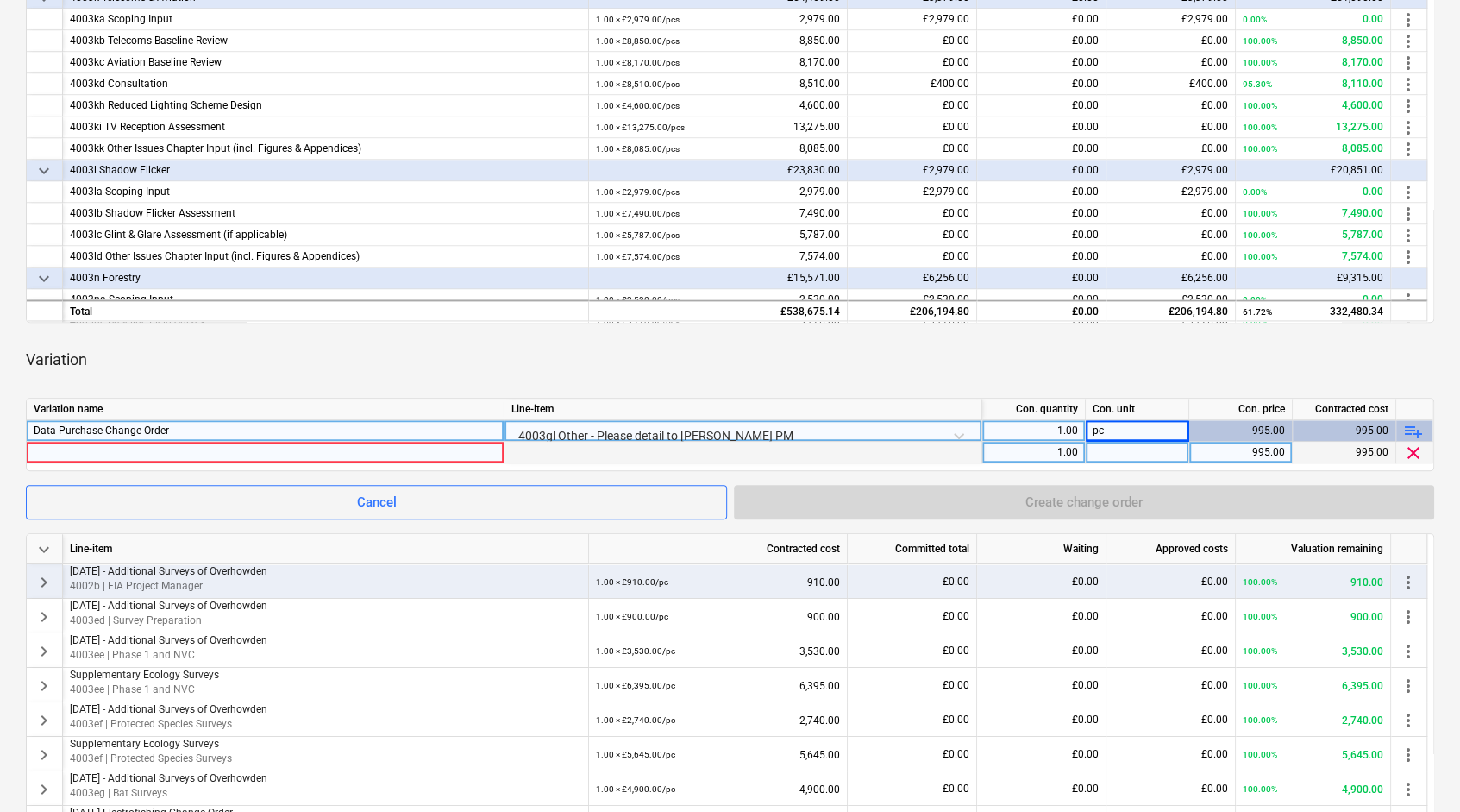
click at [1114, 393] on div "keyboard_arrow_down Line-item Contracted cost Committed total Waiting Approved …" at bounding box center [730, 465] width 1408 height 1261
click at [196, 452] on div at bounding box center [265, 452] width 463 height 21
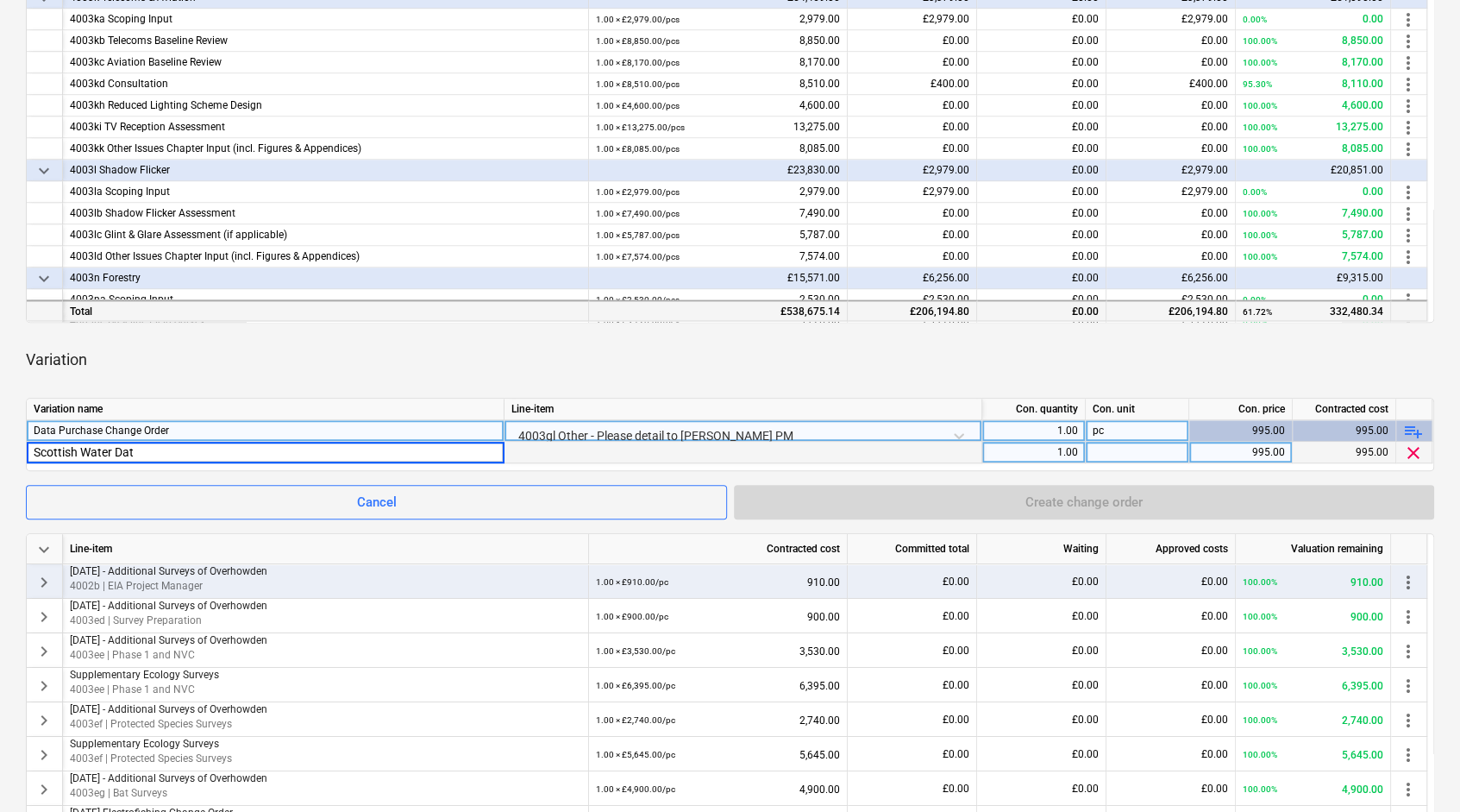
type input "Scottish Water Data"
click at [1000, 384] on div "keyboard_arrow_down Line-item Contracted cost Committed total Waiting Approved …" at bounding box center [730, 465] width 1408 height 1261
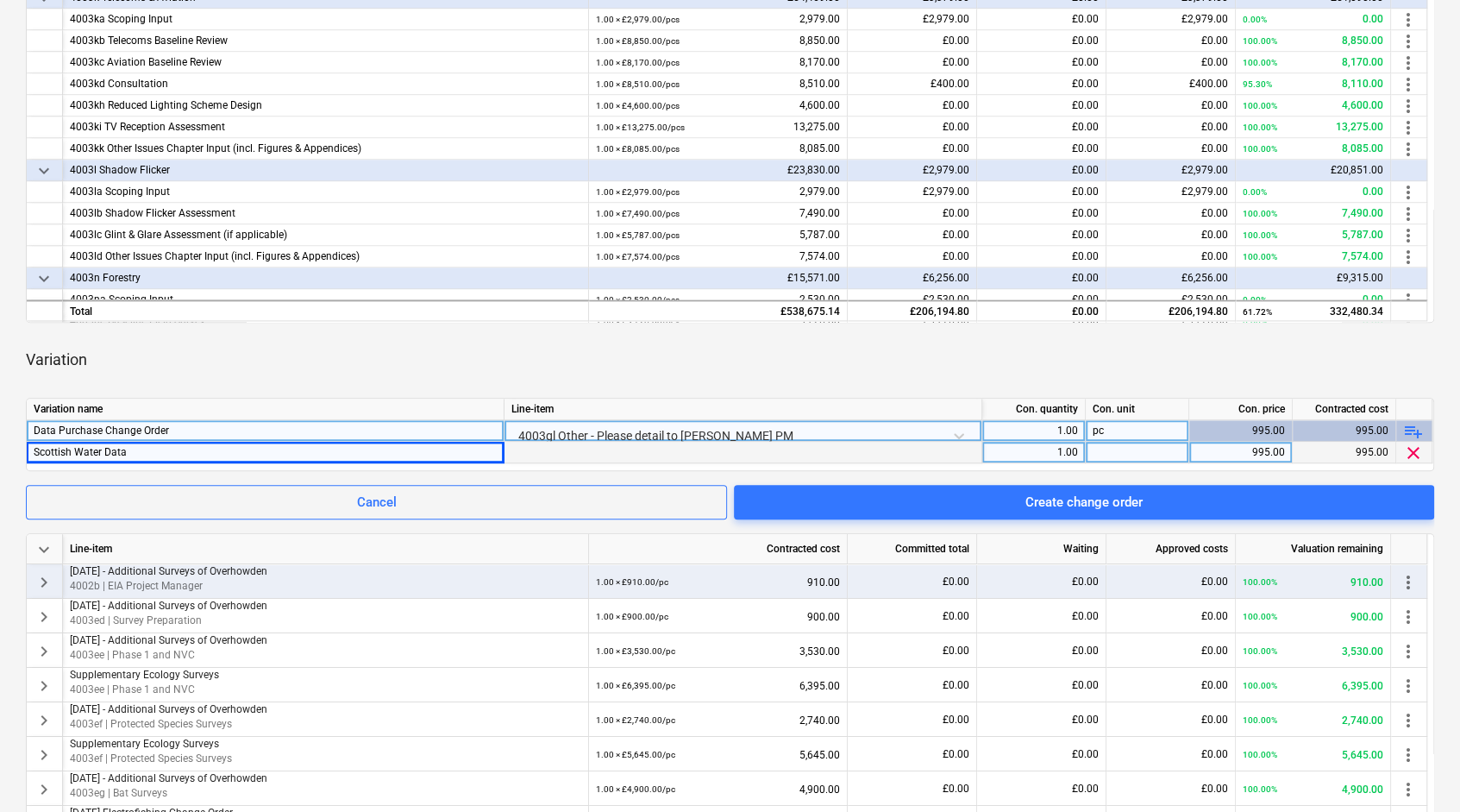
click at [847, 387] on div "keyboard_arrow_down Line-item Contracted cost Committed total Waiting Approved …" at bounding box center [730, 465] width 1408 height 1261
click at [557, 460] on div at bounding box center [743, 453] width 478 height 22
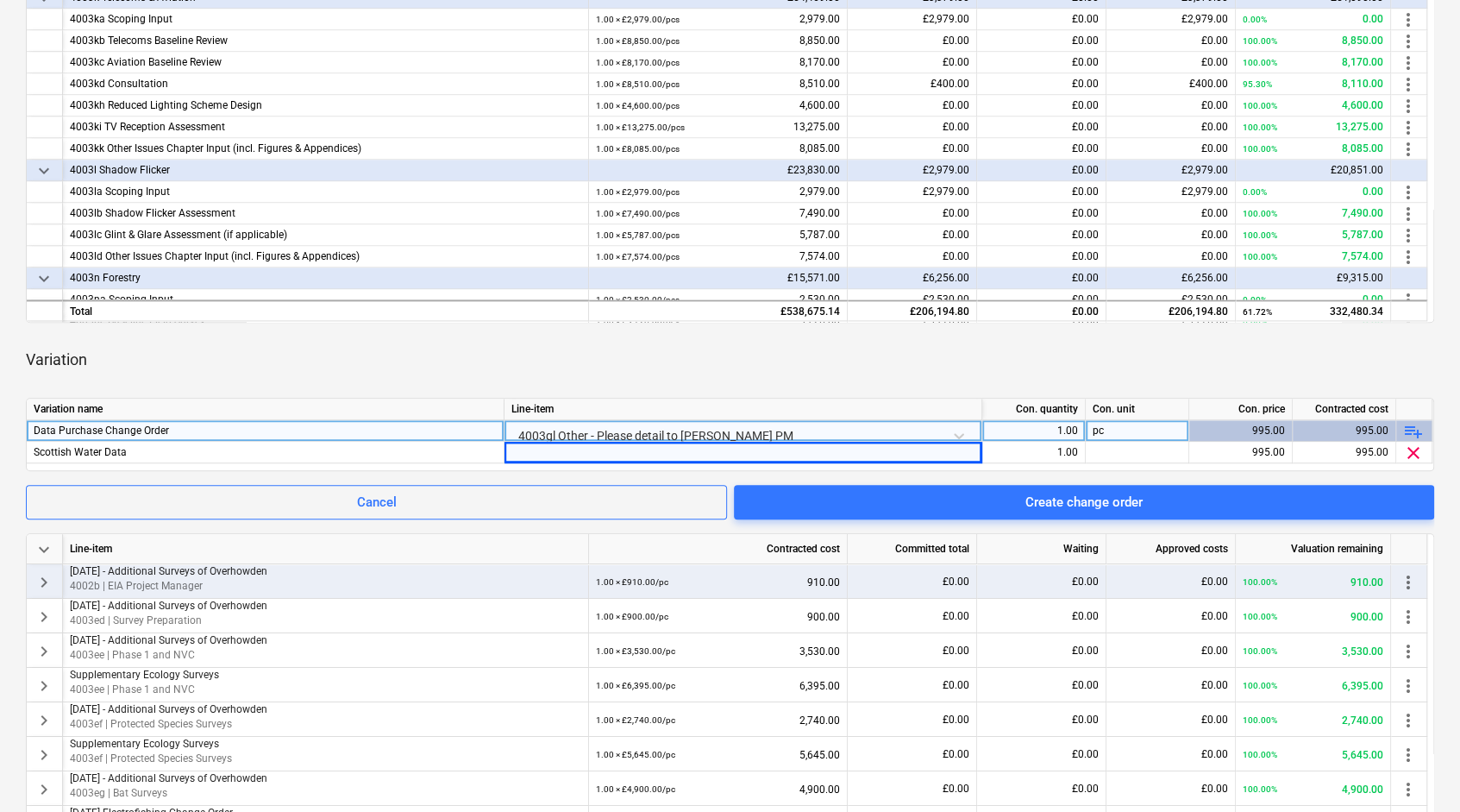
click at [684, 370] on div "Variation" at bounding box center [730, 359] width 1408 height 48
click at [997, 300] on div "£0.00" at bounding box center [1042, 310] width 130 height 22
click at [990, 368] on div "Variation" at bounding box center [730, 359] width 1408 height 48
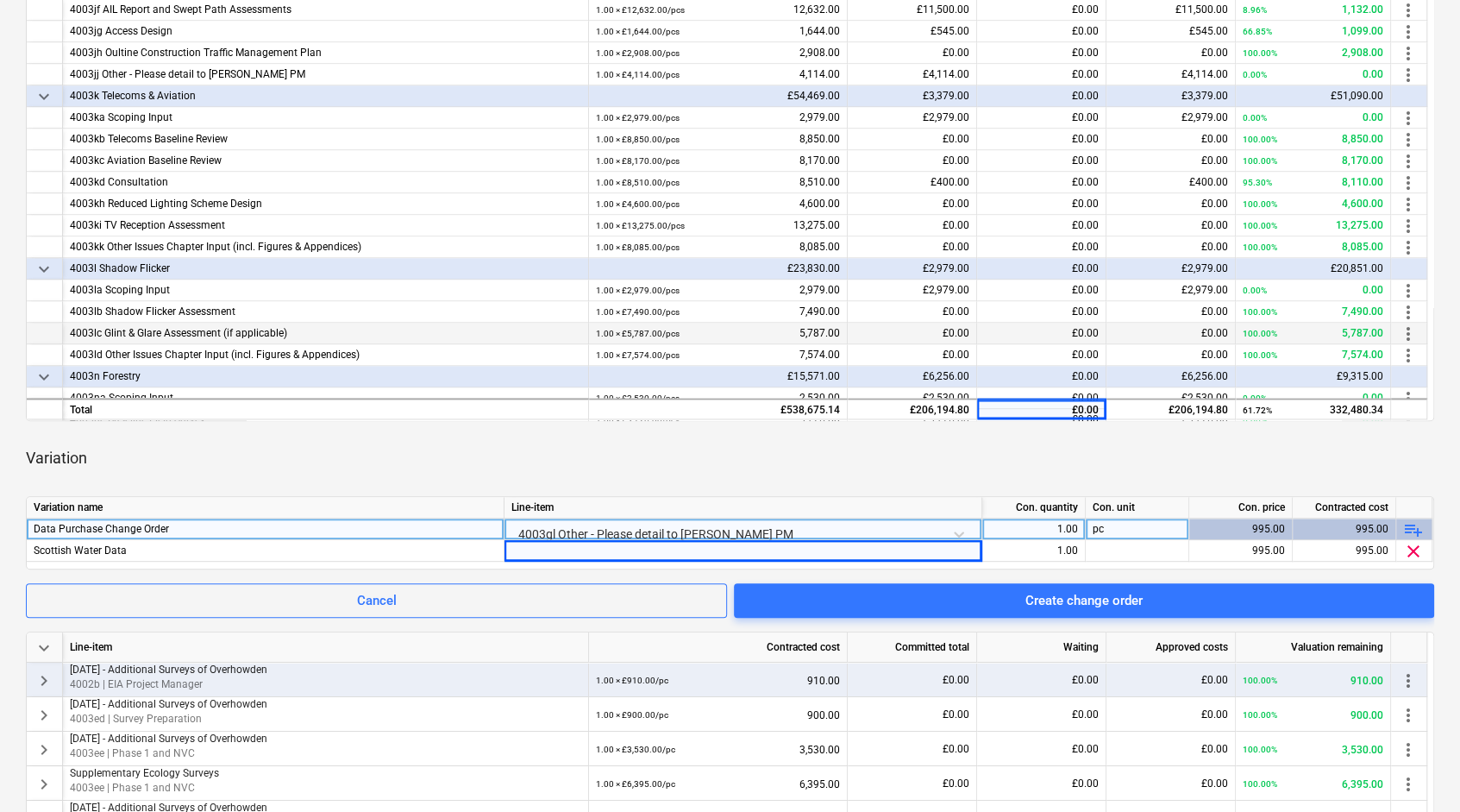
scroll to position [317, 0]
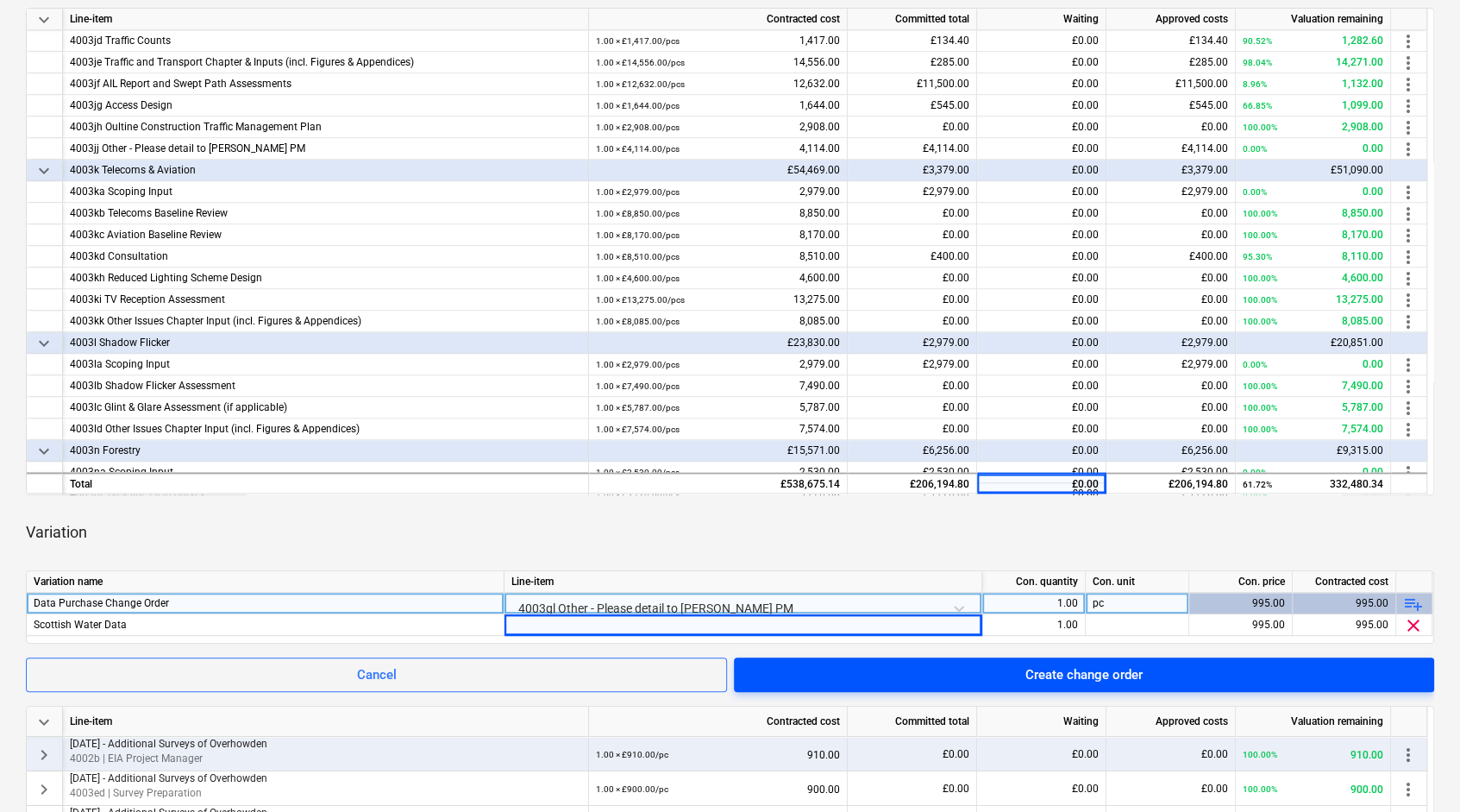
click at [1080, 685] on button "Create change order" at bounding box center [1084, 674] width 700 height 34
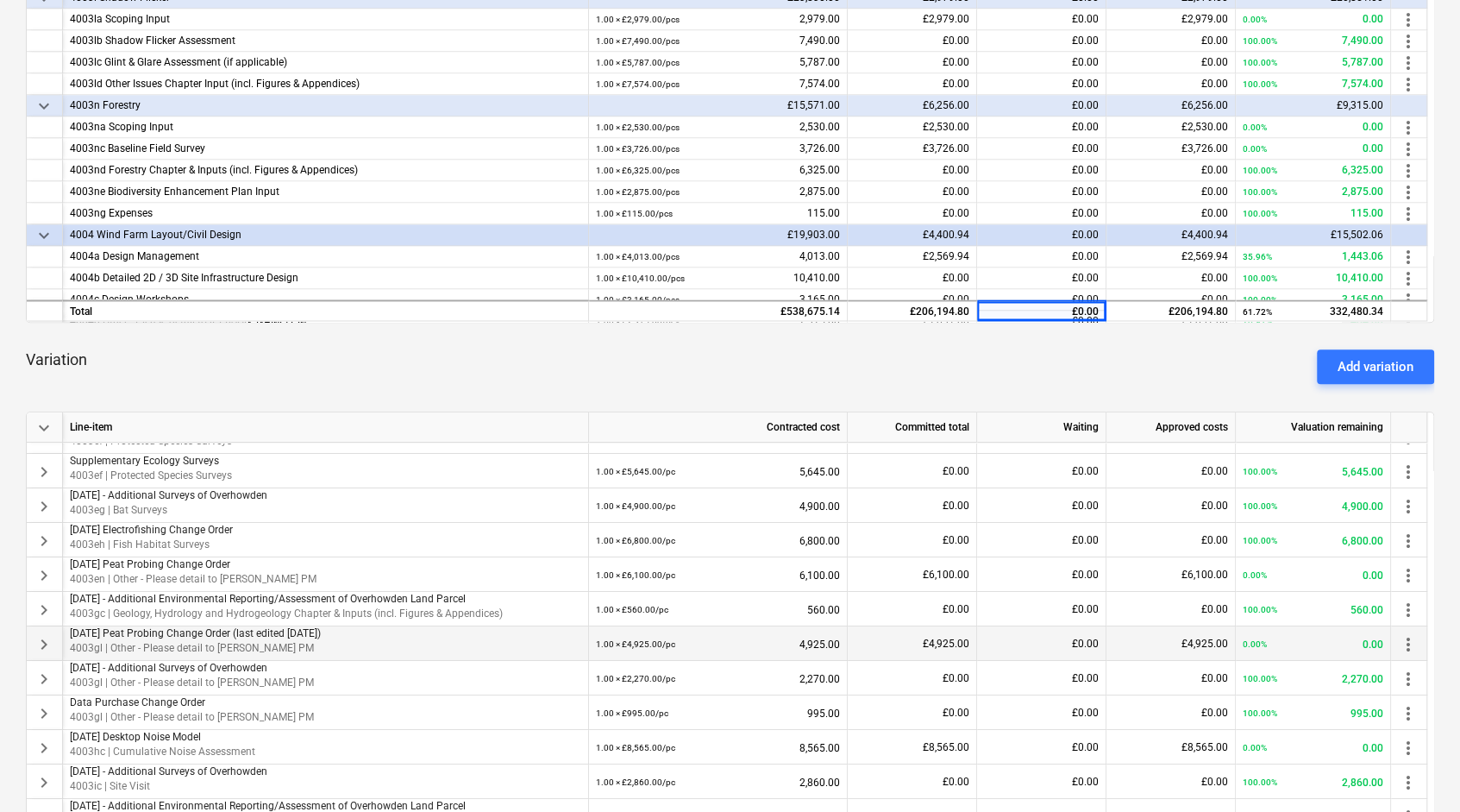
scroll to position [173, 0]
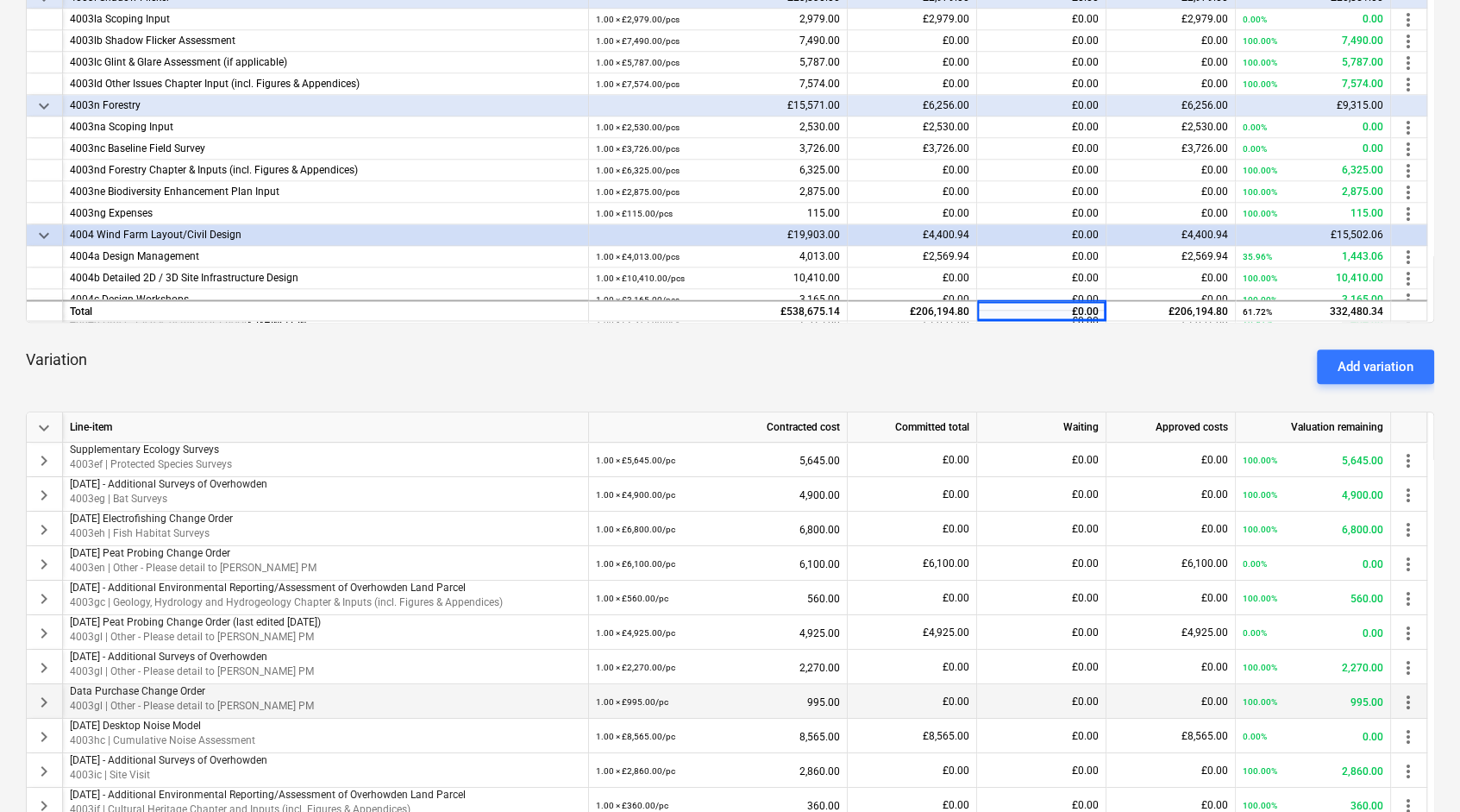
click at [50, 697] on span "keyboard_arrow_right" at bounding box center [43, 701] width 21 height 21
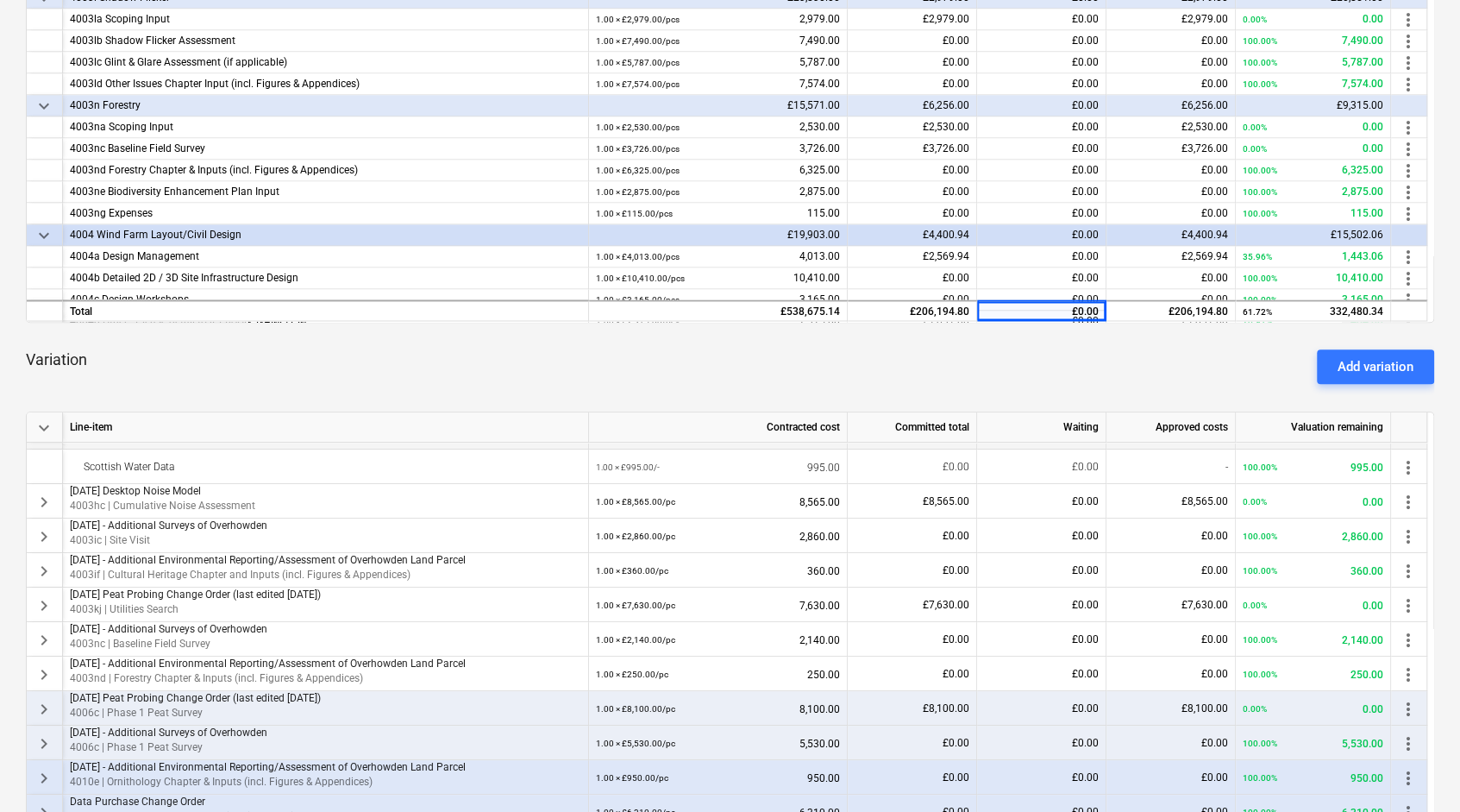
scroll to position [748, 0]
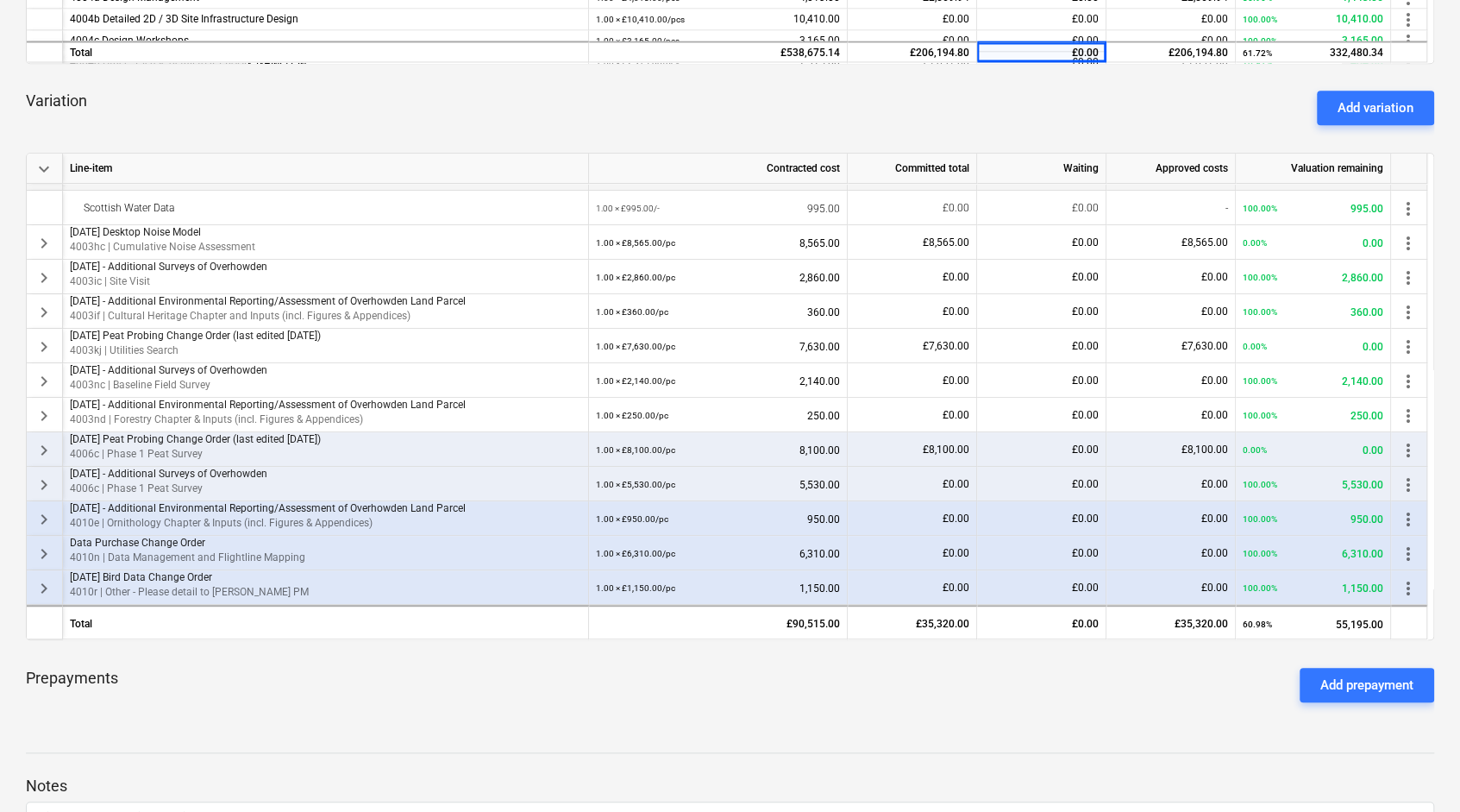
click at [42, 586] on span "keyboard_arrow_right" at bounding box center [43, 588] width 21 height 21
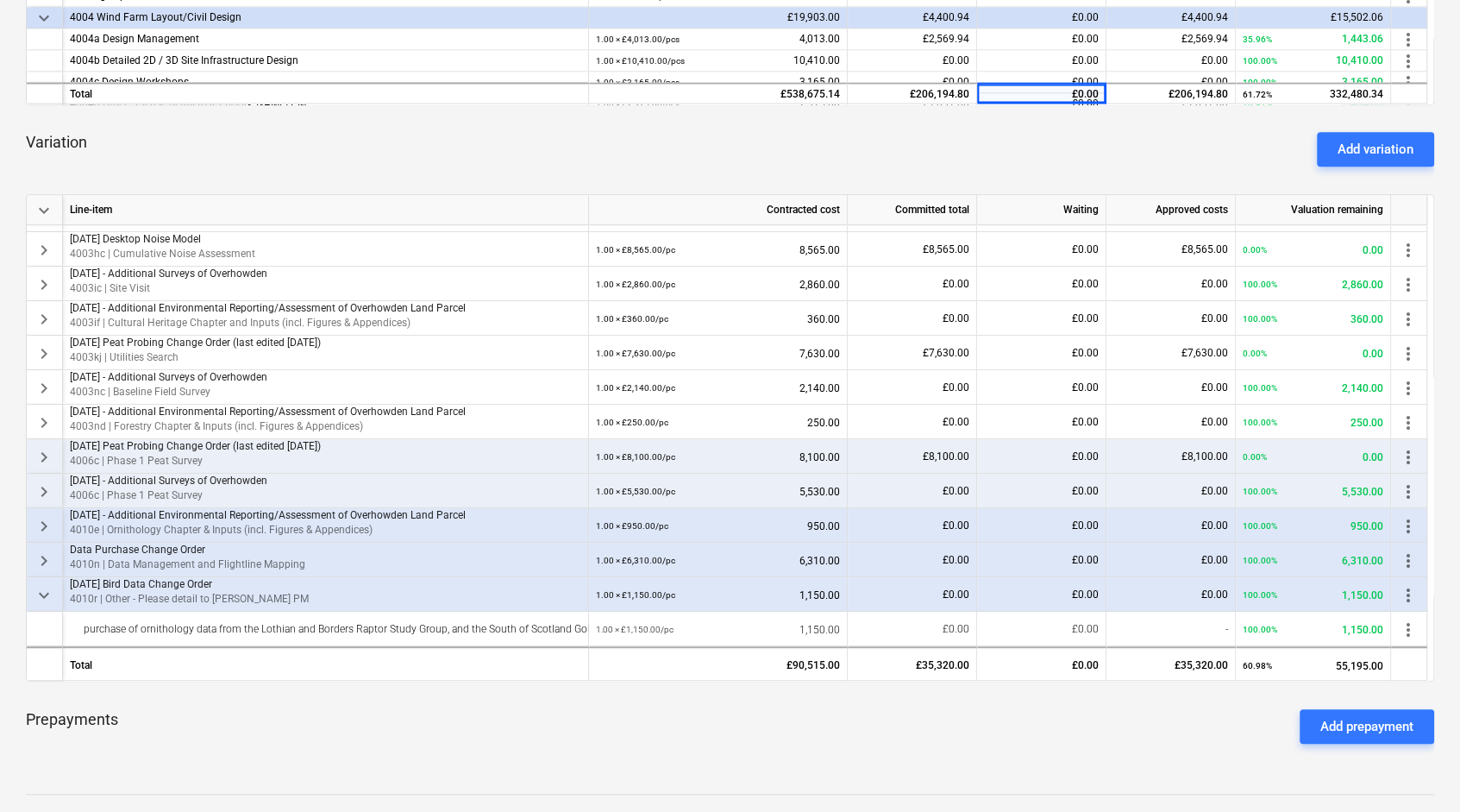
scroll to position [649, 0]
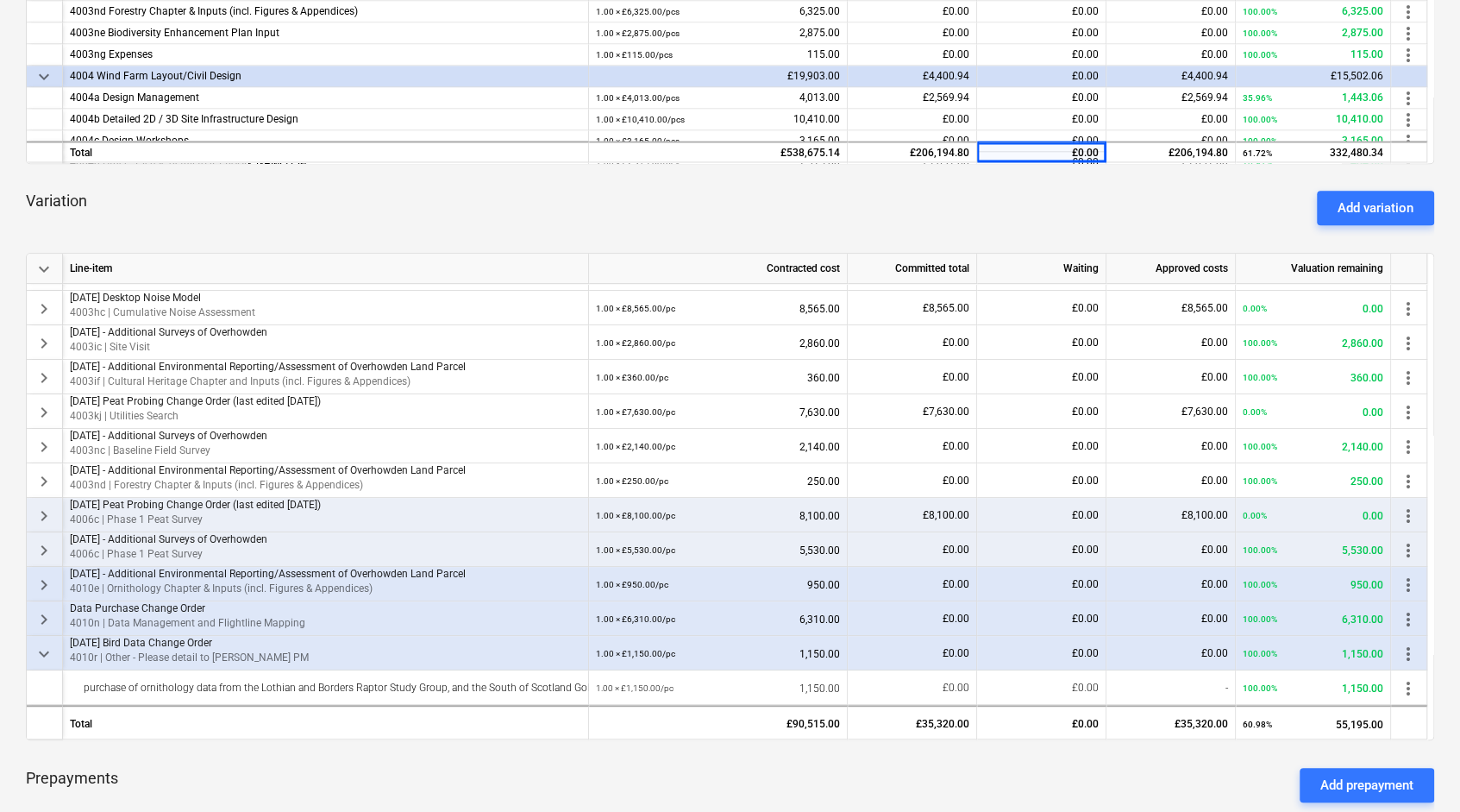
click at [48, 649] on span "keyboard_arrow_down" at bounding box center [43, 653] width 21 height 21
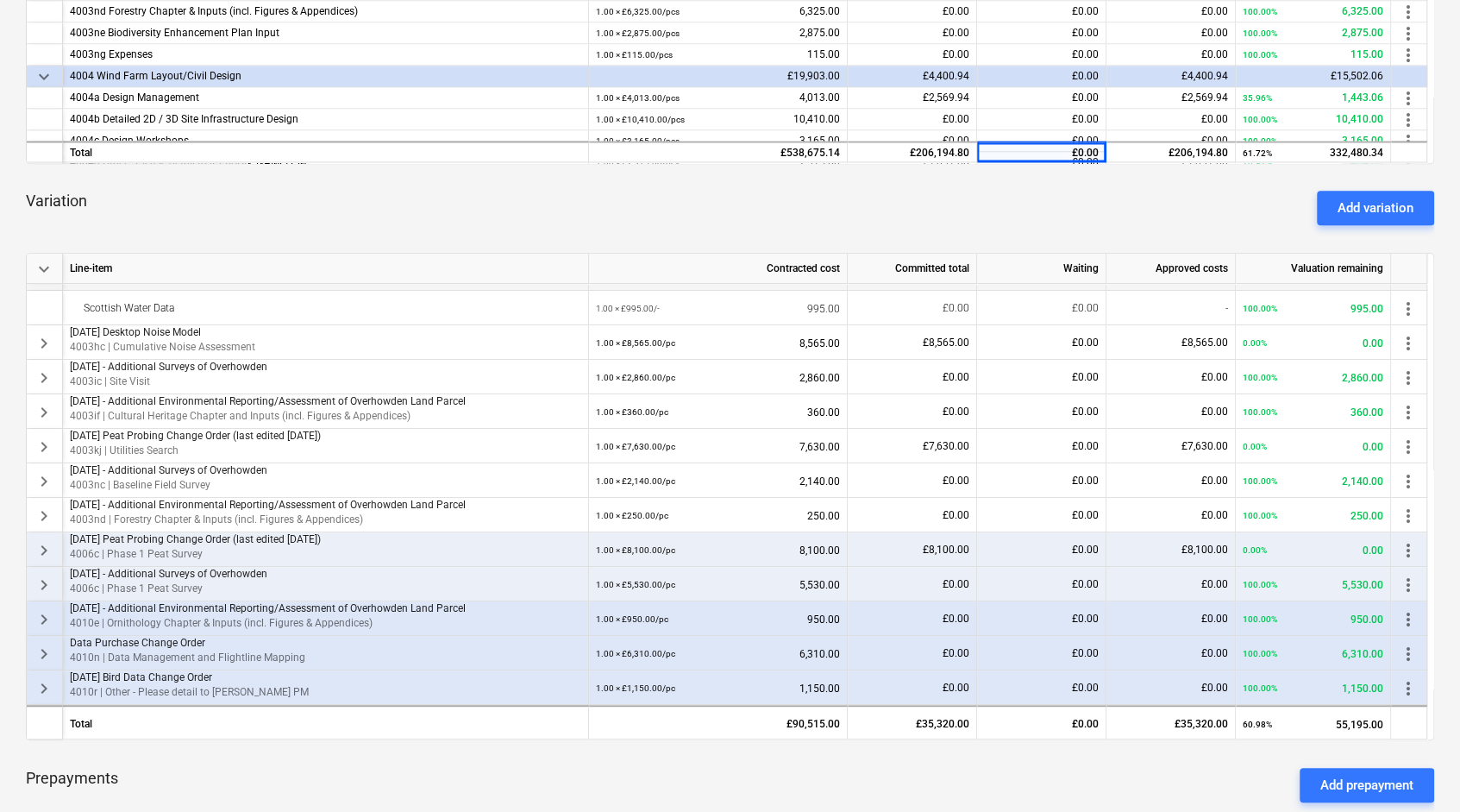
scroll to position [442, 0]
click at [48, 647] on span "keyboard_arrow_right" at bounding box center [43, 653] width 21 height 21
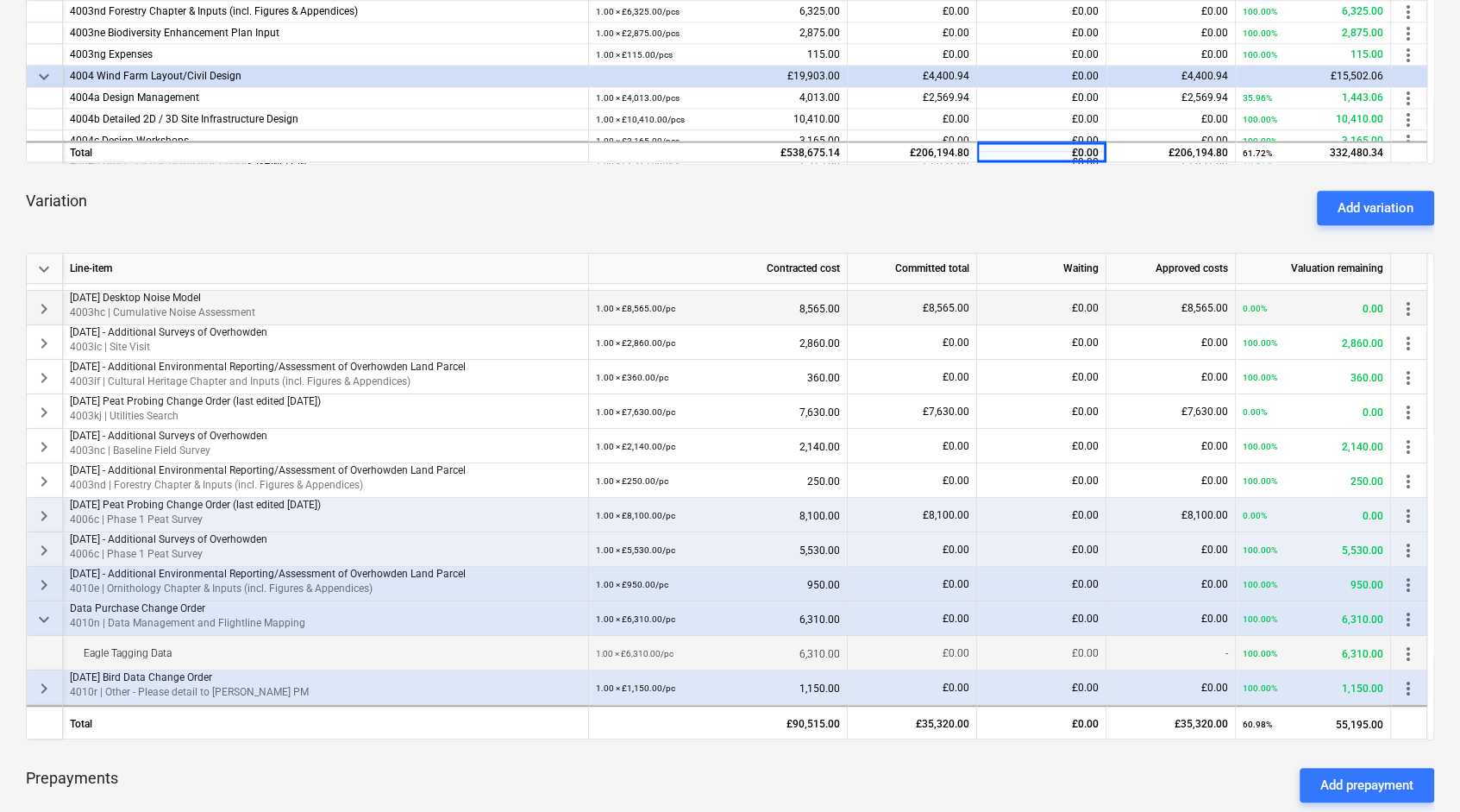
scroll to position [132, 0]
